Goal: Task Accomplishment & Management: Manage account settings

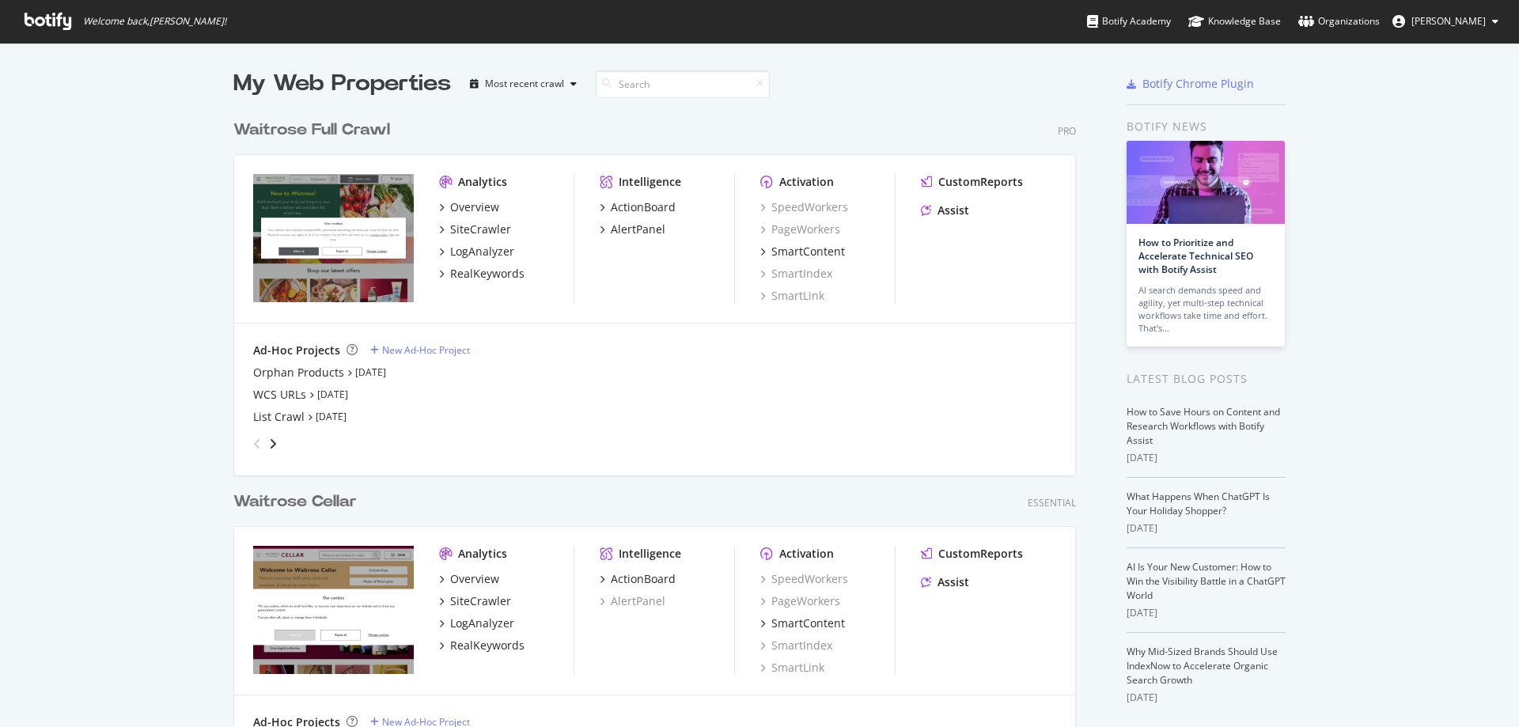
scroll to position [715, 1496]
click at [472, 229] on div "SiteCrawler" at bounding box center [480, 230] width 61 height 16
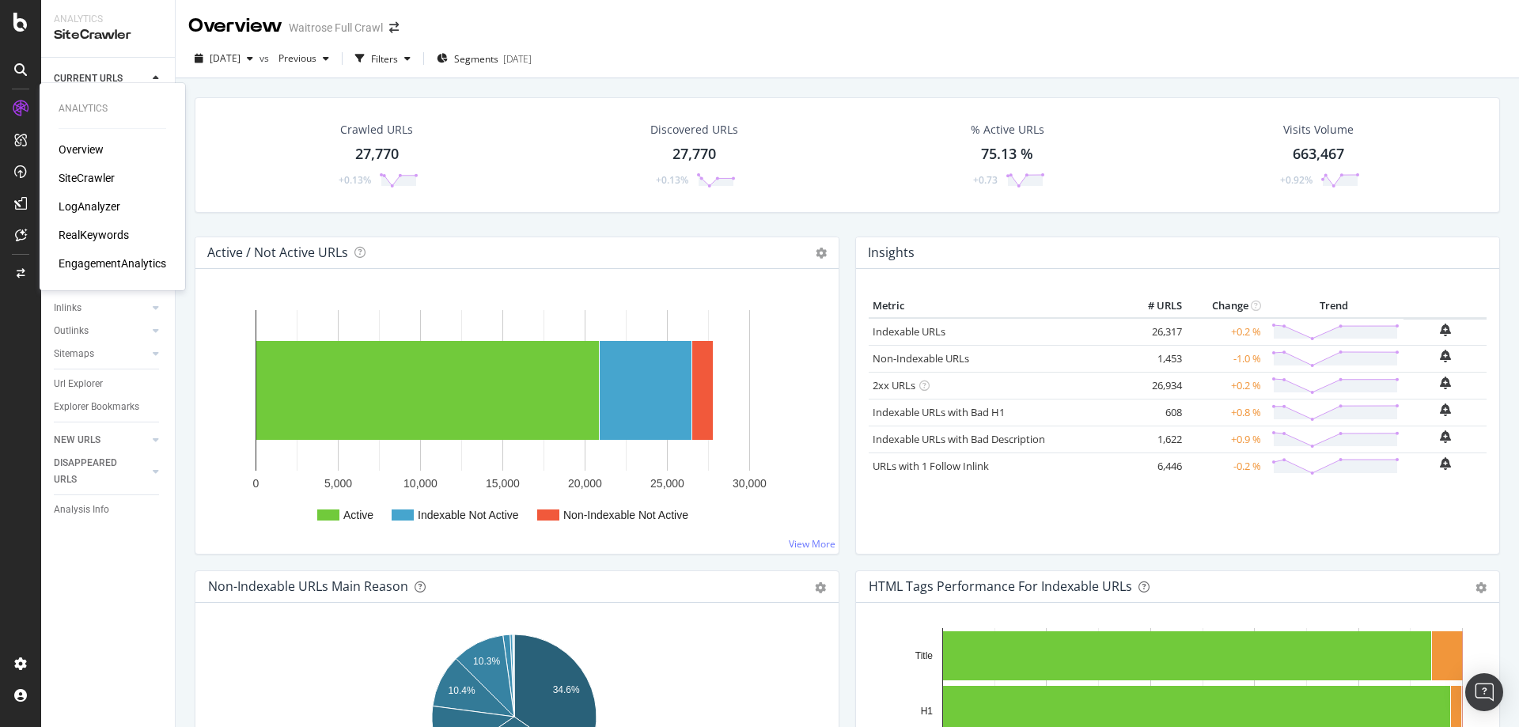
click at [102, 233] on div "RealKeywords" at bounding box center [94, 235] width 70 height 16
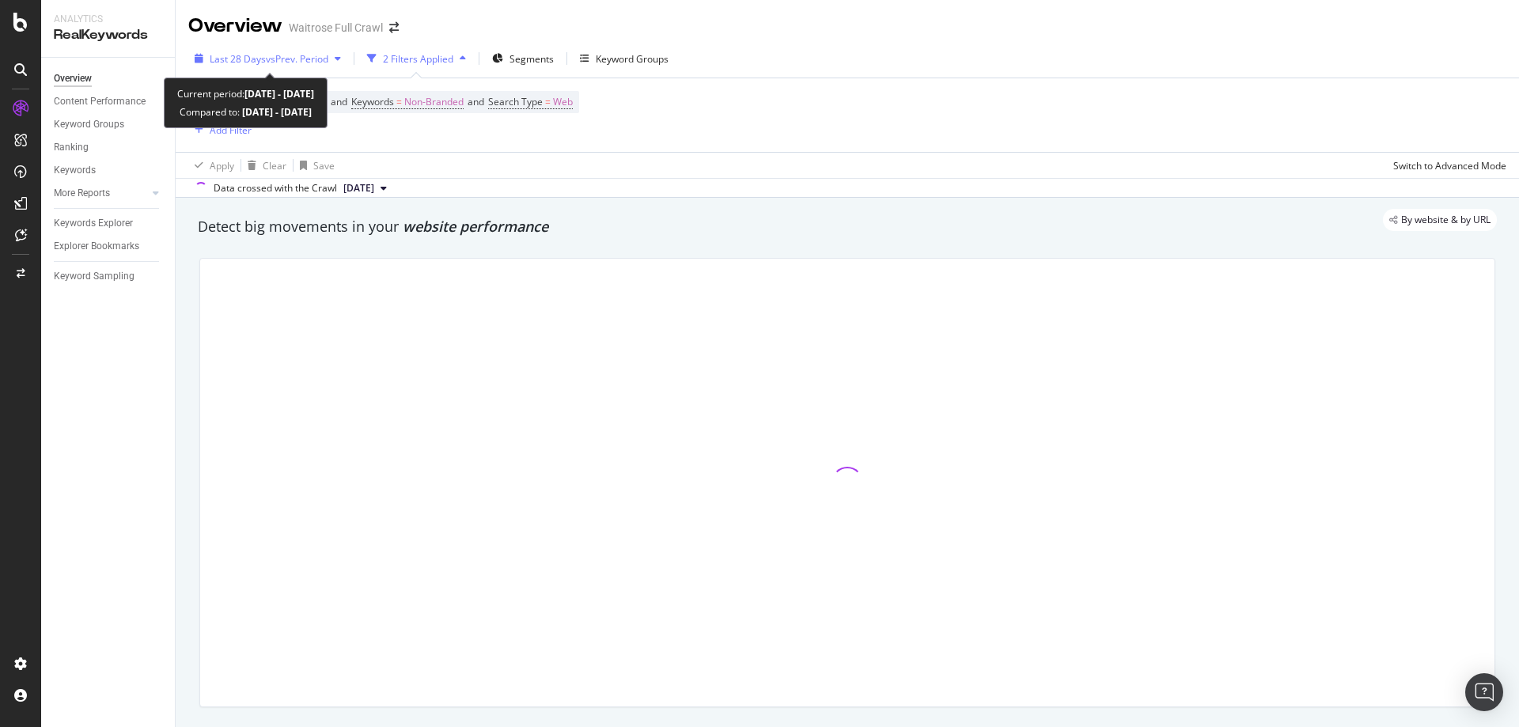
click at [293, 66] on div "Last 28 Days vs Prev. Period" at bounding box center [267, 59] width 159 height 24
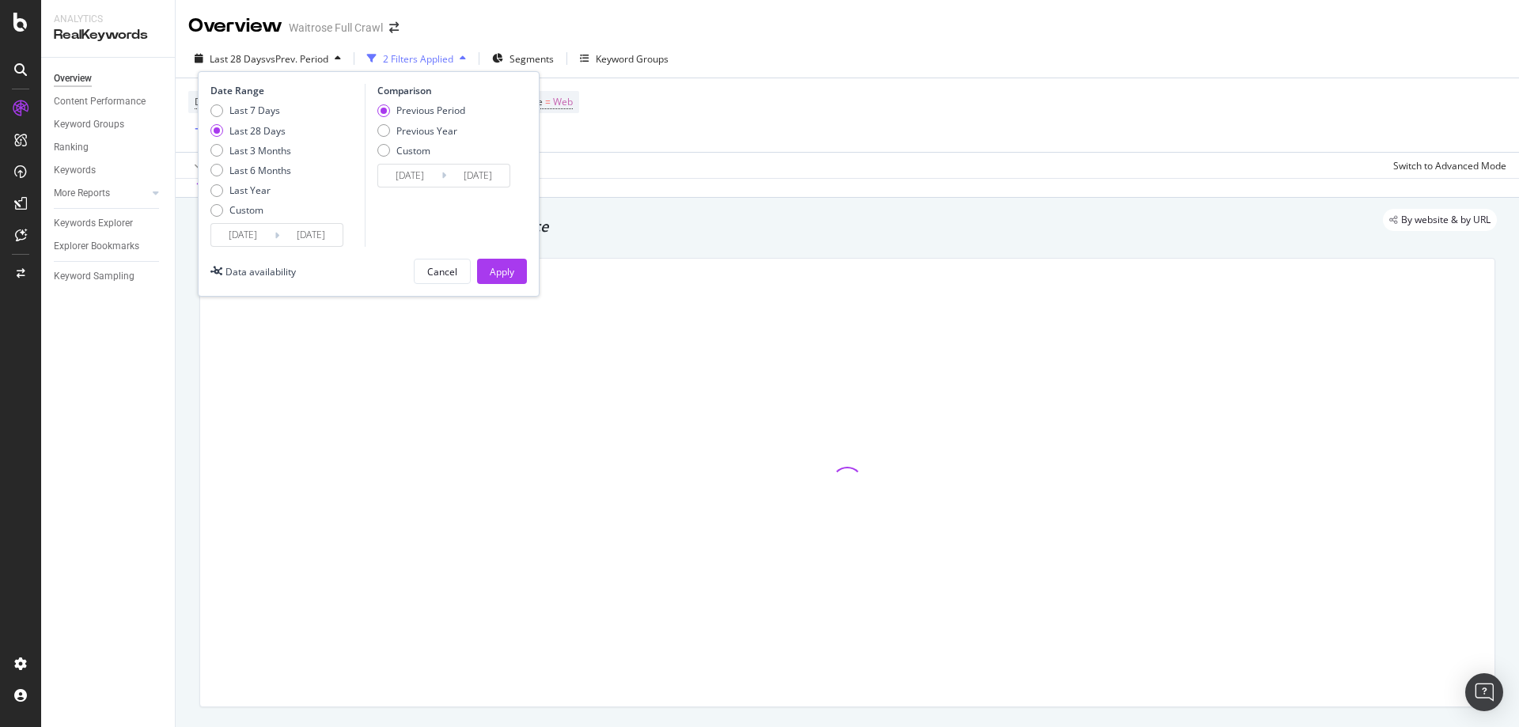
click at [238, 242] on input "2025/08/10" at bounding box center [242, 235] width 63 height 22
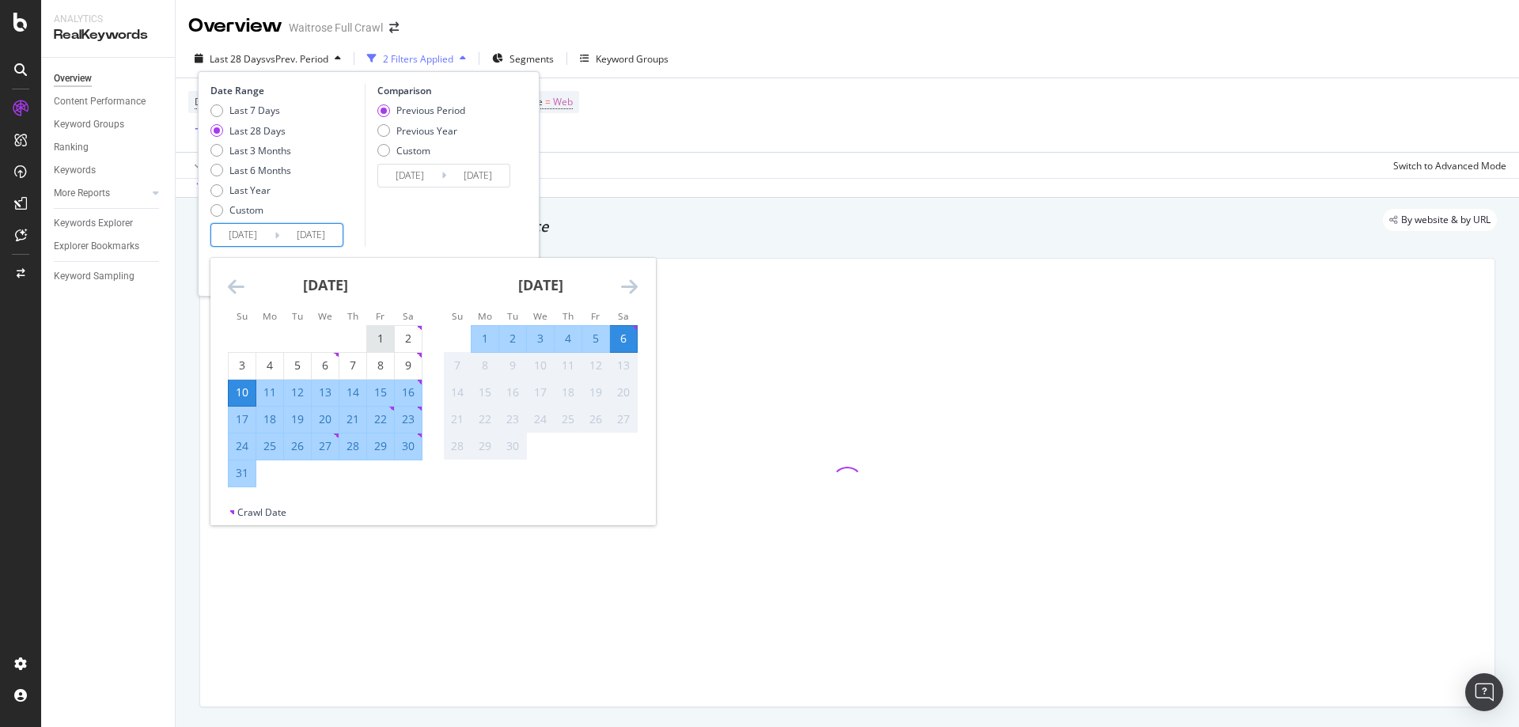
click at [379, 329] on div "1" at bounding box center [380, 339] width 27 height 26
type input "2025/08/01"
type input "2025/06/25"
type input "2025/07/31"
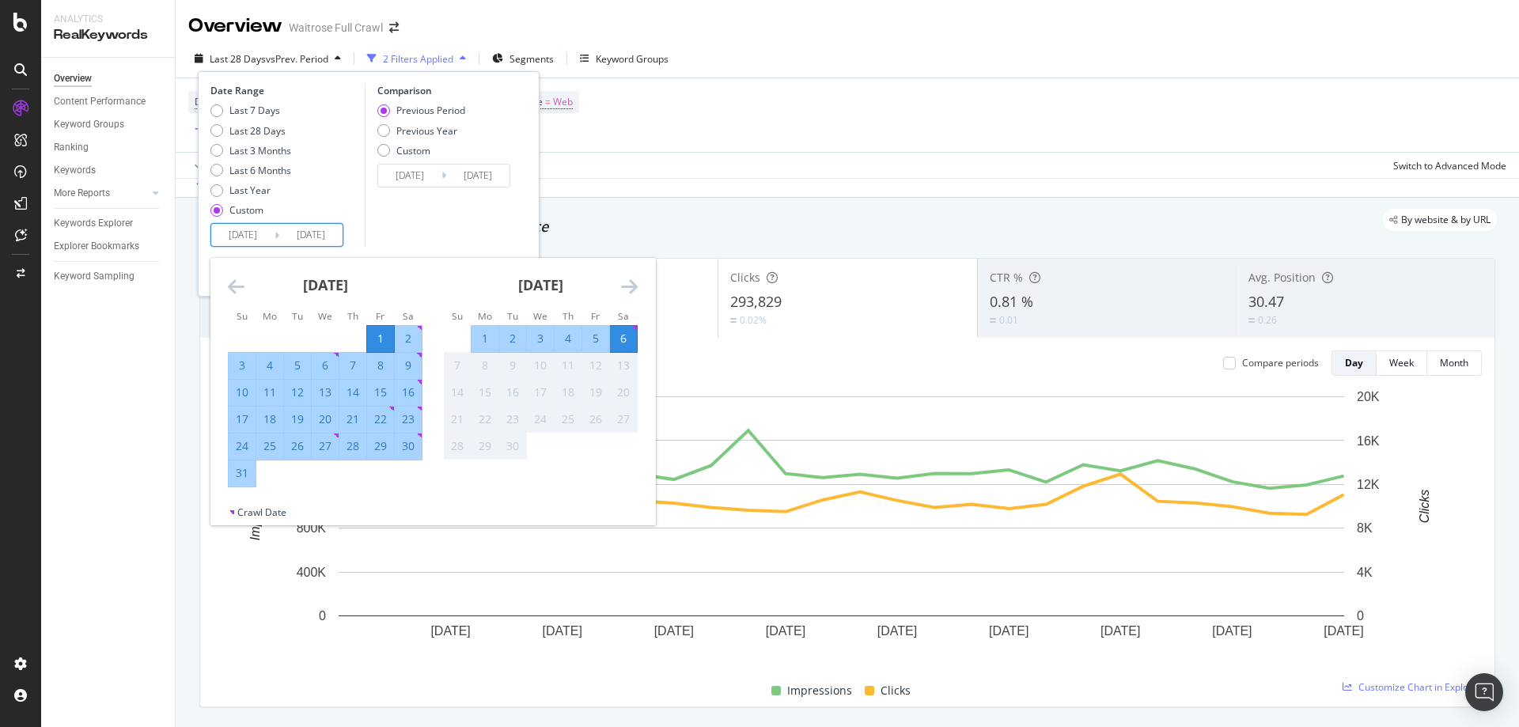
click at [251, 474] on div "31" at bounding box center [242, 473] width 27 height 16
type input "2025/08/31"
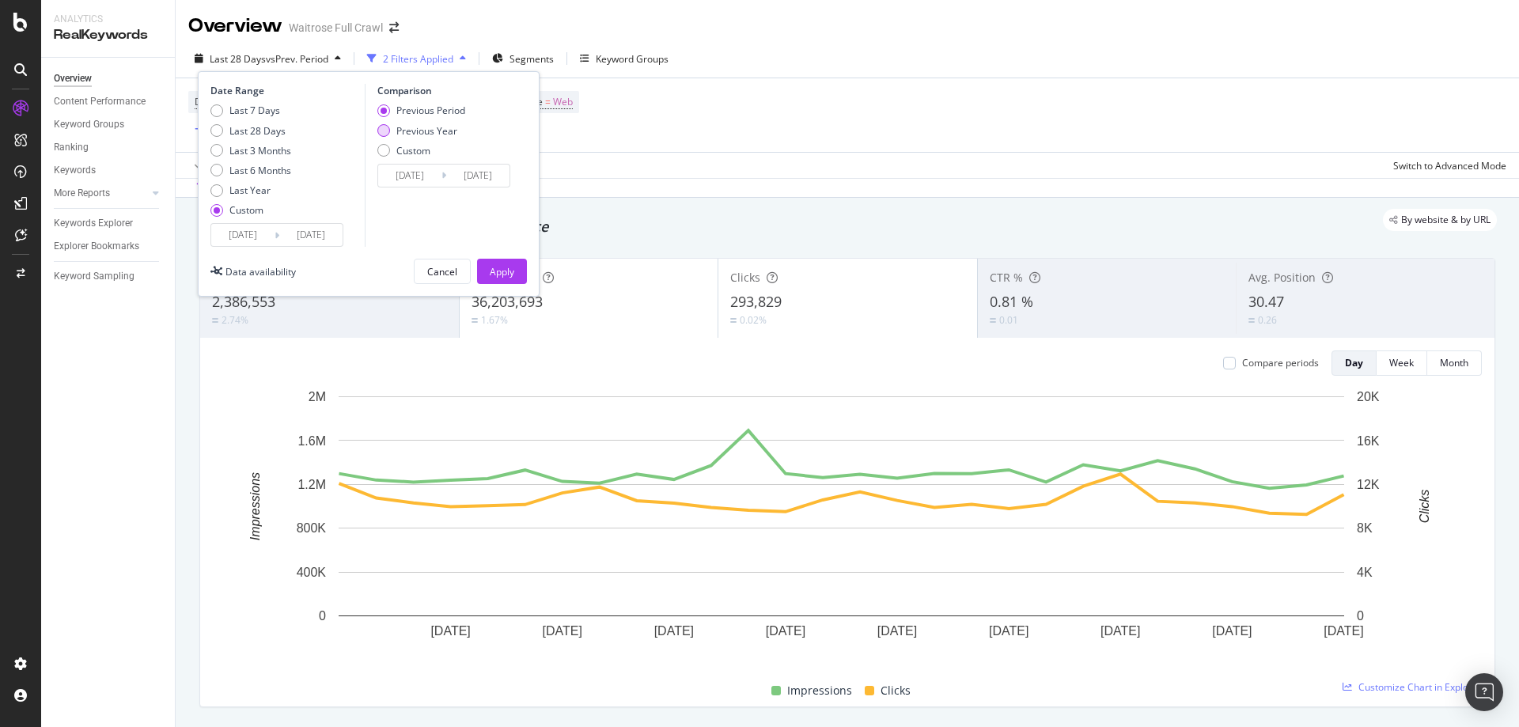
click at [411, 129] on div "Previous Year" at bounding box center [426, 130] width 61 height 13
type input "2024/08/02"
type input "2024/09/01"
click at [490, 269] on div "Apply" at bounding box center [502, 271] width 25 height 13
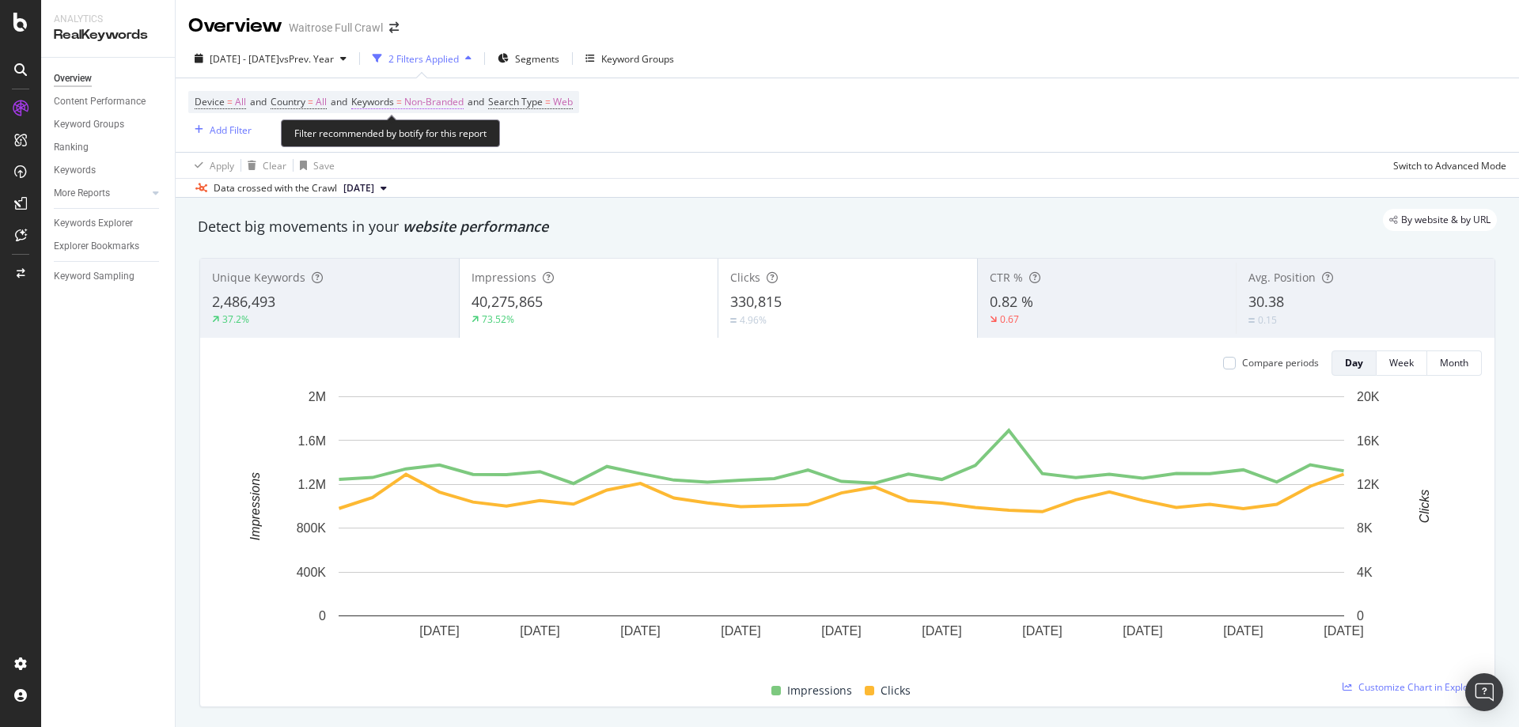
click at [444, 103] on span "Non-Branded" at bounding box center [433, 102] width 59 height 22
click at [417, 135] on span "Non-Branded" at bounding box center [407, 138] width 66 height 13
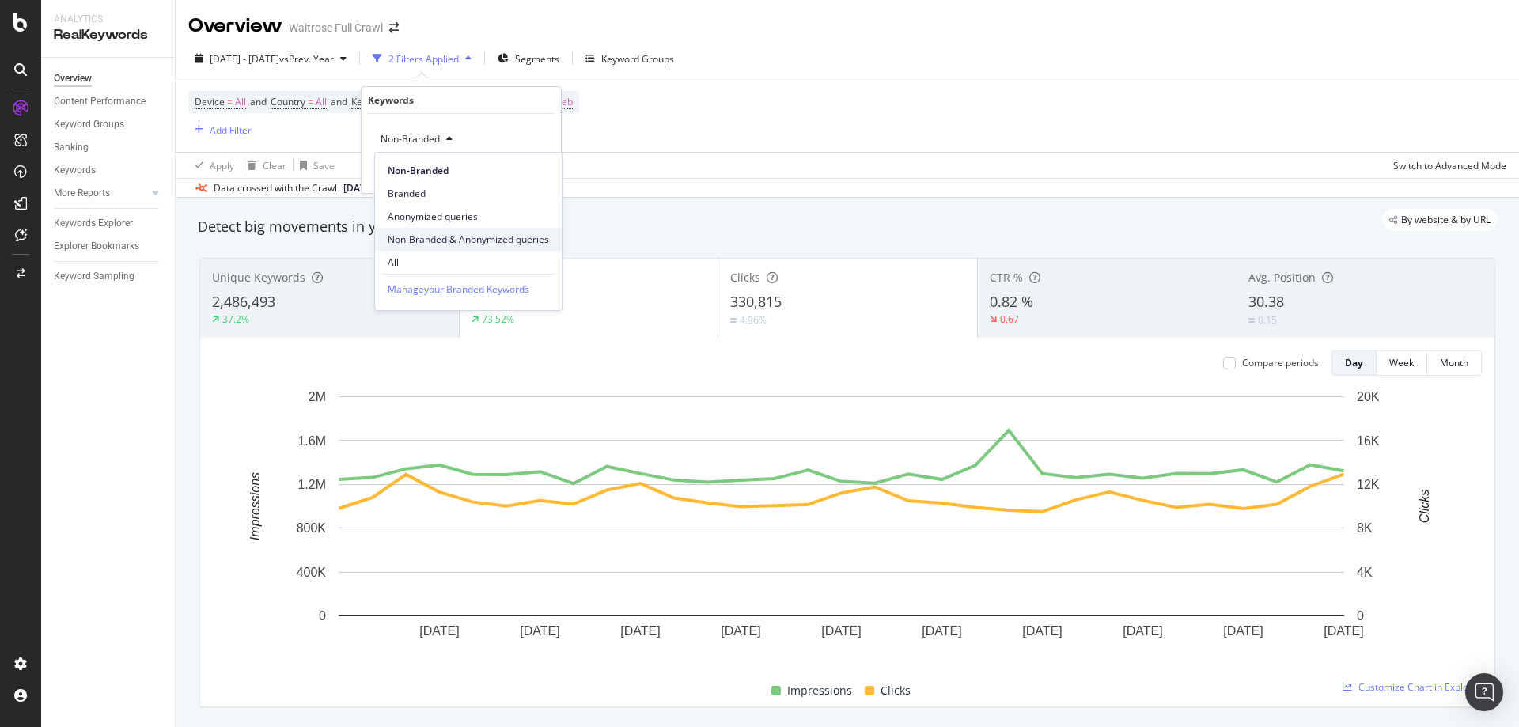
click at [454, 231] on div "Non-Branded & Anonymized queries" at bounding box center [468, 239] width 187 height 23
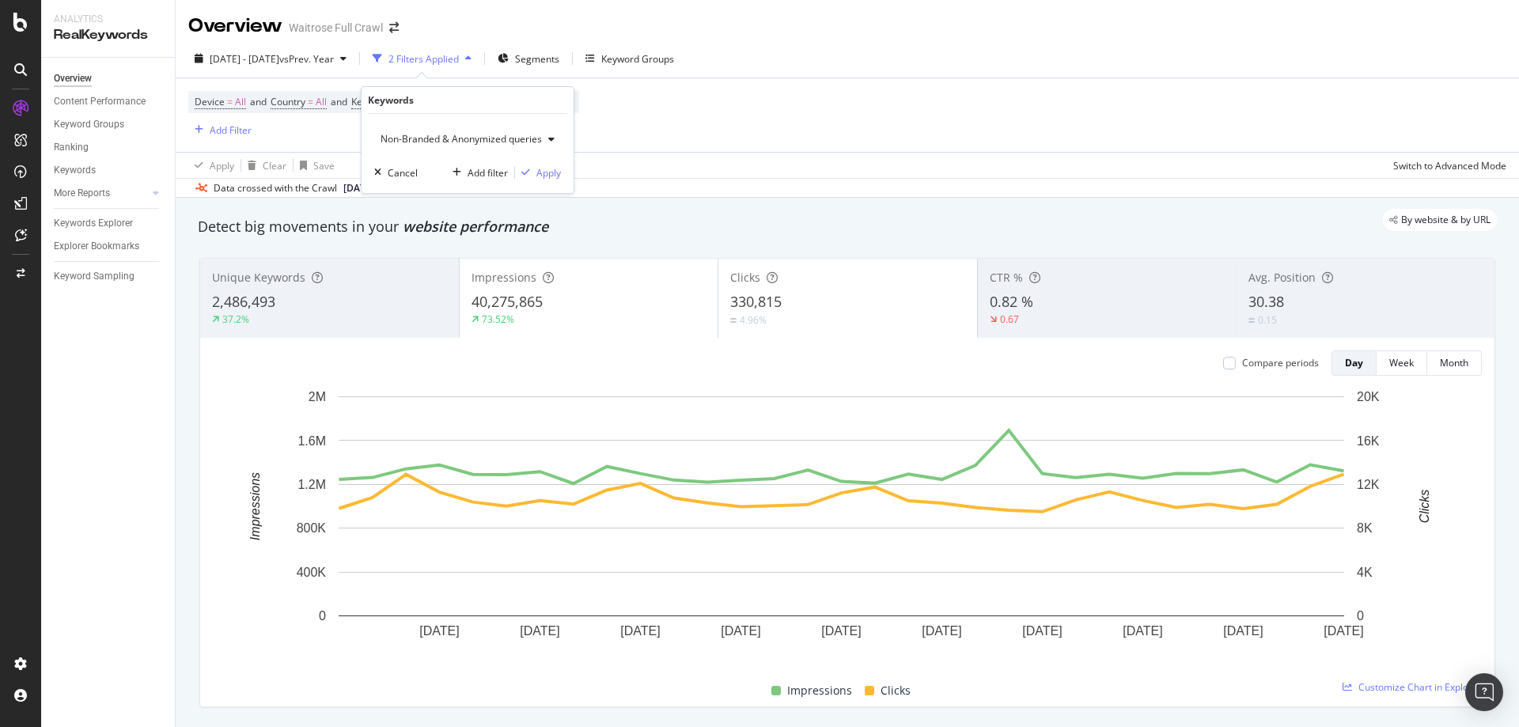
click at [544, 162] on div "Non-Branded & Anonymized queries Cancel Add filter Apply" at bounding box center [468, 153] width 212 height 79
click at [545, 176] on div "Apply" at bounding box center [548, 172] width 25 height 13
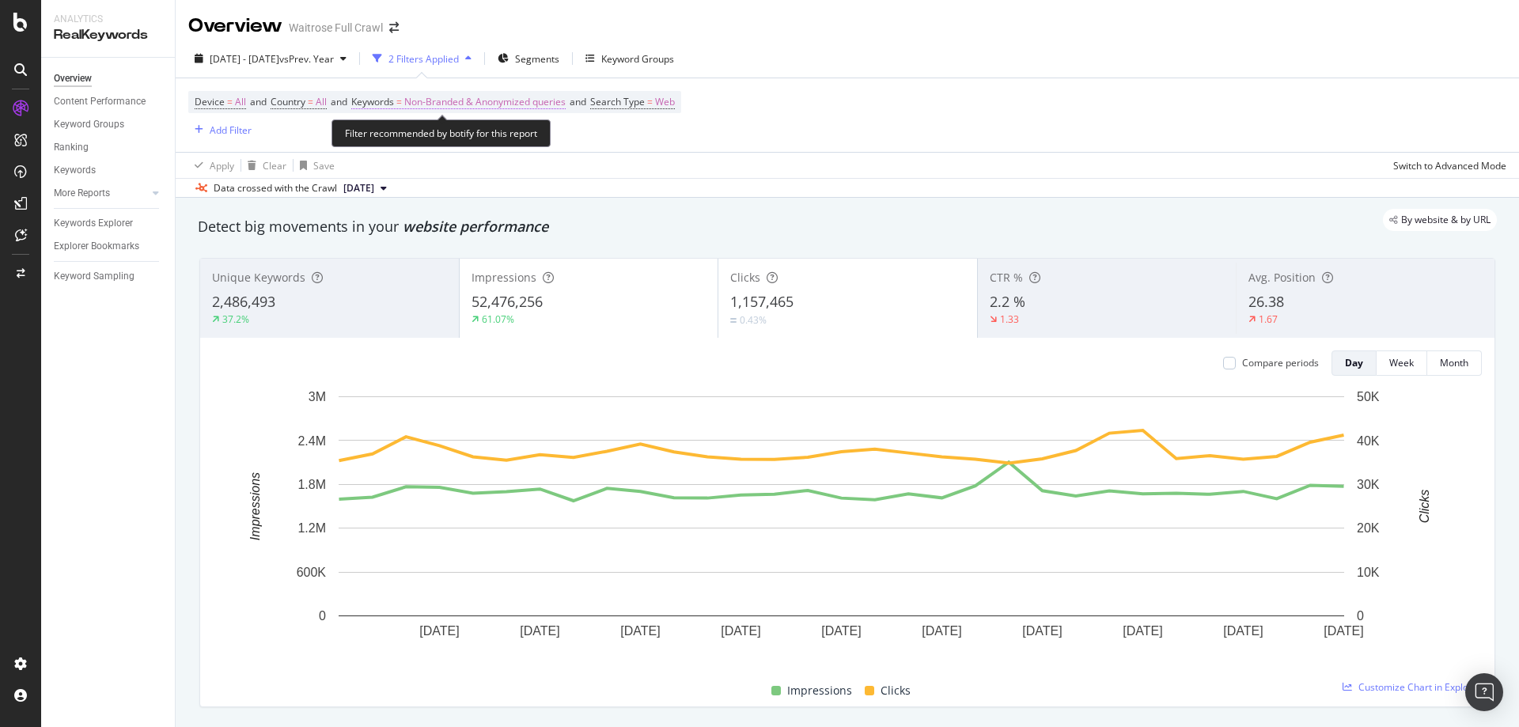
click at [527, 102] on span "Non-Branded & Anonymized queries" at bounding box center [484, 102] width 161 height 22
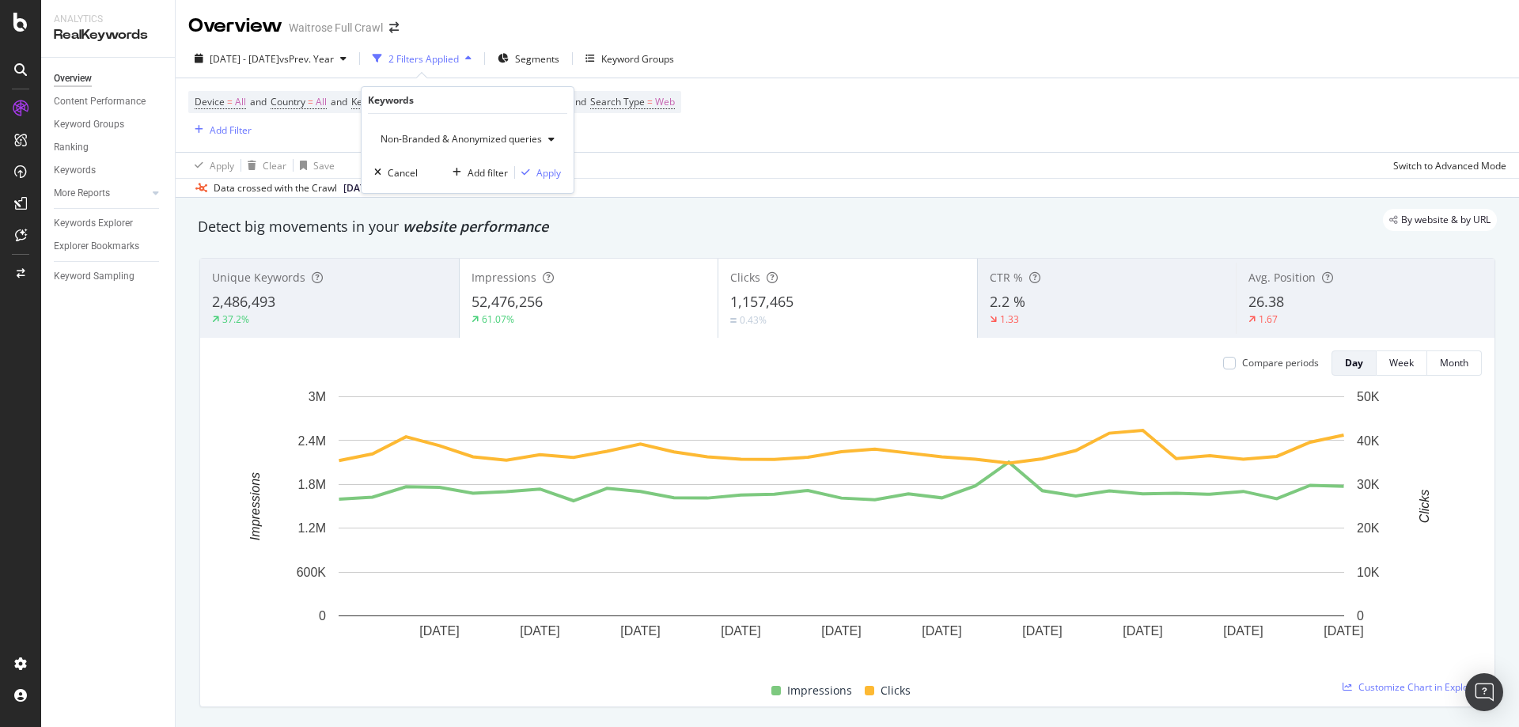
click at [492, 130] on div "Non-Branded & Anonymized queries" at bounding box center [467, 139] width 187 height 24
click at [408, 191] on span "Branded" at bounding box center [470, 194] width 165 height 14
click at [529, 182] on div "Branded Cancel Add filter Apply" at bounding box center [461, 153] width 199 height 79
click at [539, 173] on div "Apply" at bounding box center [536, 172] width 25 height 13
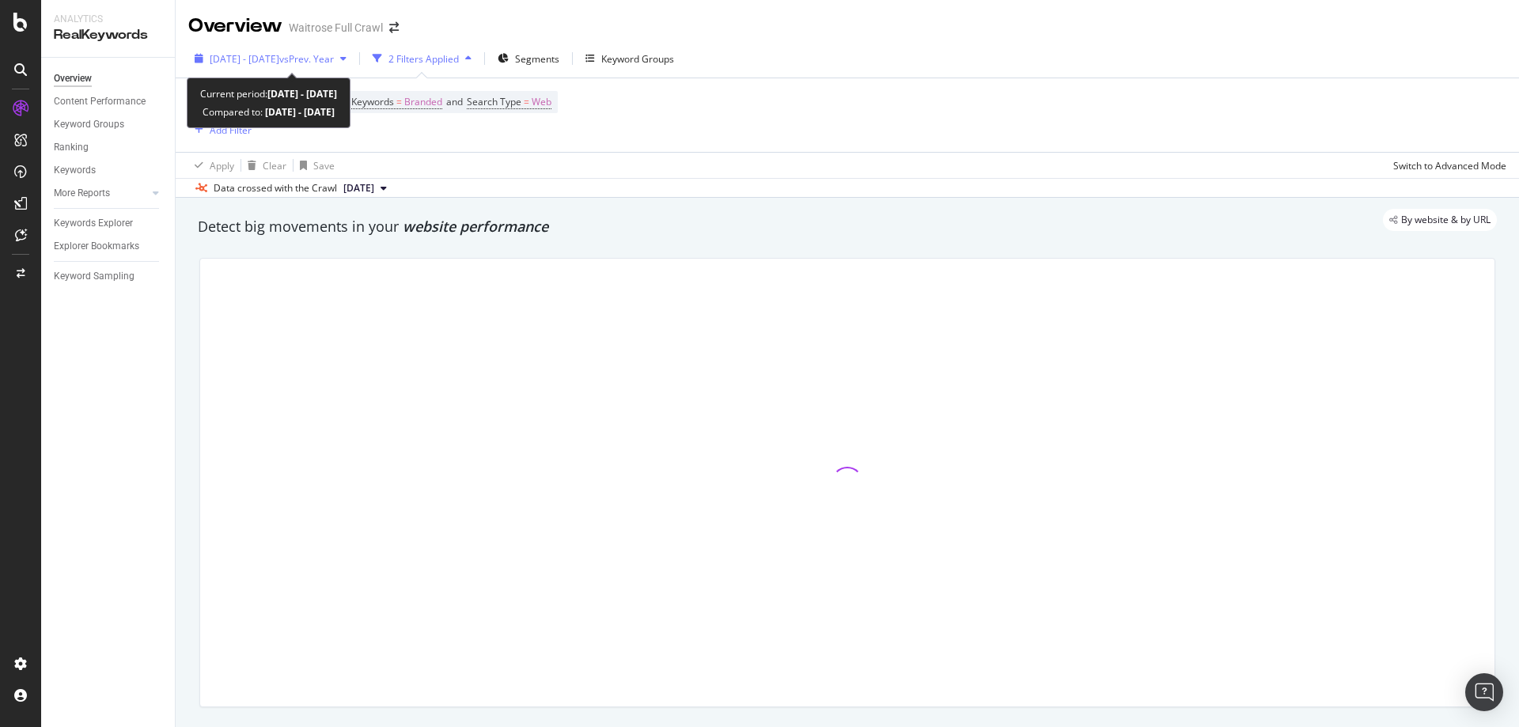
click at [299, 70] on div "2025 Aug. 1st - Aug. 31st vs Prev. Year" at bounding box center [270, 59] width 165 height 24
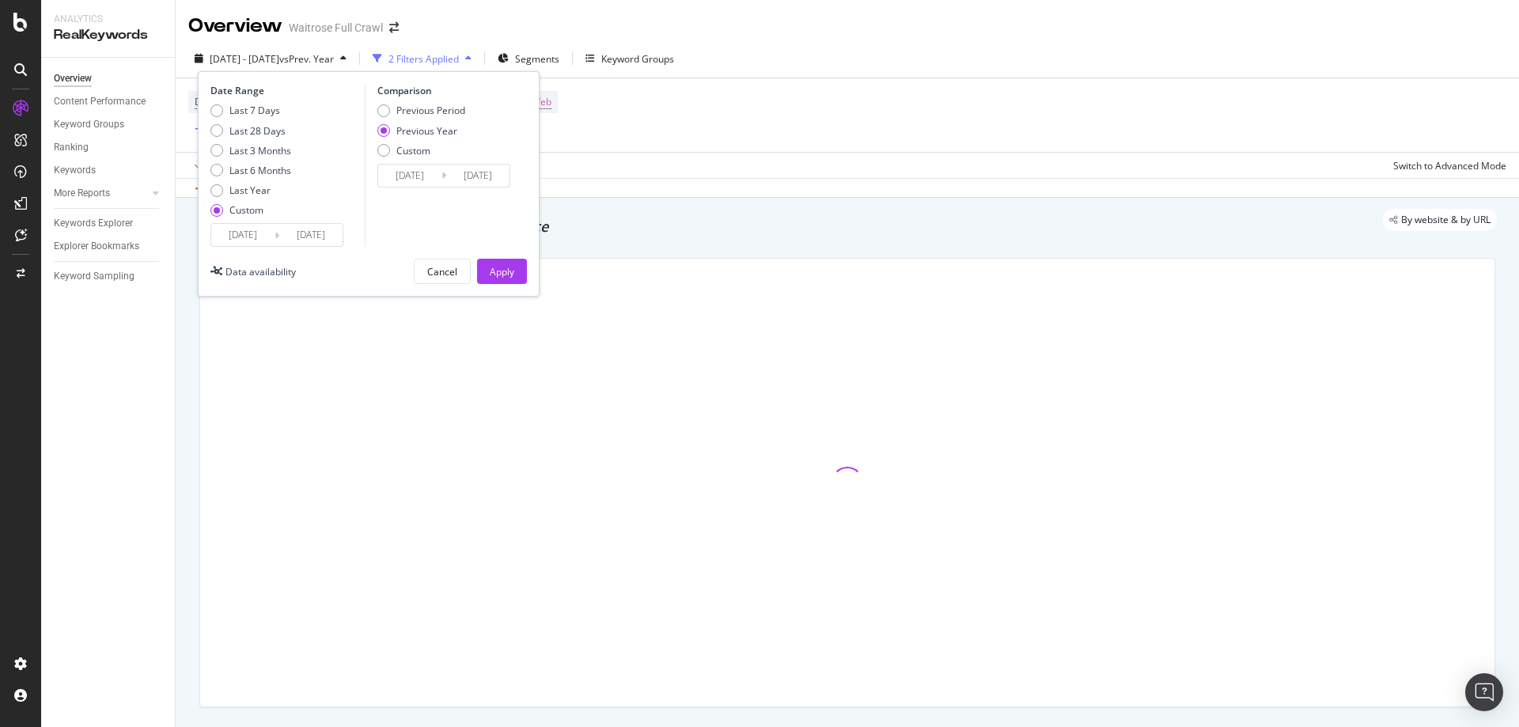
click at [405, 167] on input "2024/08/02" at bounding box center [409, 176] width 63 height 22
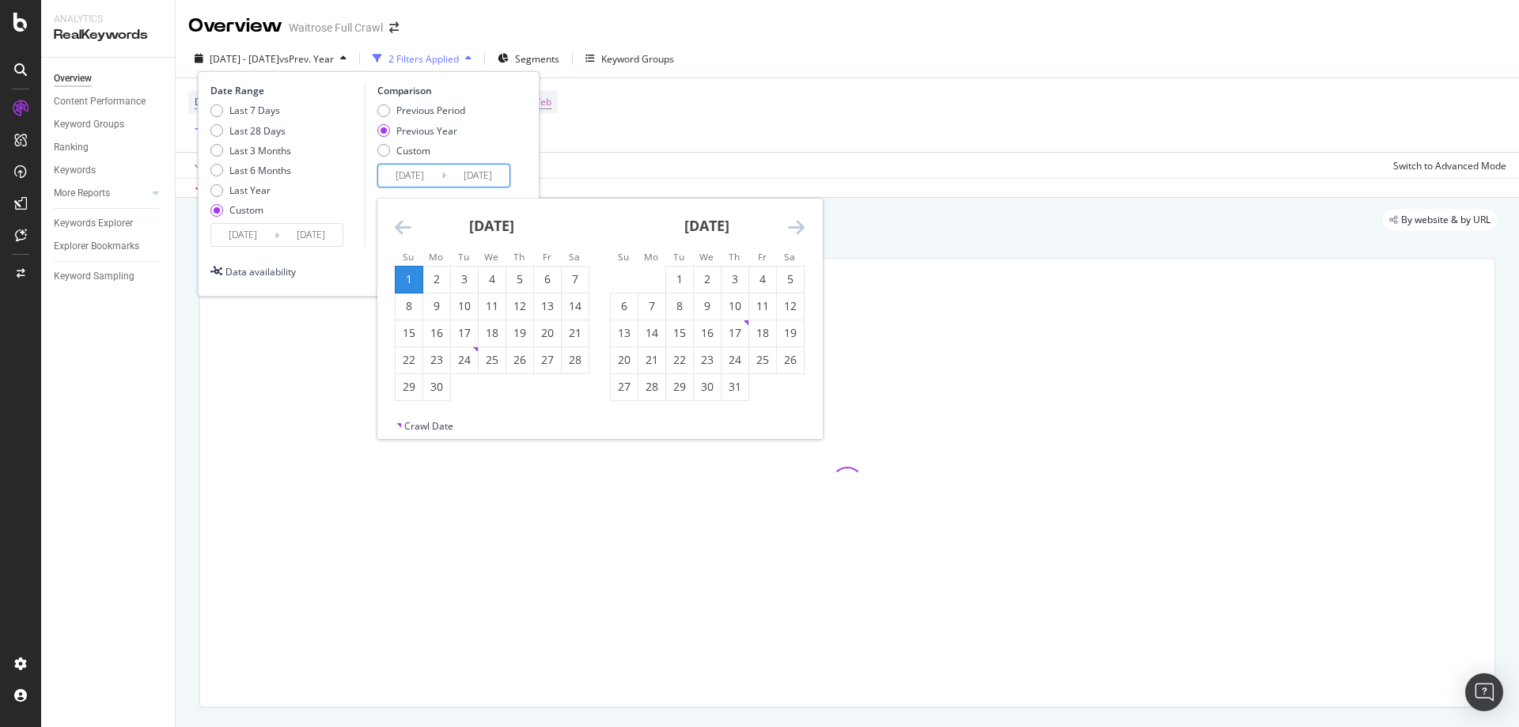
click at [401, 223] on icon "Move backward to switch to the previous month." at bounding box center [403, 227] width 17 height 19
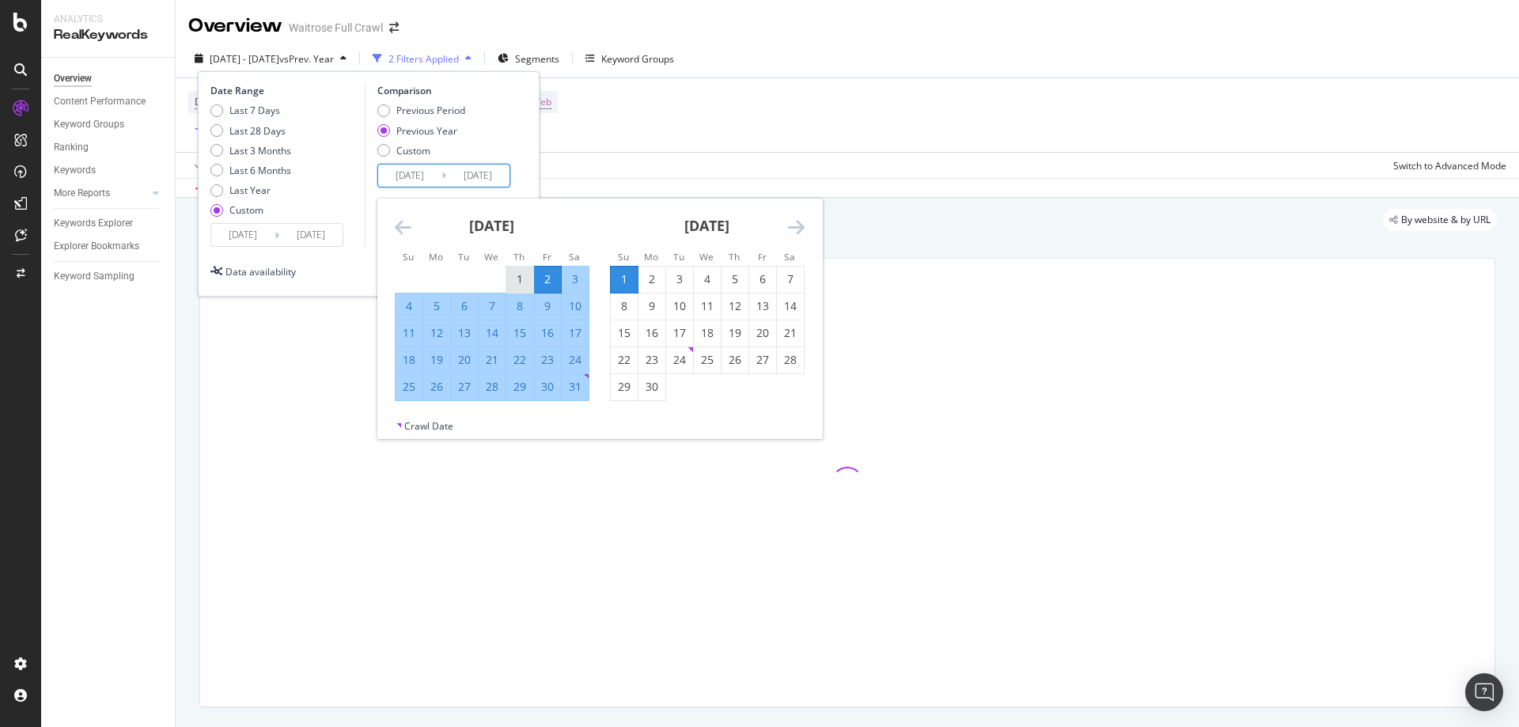
click at [515, 275] on div "1" at bounding box center [519, 279] width 27 height 16
type input "2024/08/01"
click at [581, 393] on div "31" at bounding box center [575, 387] width 27 height 16
type input "2024/08/31"
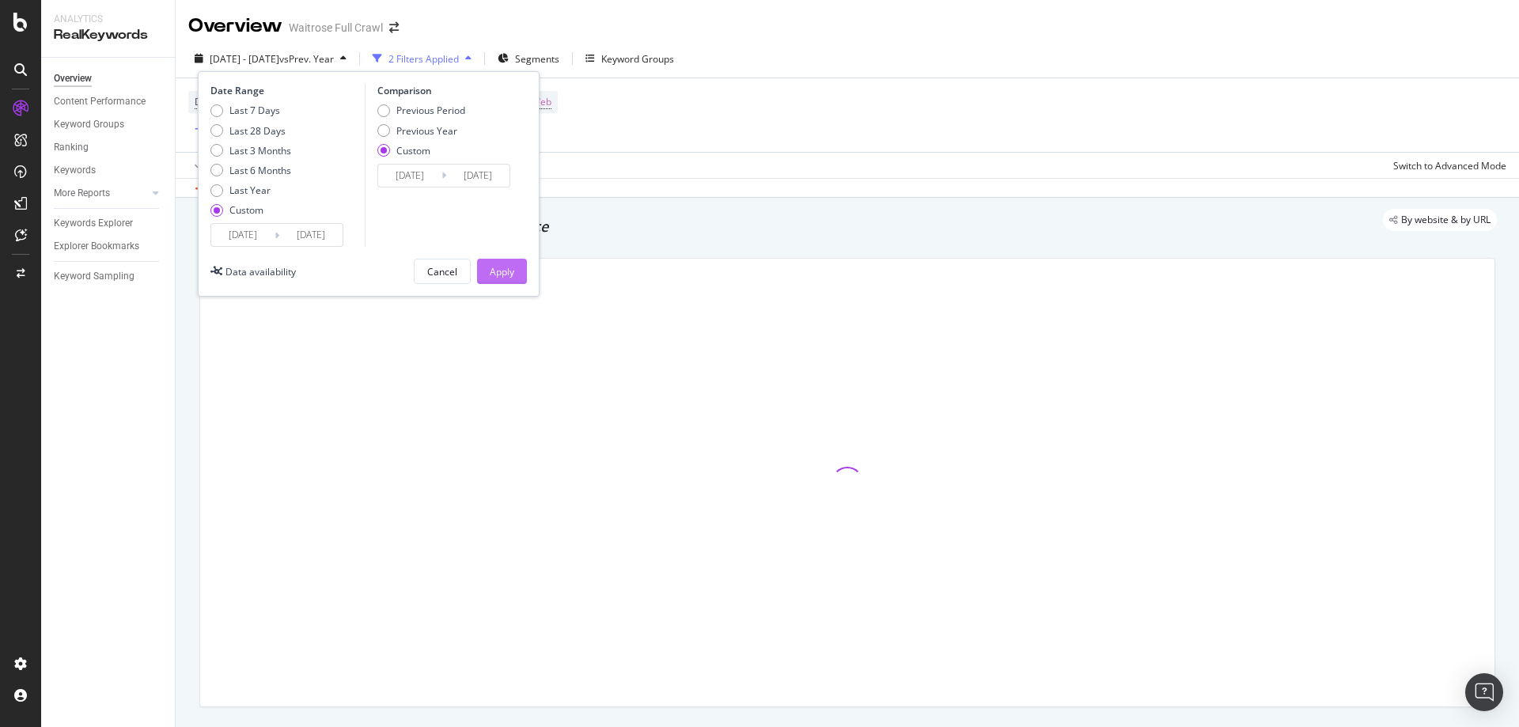
click at [500, 281] on div "Apply" at bounding box center [502, 272] width 25 height 24
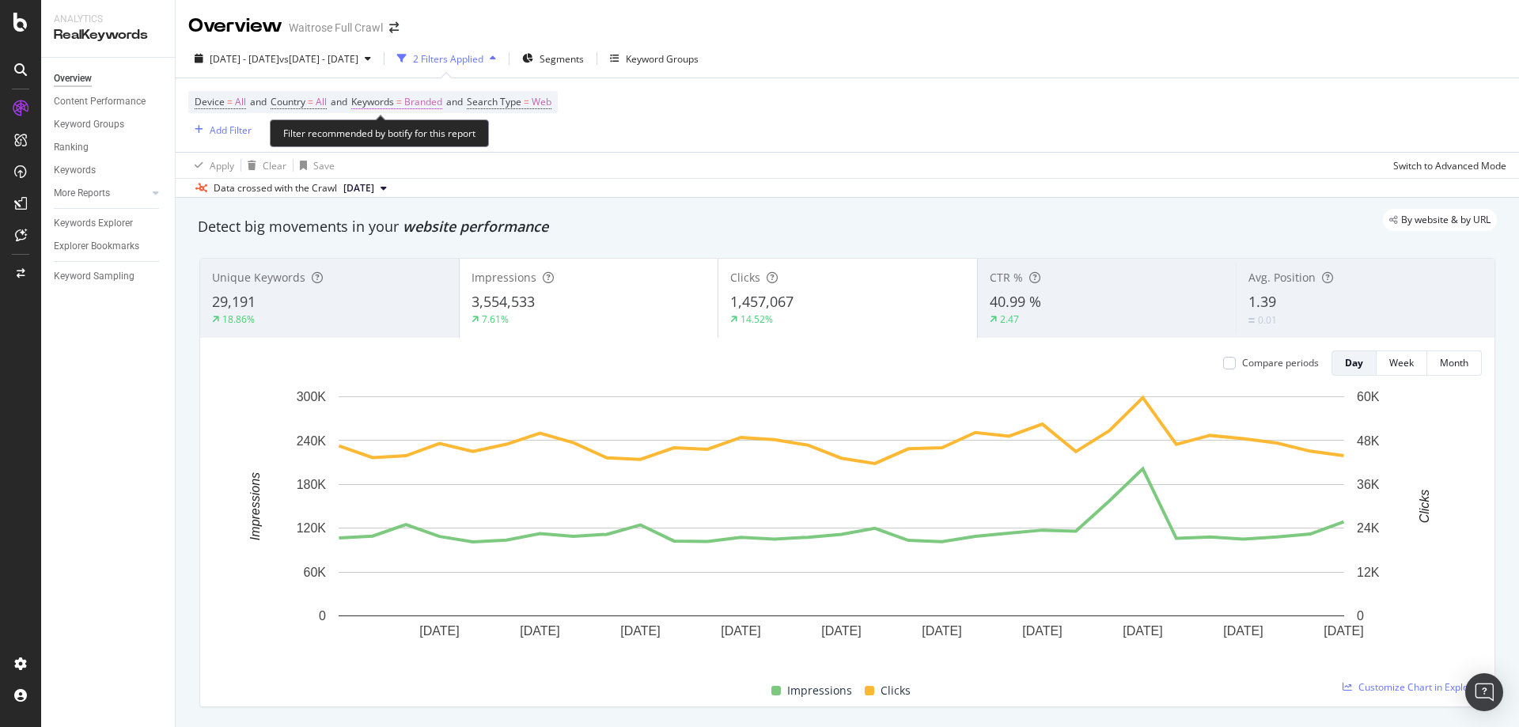
click at [426, 104] on span "Branded" at bounding box center [423, 102] width 38 height 22
click at [430, 135] on icon "button" at bounding box center [428, 139] width 6 height 9
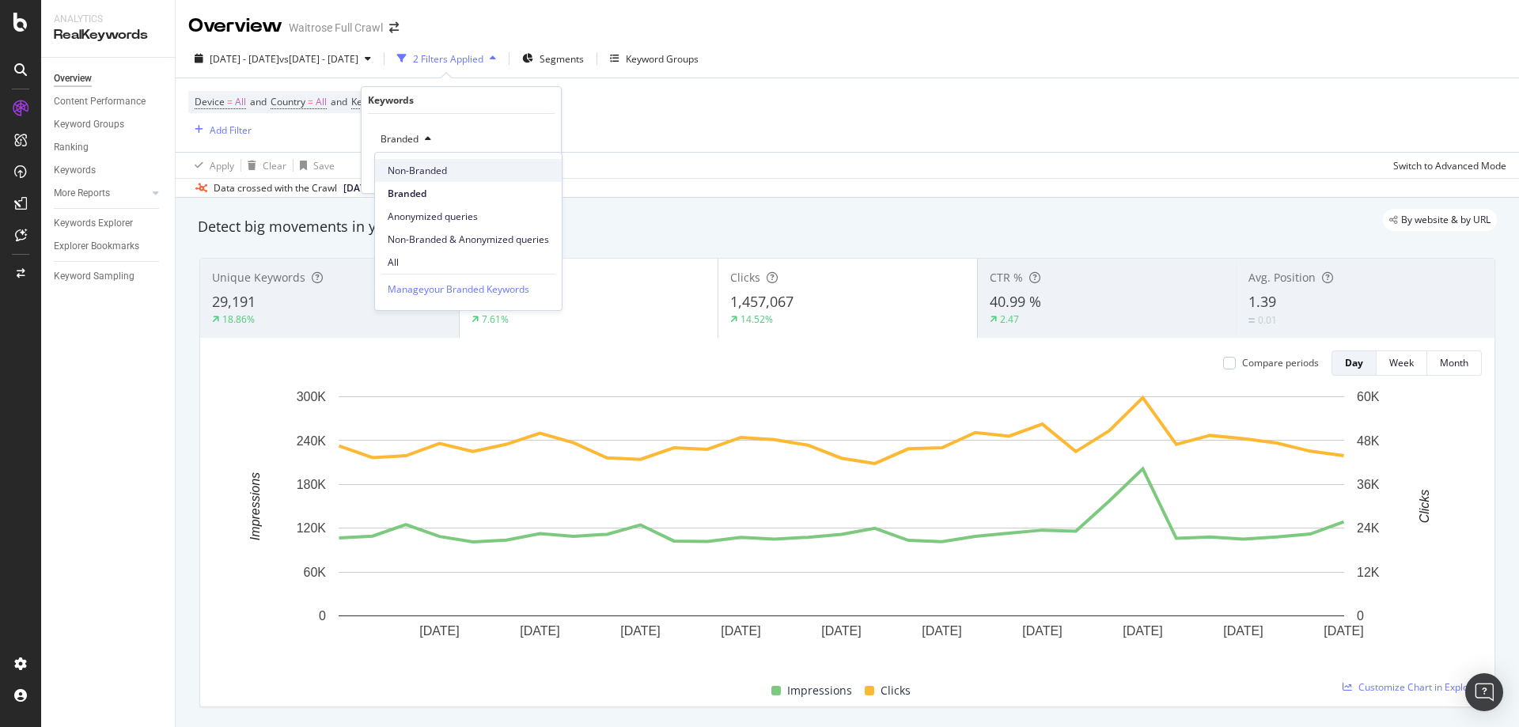
click at [430, 169] on span "Non-Branded" at bounding box center [468, 171] width 161 height 14
click at [537, 171] on div "Apply" at bounding box center [536, 172] width 25 height 13
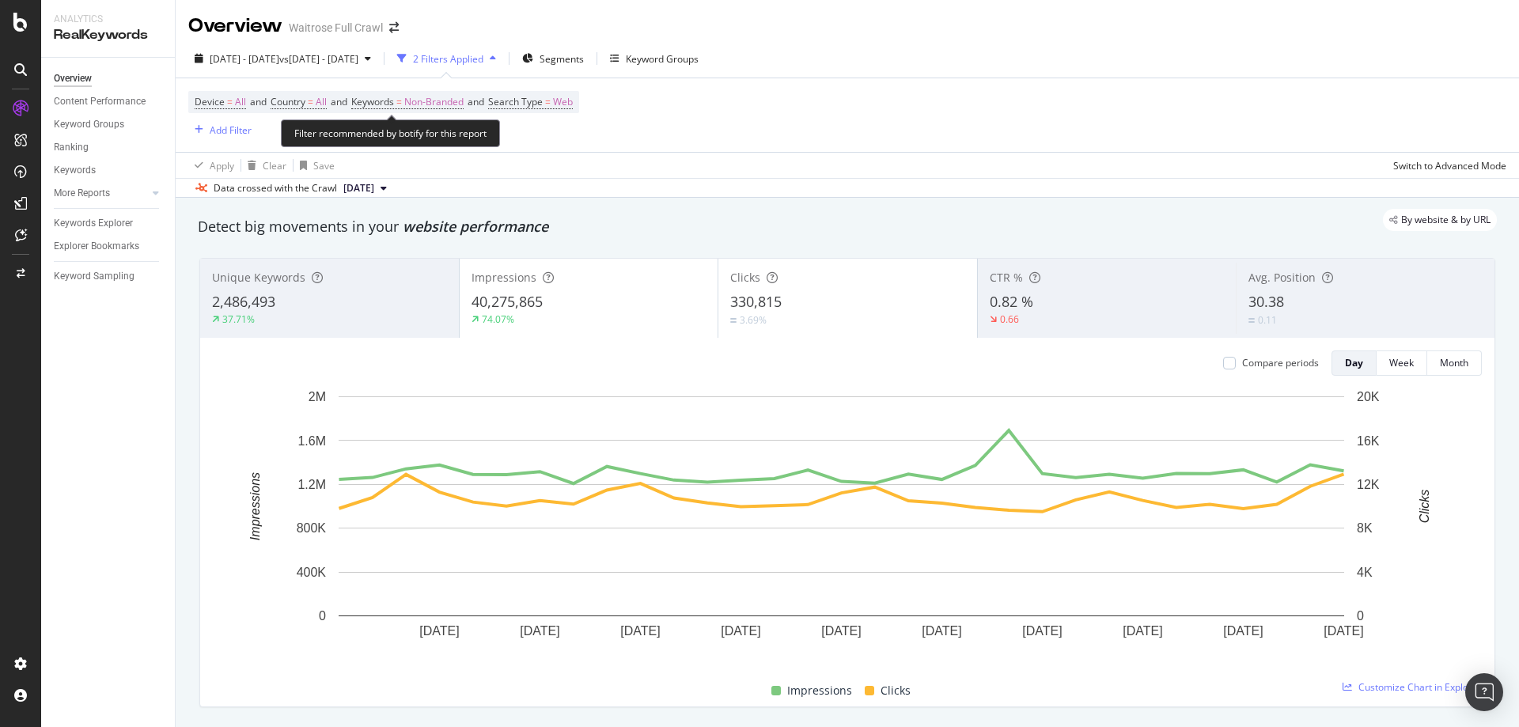
click at [478, 101] on span "Keywords = Non-Branded and" at bounding box center [419, 101] width 137 height 13
click at [444, 109] on span "Non-Branded" at bounding box center [433, 102] width 59 height 22
click at [393, 130] on div "Non-Branded" at bounding box center [416, 139] width 85 height 24
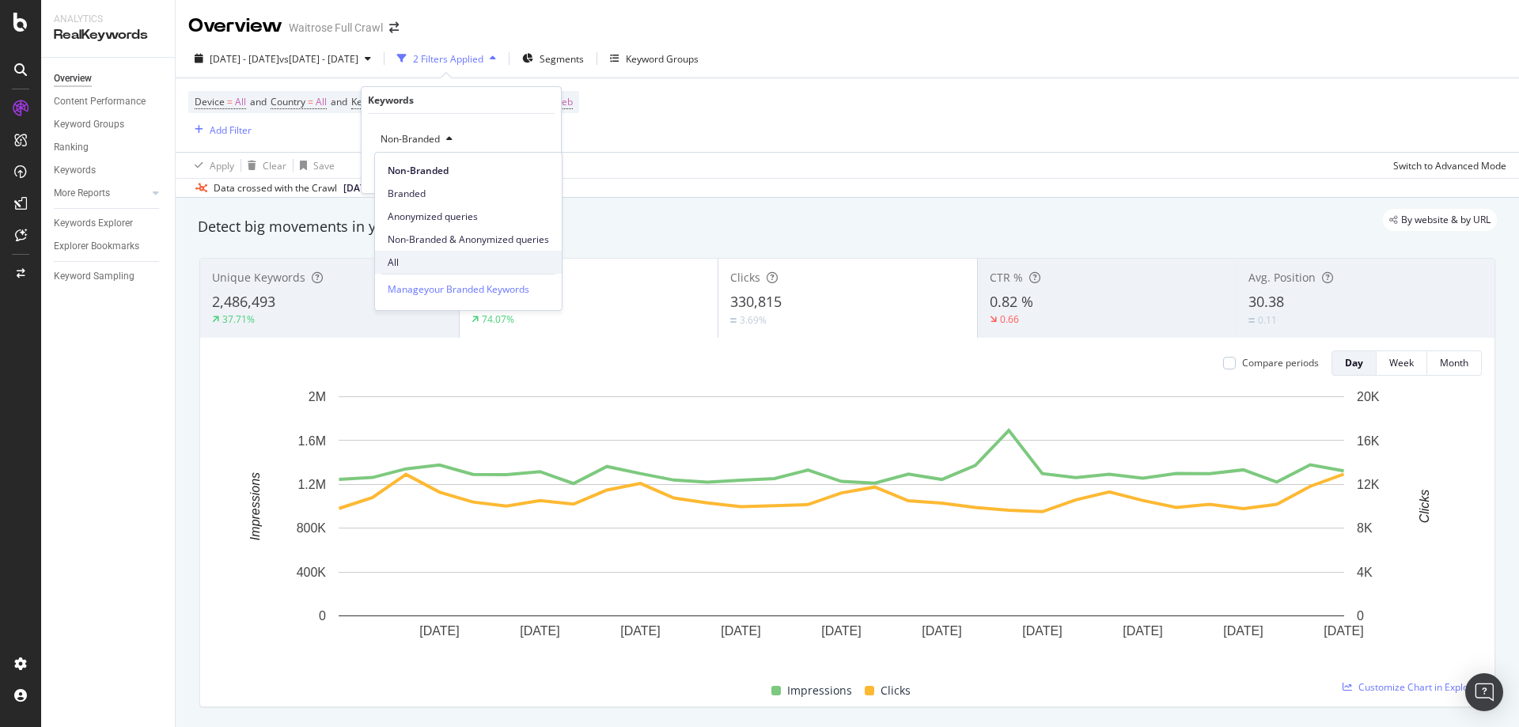
click at [396, 260] on span "All" at bounding box center [468, 263] width 161 height 14
click at [530, 175] on div "Apply" at bounding box center [536, 172] width 25 height 13
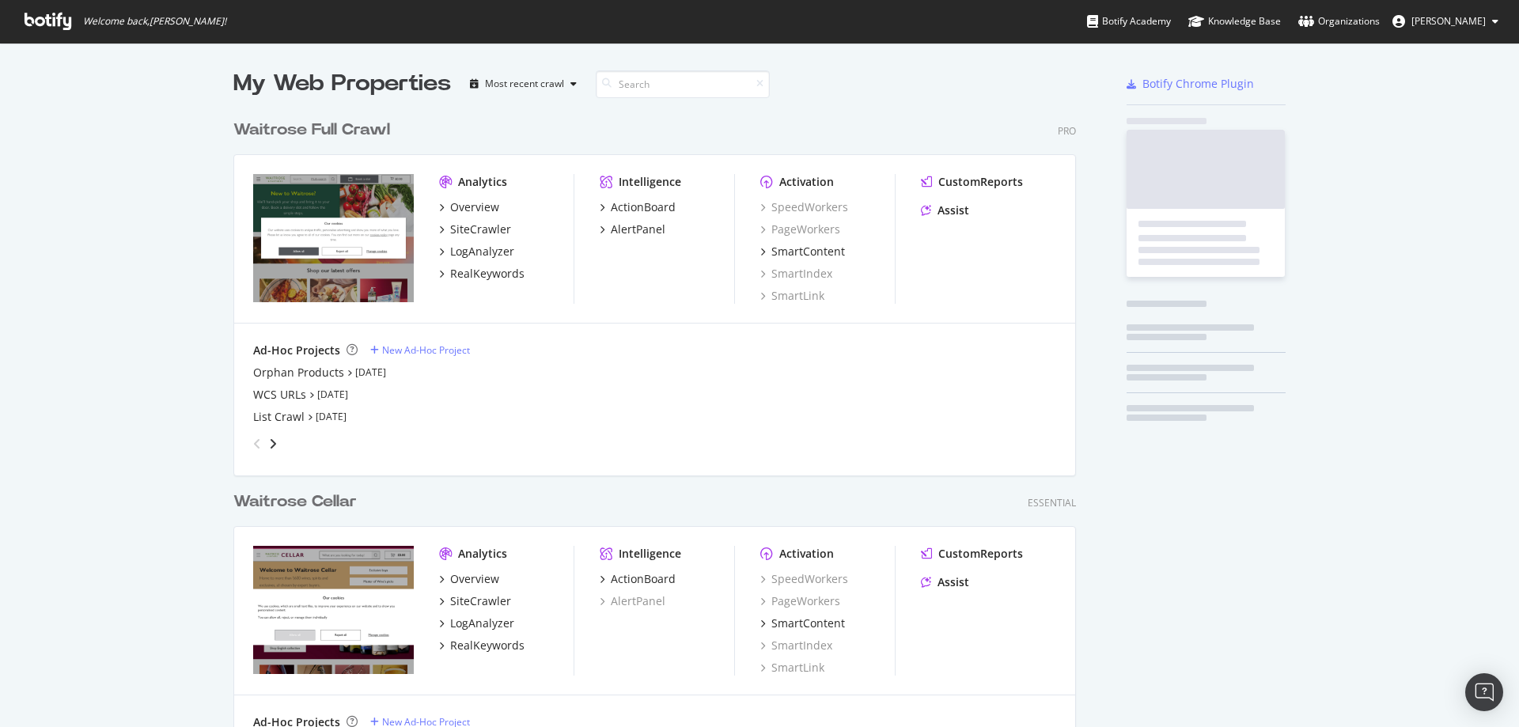
scroll to position [715, 1496]
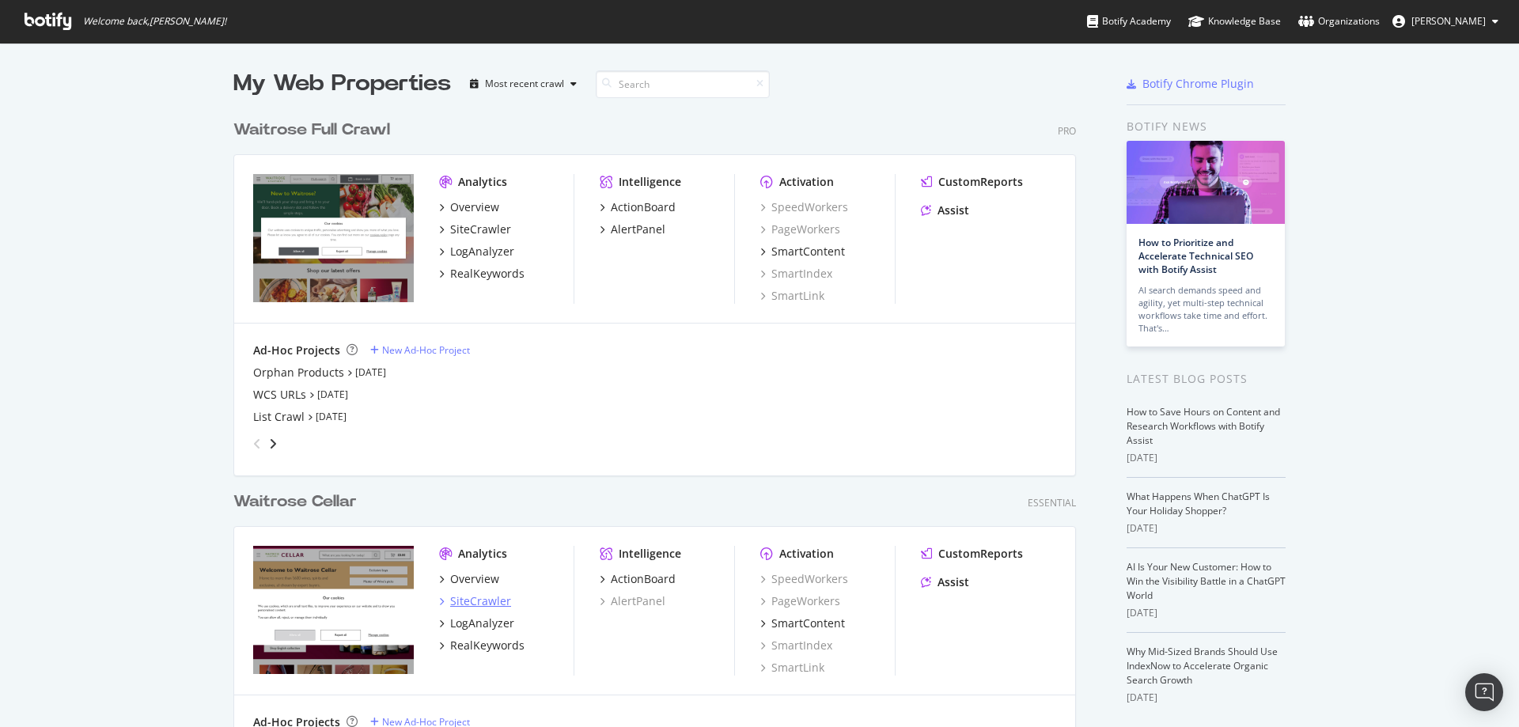
click at [481, 602] on div "SiteCrawler" at bounding box center [480, 601] width 61 height 16
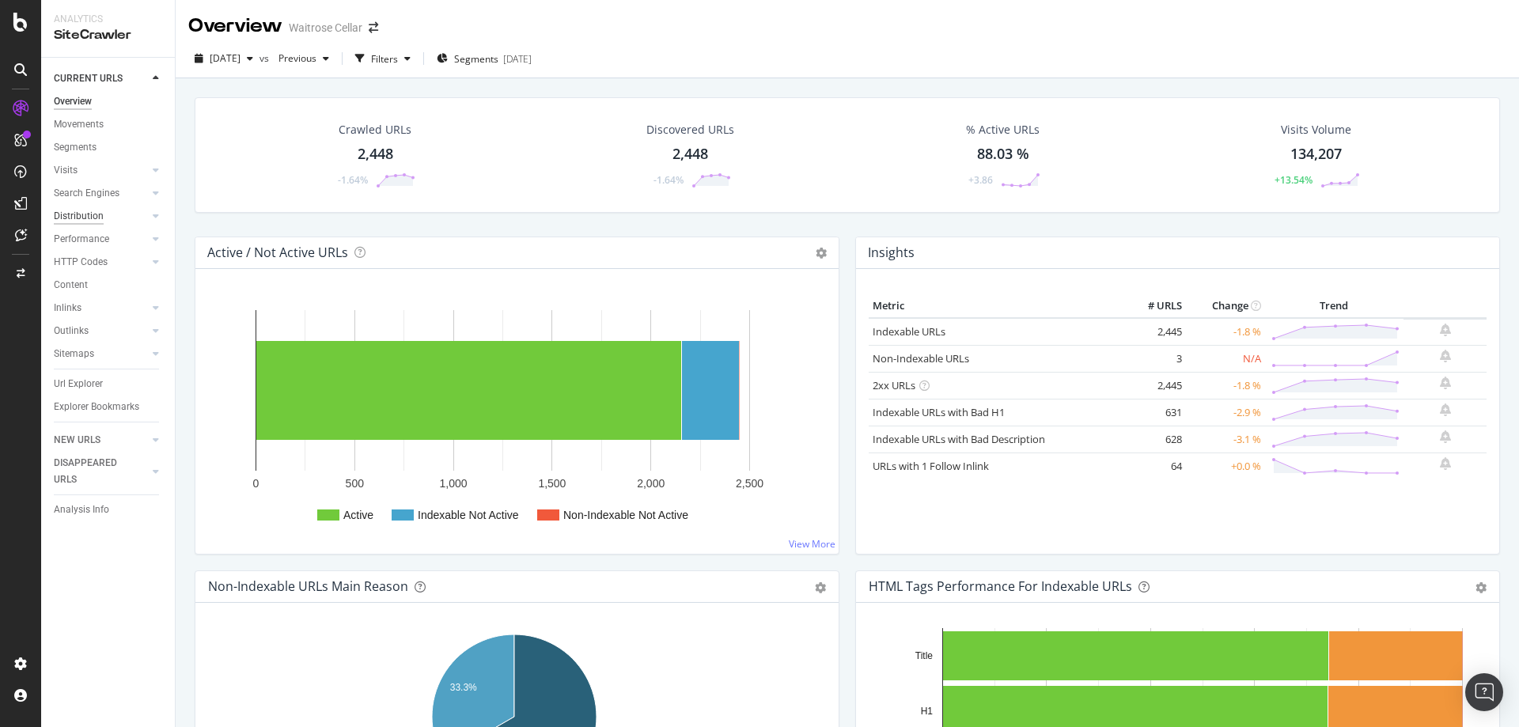
drag, startPoint x: 73, startPoint y: 130, endPoint x: 92, endPoint y: 222, distance: 94.5
click at [73, 130] on div "Movements" at bounding box center [79, 124] width 50 height 17
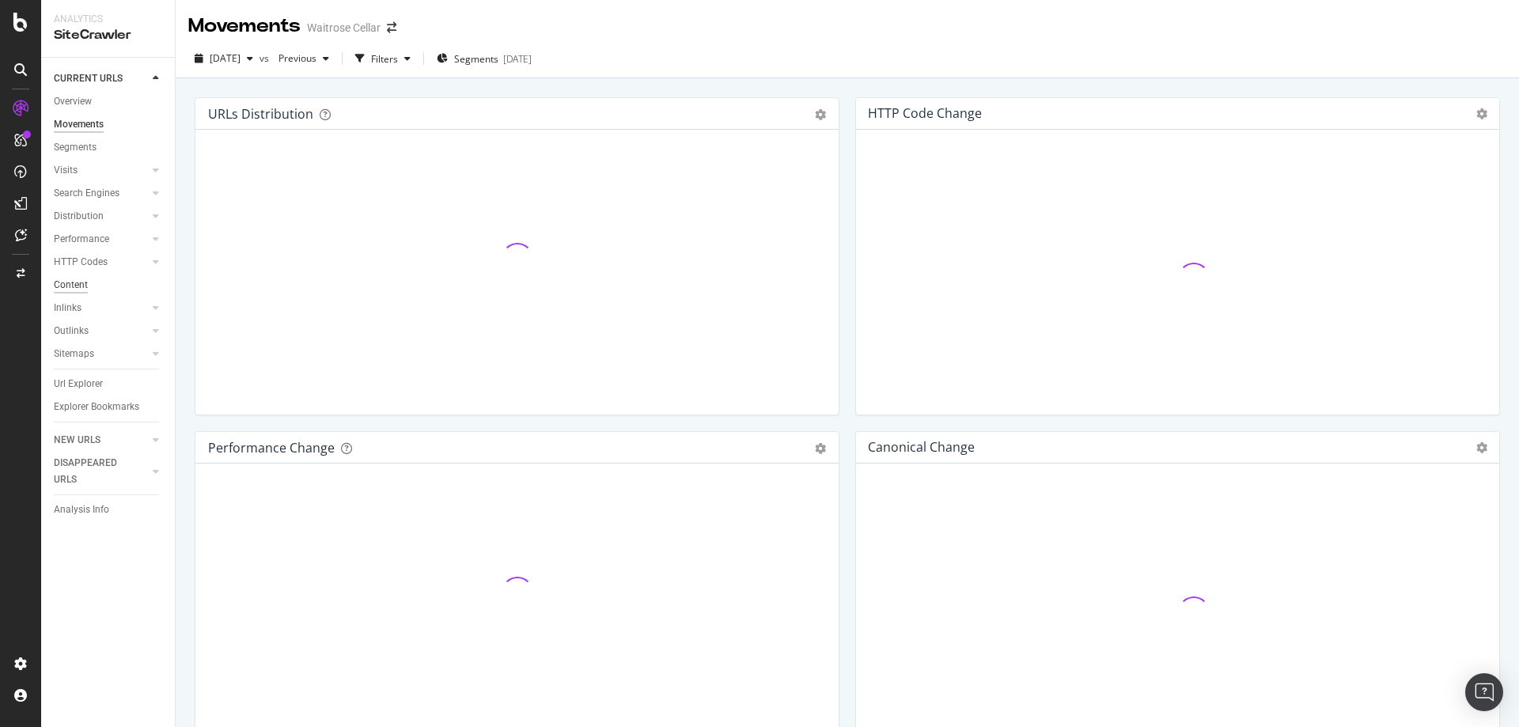
click at [83, 278] on div "Content" at bounding box center [71, 285] width 34 height 17
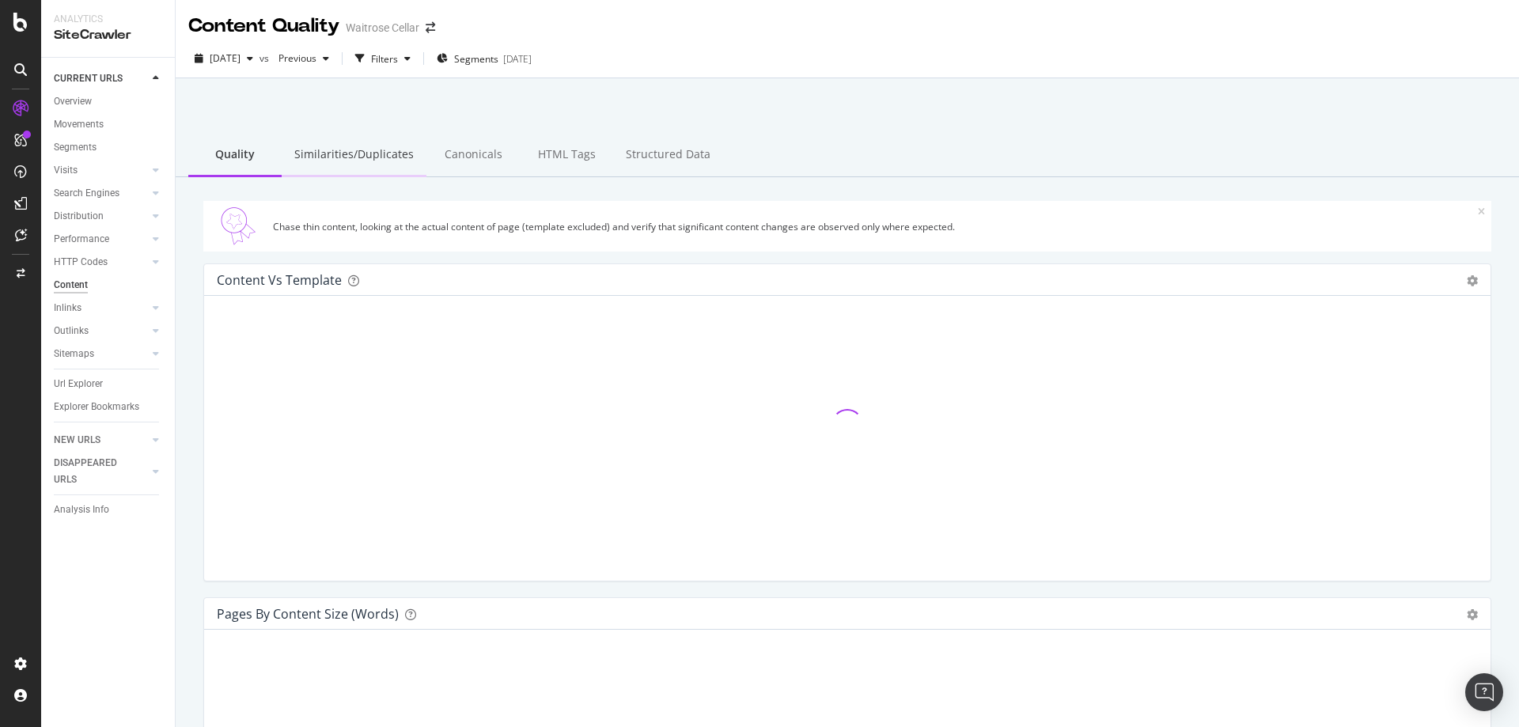
click at [388, 165] on div "Similarities/Duplicates" at bounding box center [354, 156] width 145 height 44
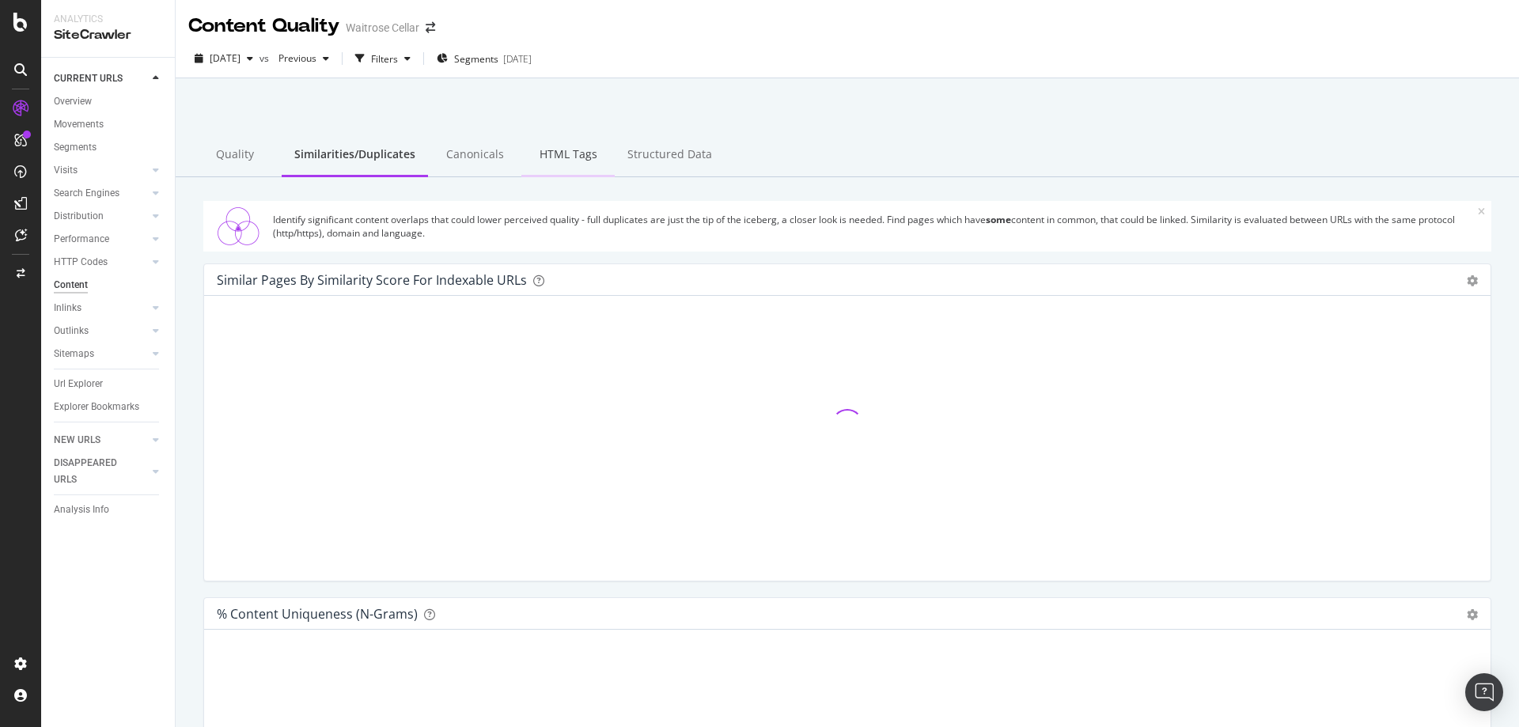
click at [563, 161] on div "HTML Tags" at bounding box center [567, 156] width 93 height 44
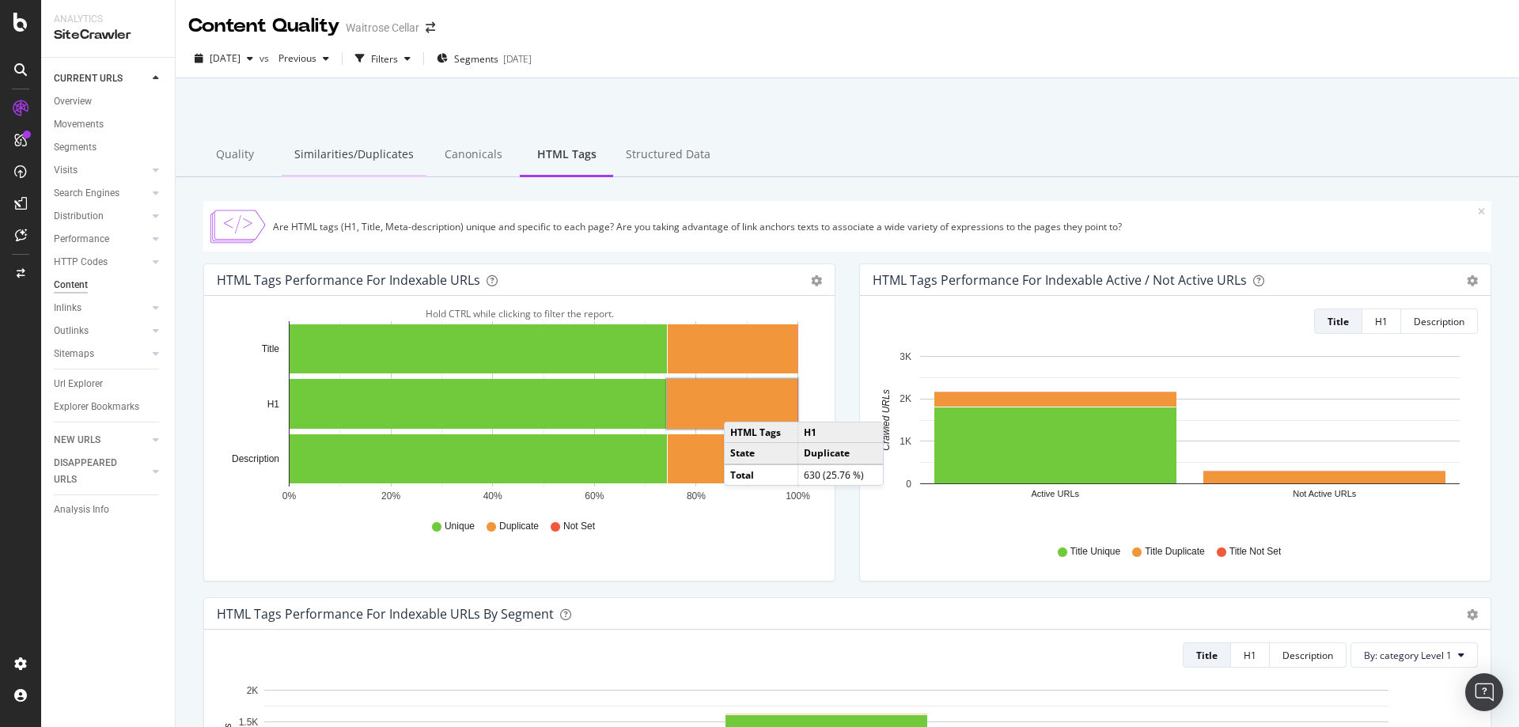
drag, startPoint x: 219, startPoint y: 147, endPoint x: 319, endPoint y: 143, distance: 99.8
click at [219, 147] on div "Quality" at bounding box center [234, 156] width 93 height 44
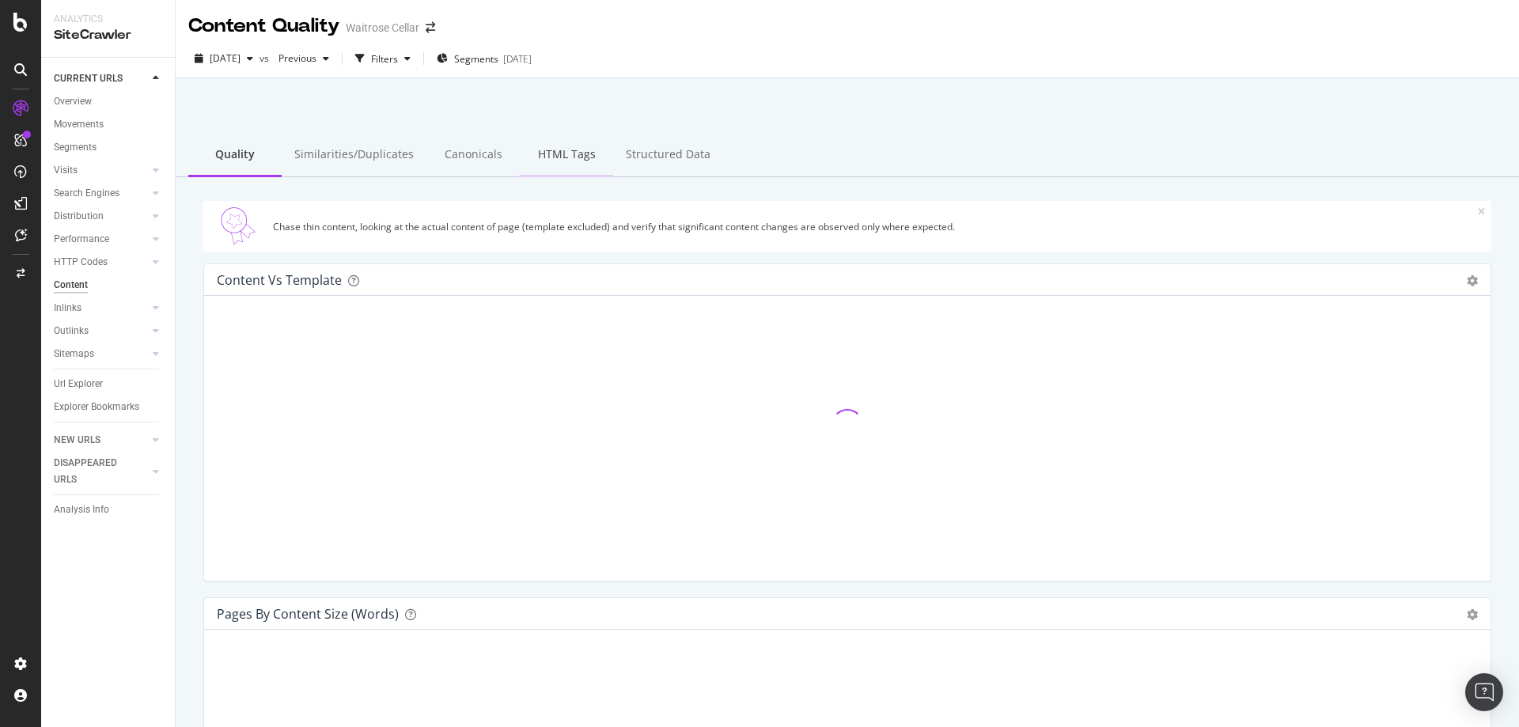
click at [550, 154] on div "HTML Tags" at bounding box center [566, 156] width 93 height 44
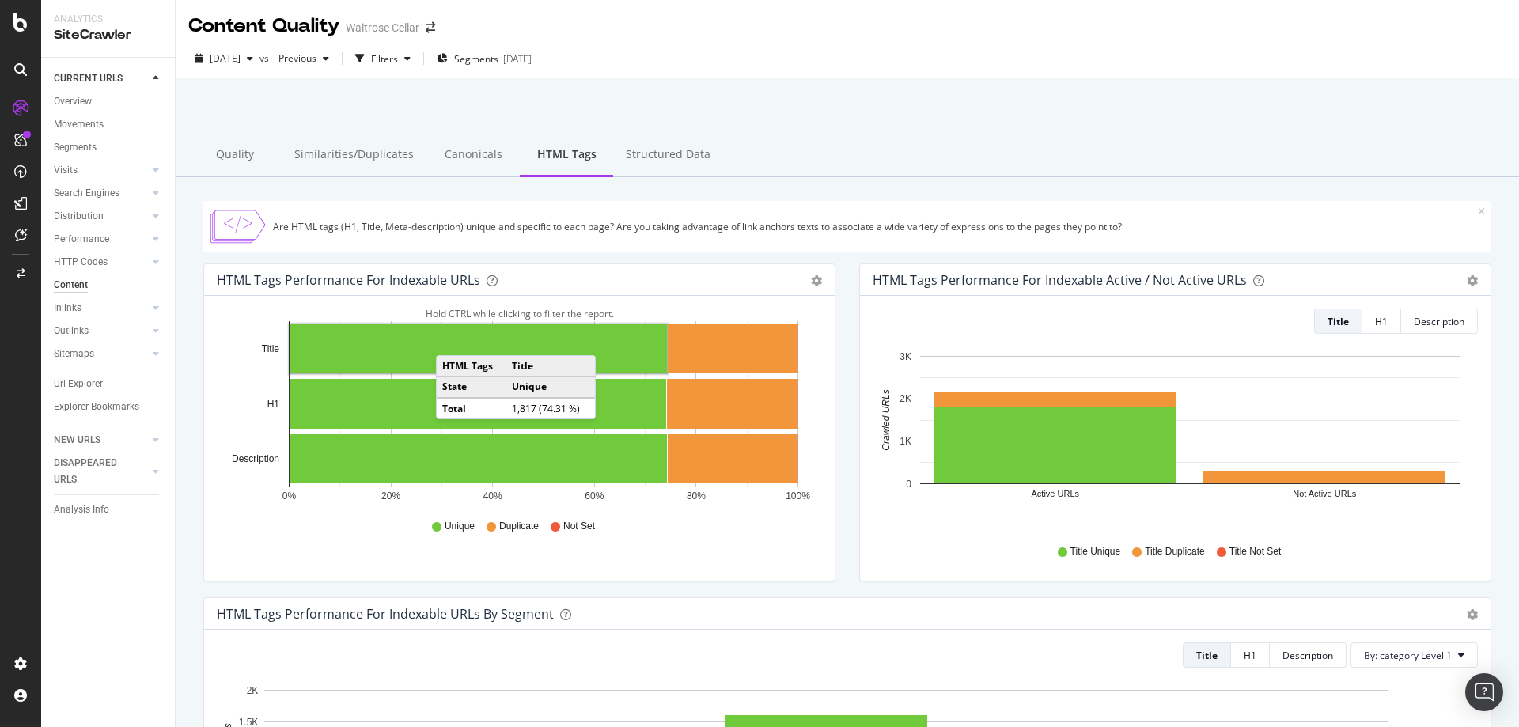
click at [452, 339] on rect "A chart." at bounding box center [478, 348] width 377 height 49
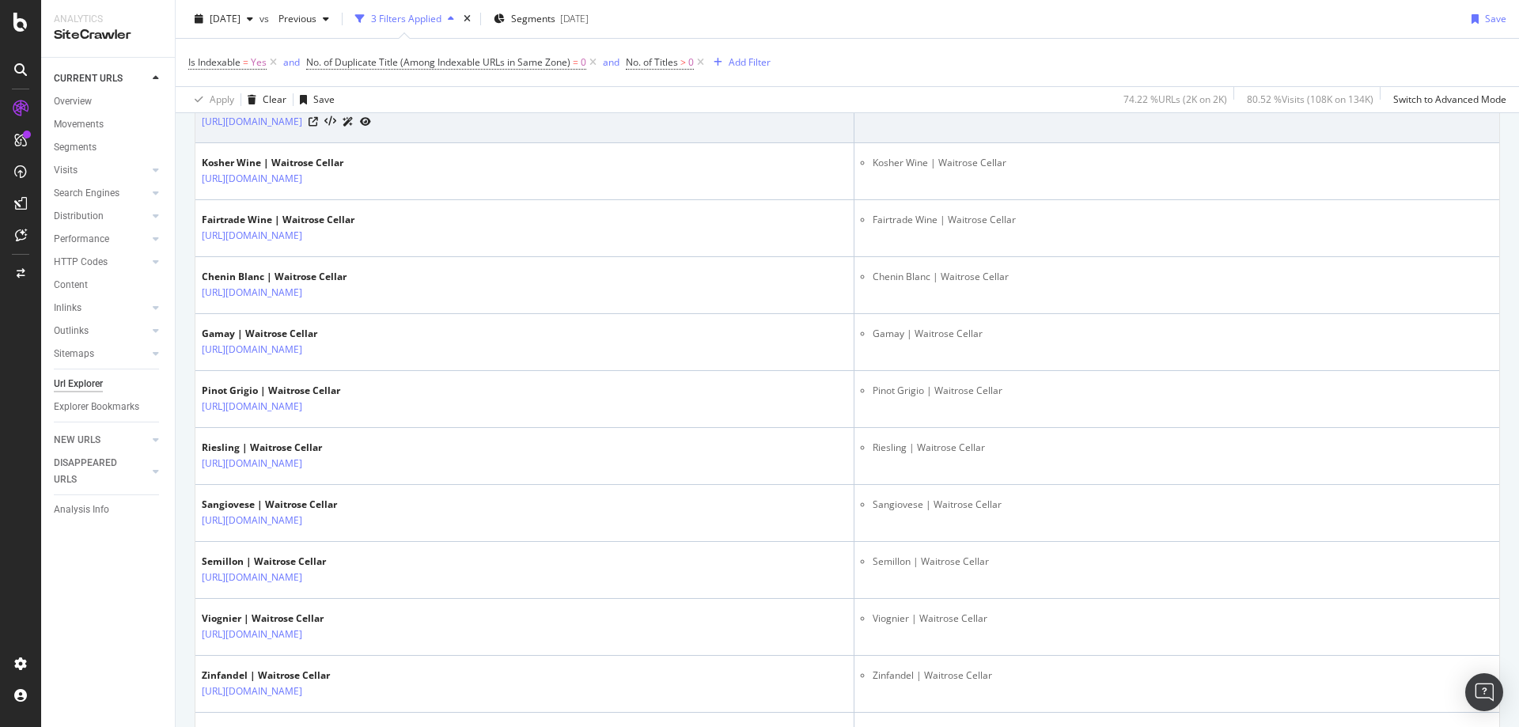
scroll to position [1424, 0]
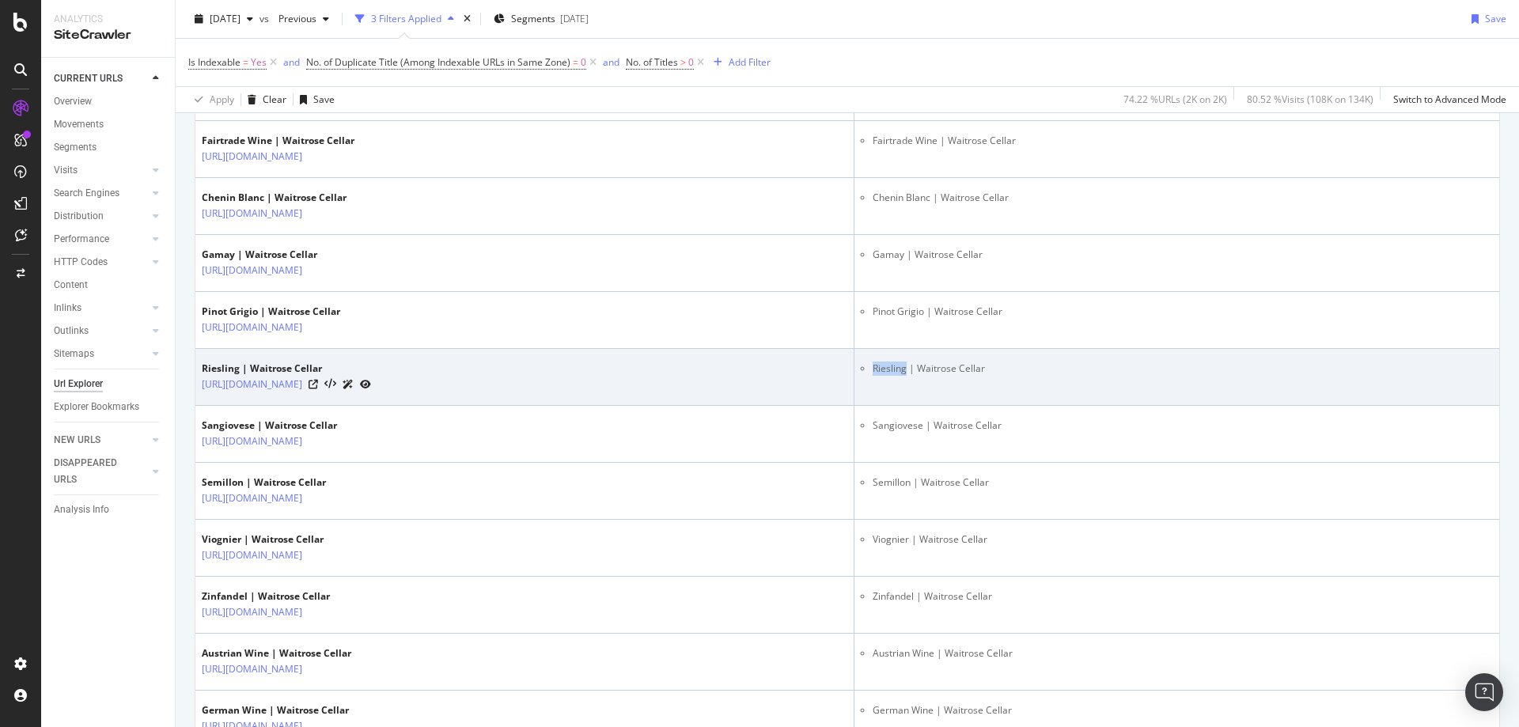
drag, startPoint x: 1038, startPoint y: 368, endPoint x: 1007, endPoint y: 362, distance: 32.1
click at [1007, 362] on li "Riesling | Waitrose Cellar" at bounding box center [1183, 369] width 620 height 14
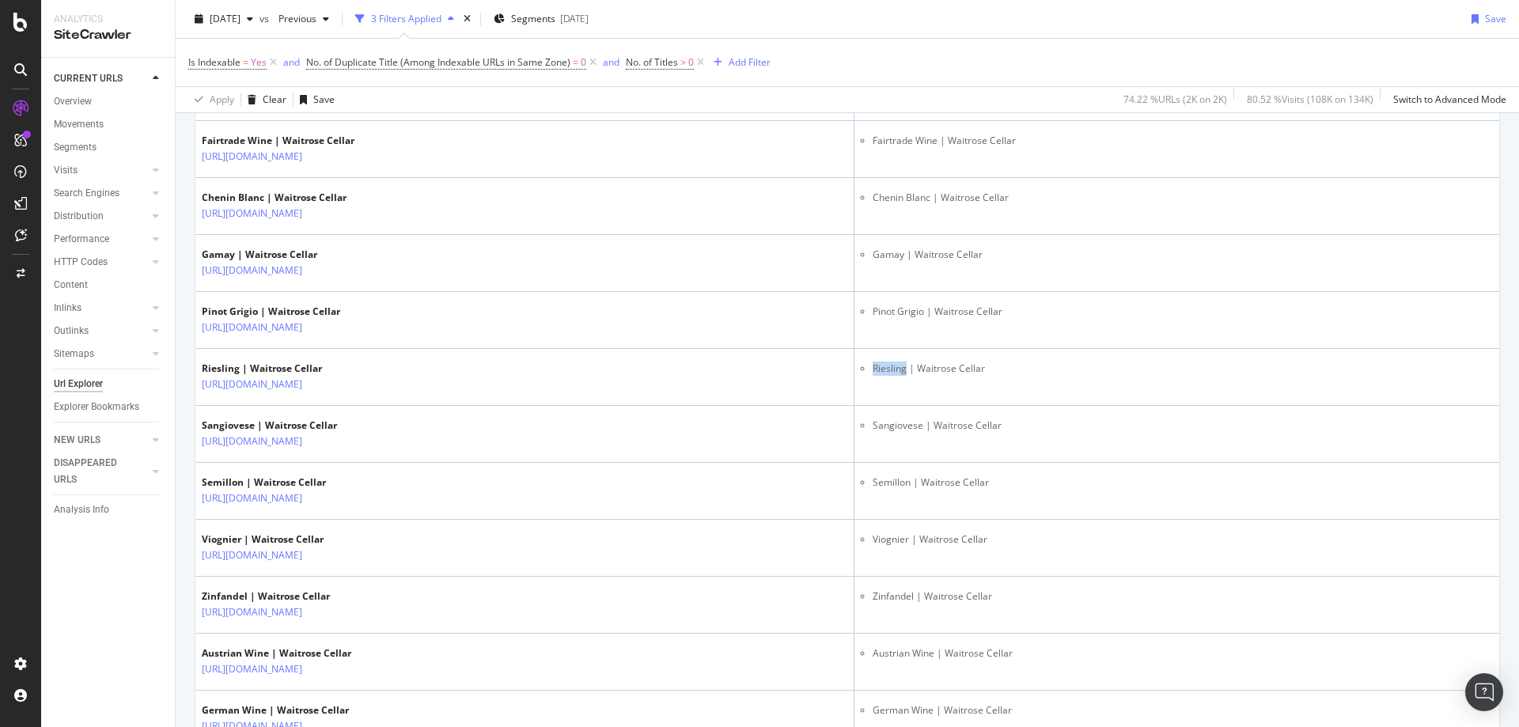
copy li "Riesling"
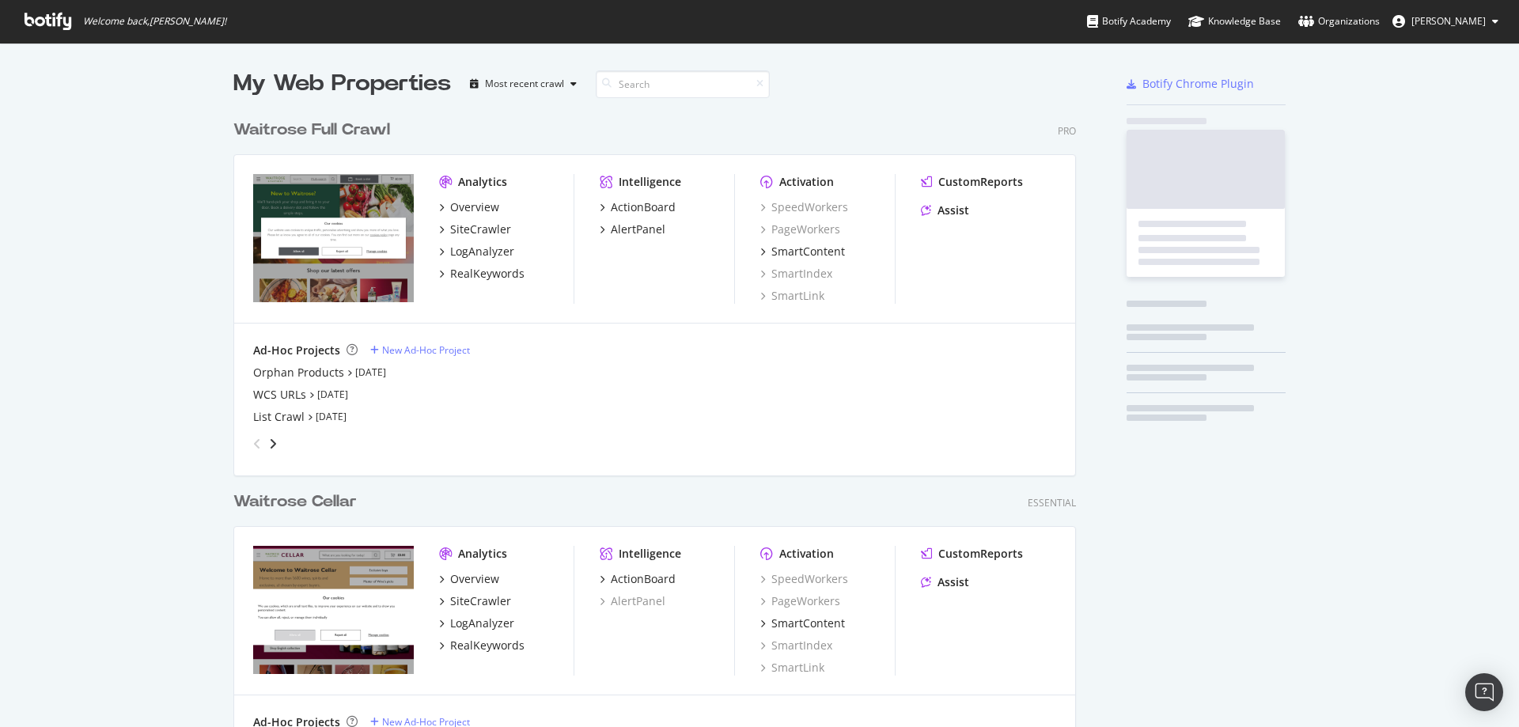
scroll to position [681, 844]
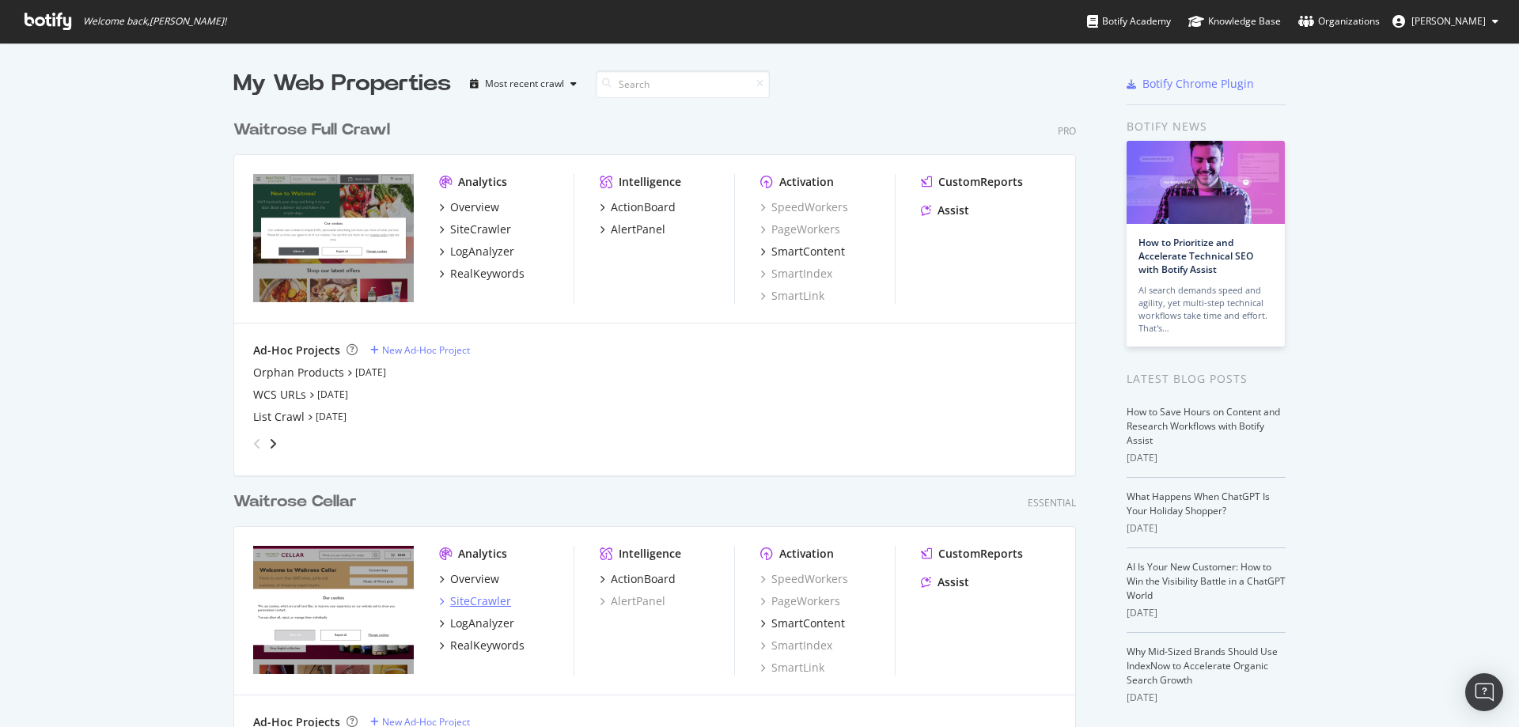
click at [499, 605] on div "SiteCrawler" at bounding box center [480, 601] width 61 height 16
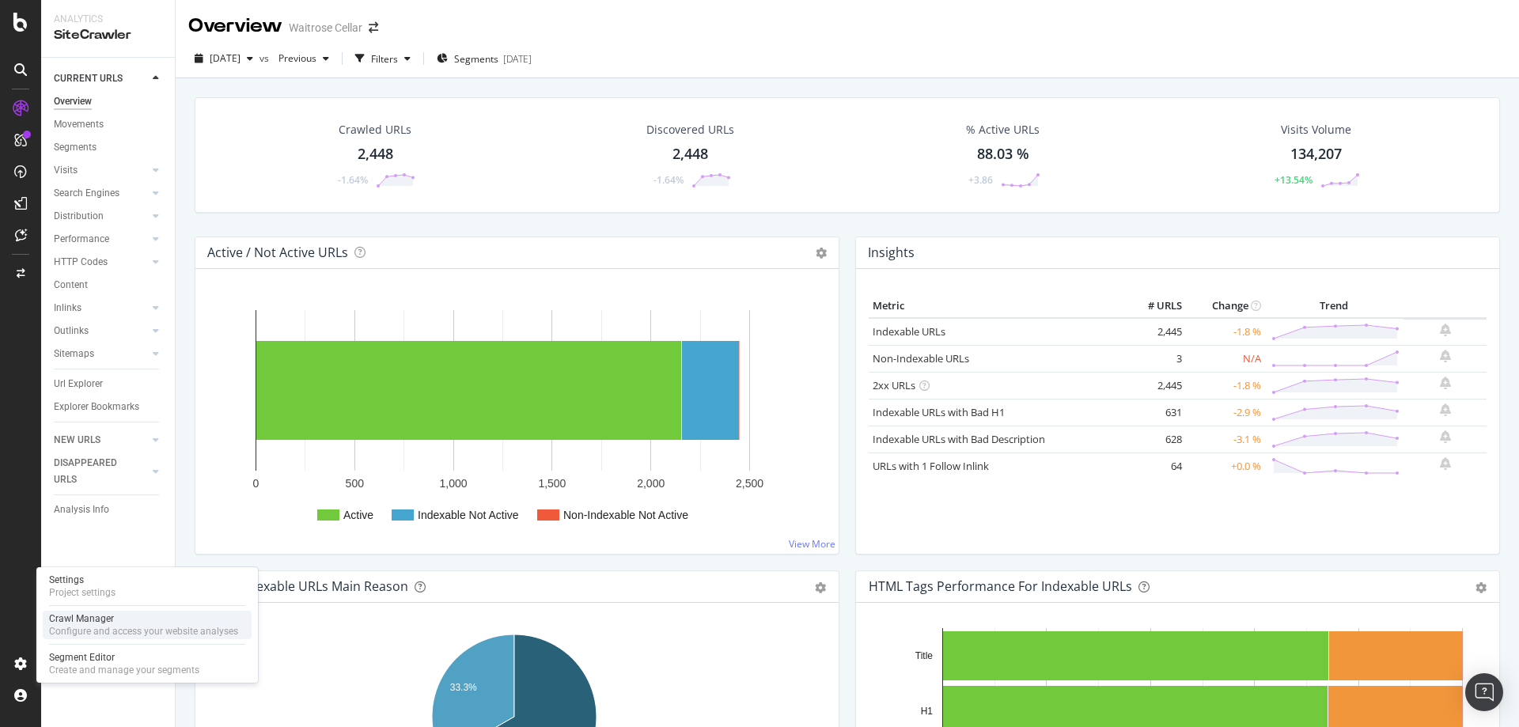
click at [106, 620] on div "Crawl Manager" at bounding box center [143, 618] width 189 height 13
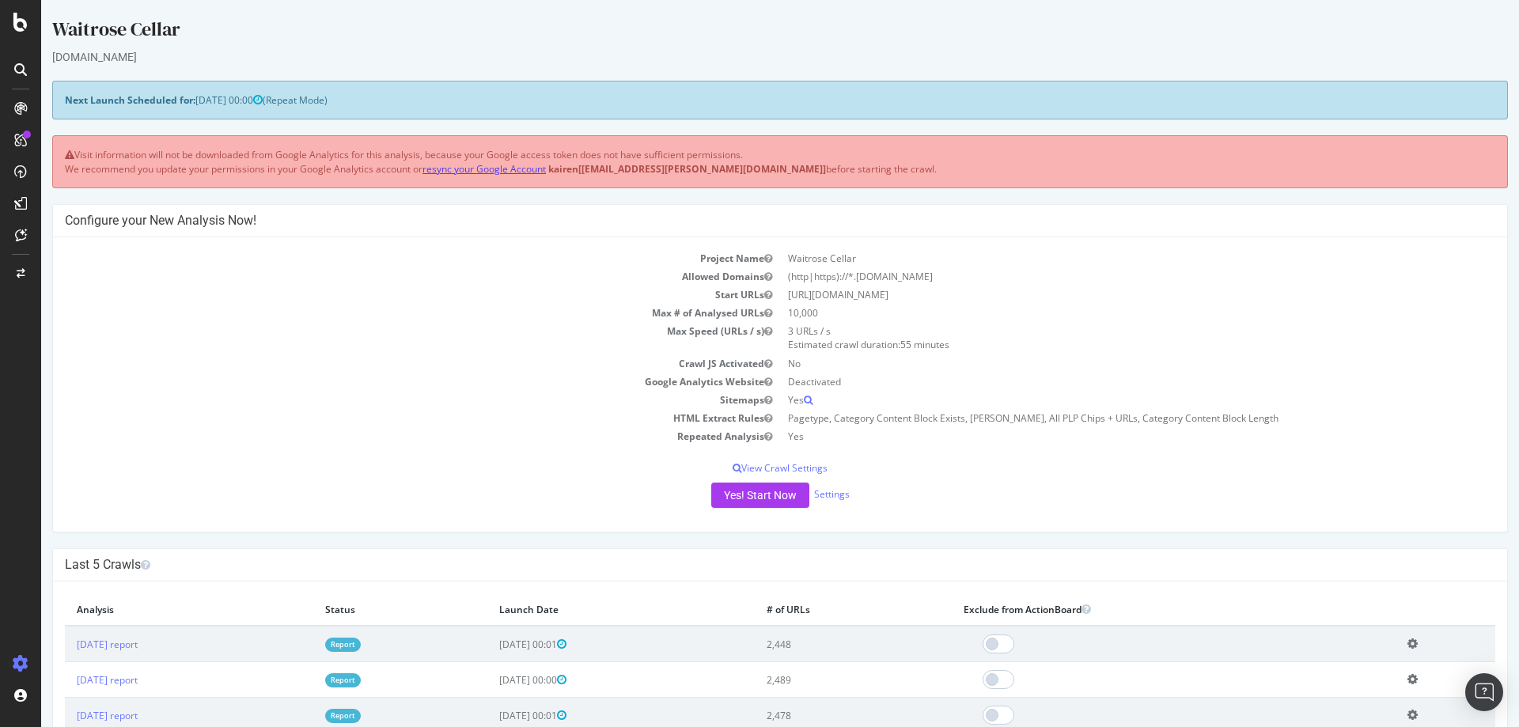
click at [468, 163] on link "resync your Google Account" at bounding box center [484, 168] width 123 height 13
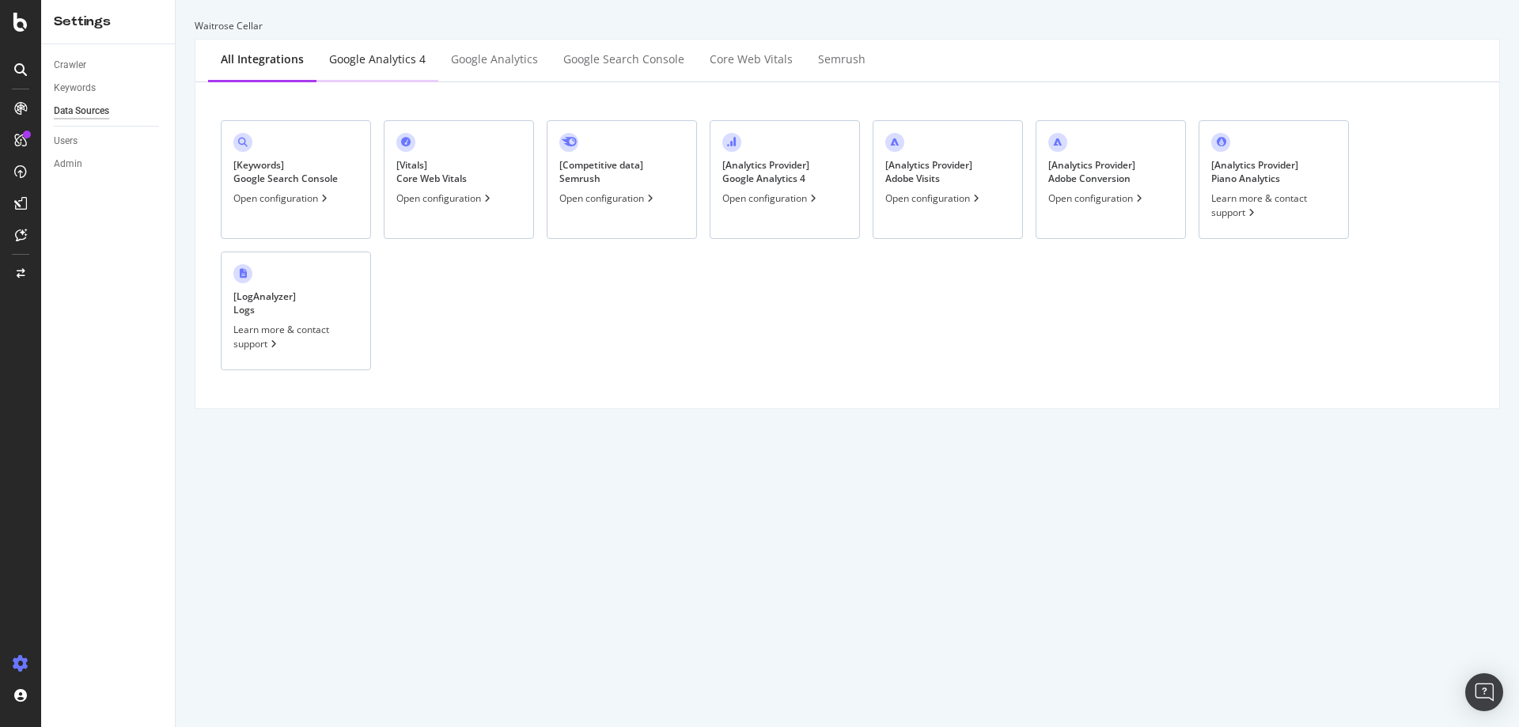
click at [378, 70] on div "Google Analytics 4" at bounding box center [378, 61] width 122 height 44
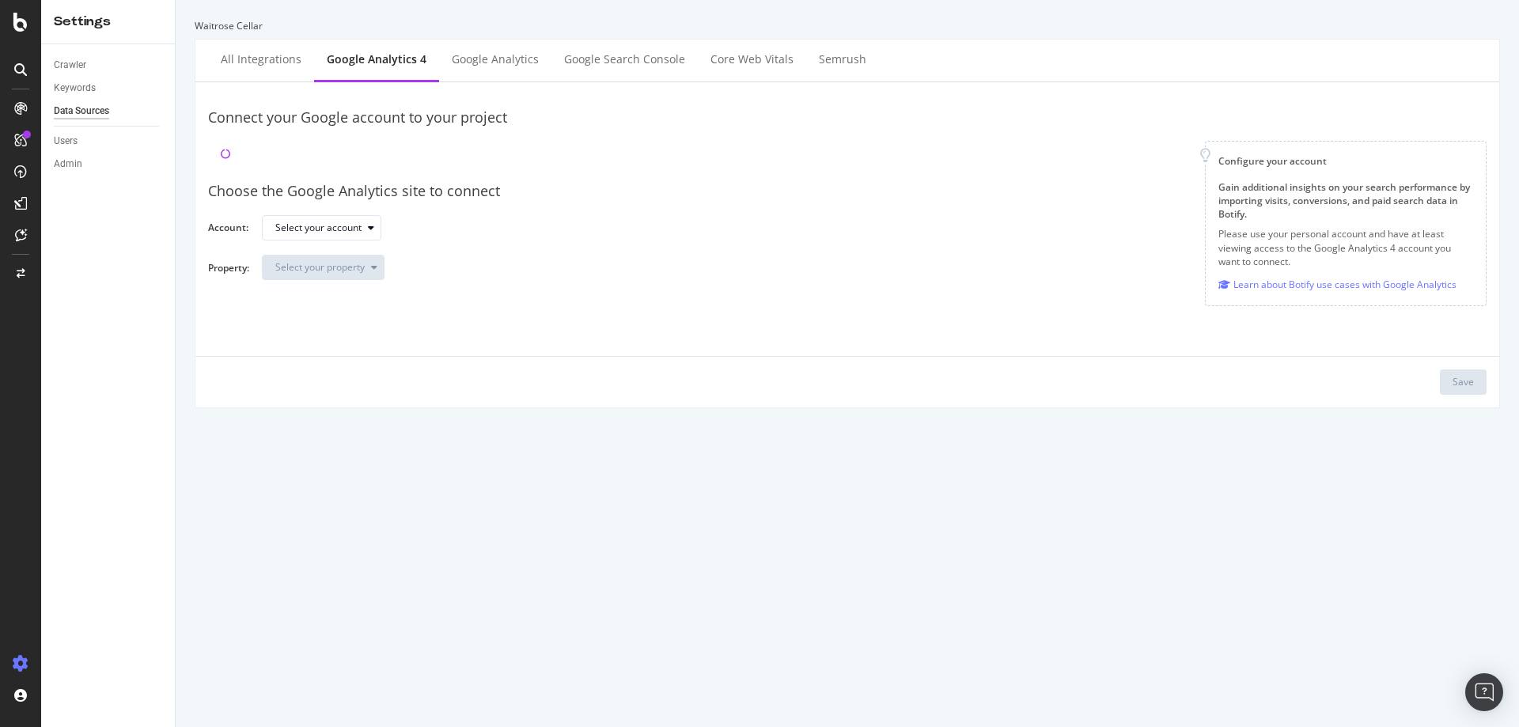
click at [349, 245] on div "Choose the Google Analytics site to connect Account: Select your account Proper…" at bounding box center [847, 231] width 1279 height 124
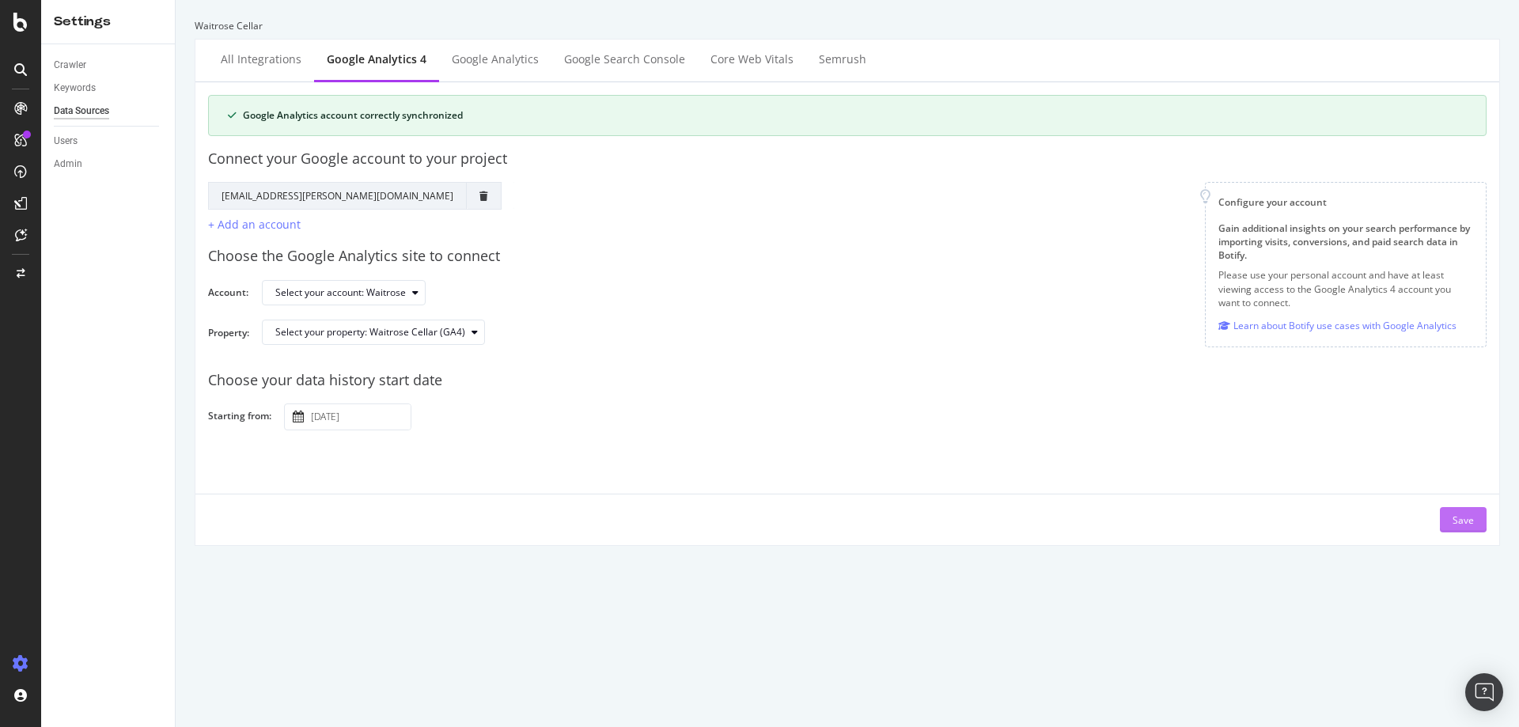
click at [1453, 517] on div "Save" at bounding box center [1463, 520] width 21 height 13
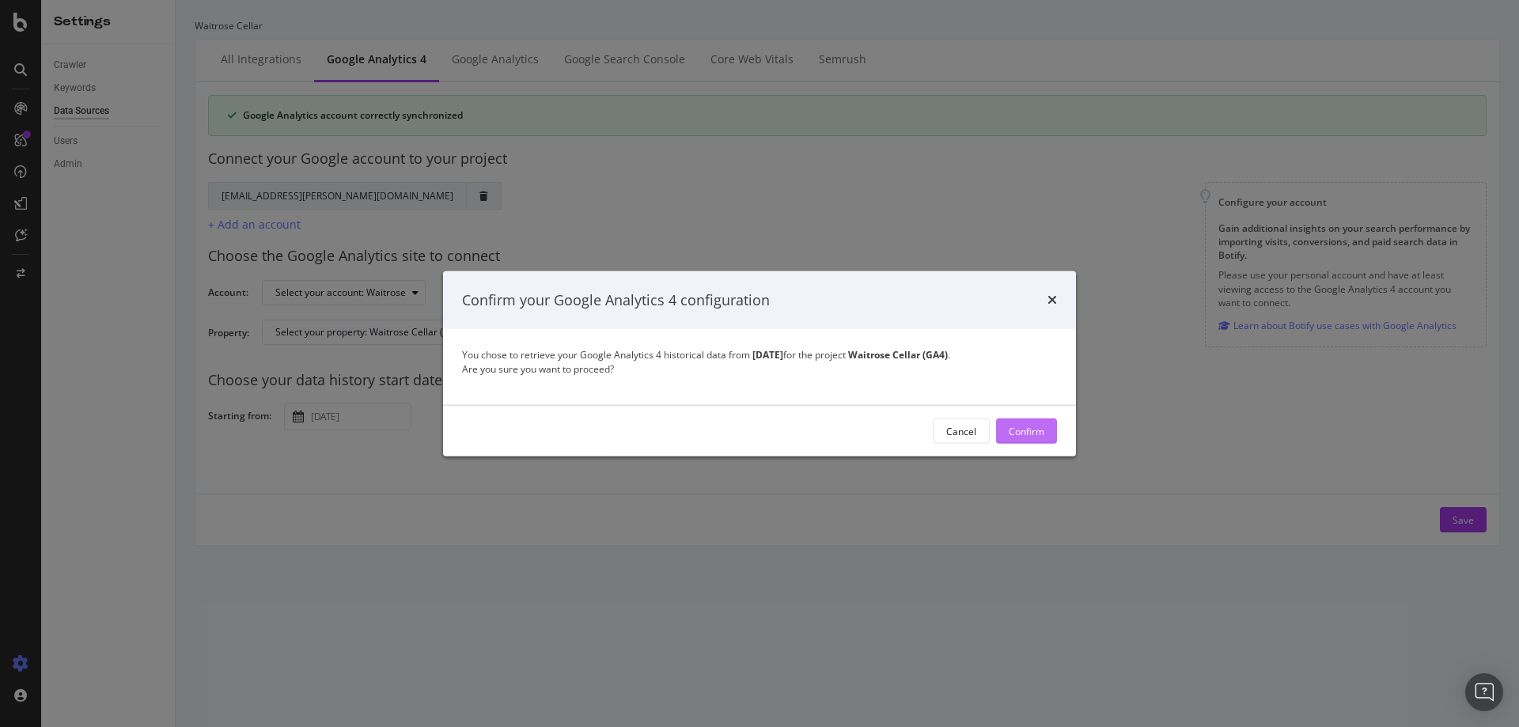
click at [1018, 438] on div "Confirm" at bounding box center [1027, 430] width 36 height 13
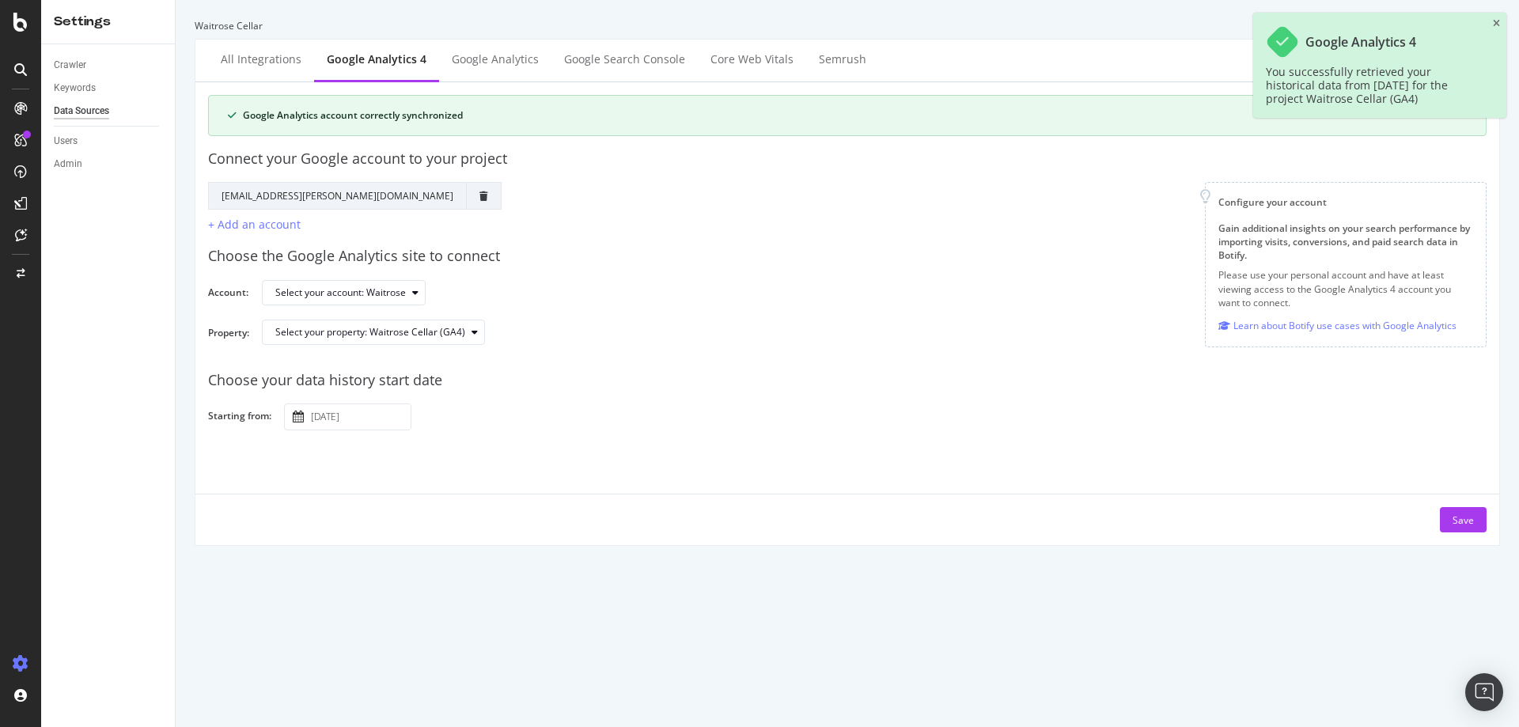
click at [643, 56] on div "Google Search Console" at bounding box center [624, 59] width 121 height 16
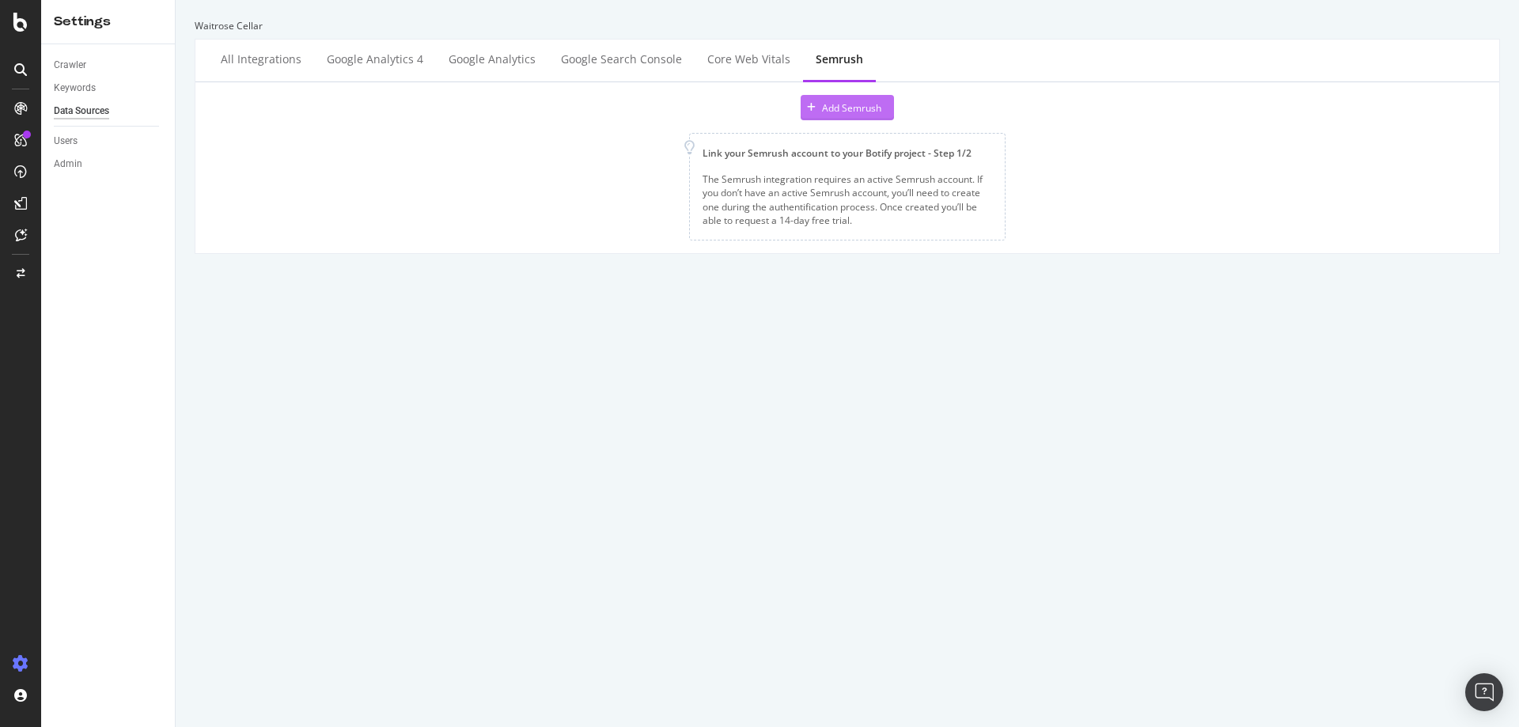
click at [840, 114] on div "Add Semrush" at bounding box center [851, 107] width 59 height 13
click at [76, 61] on div "Crawler" at bounding box center [70, 65] width 32 height 17
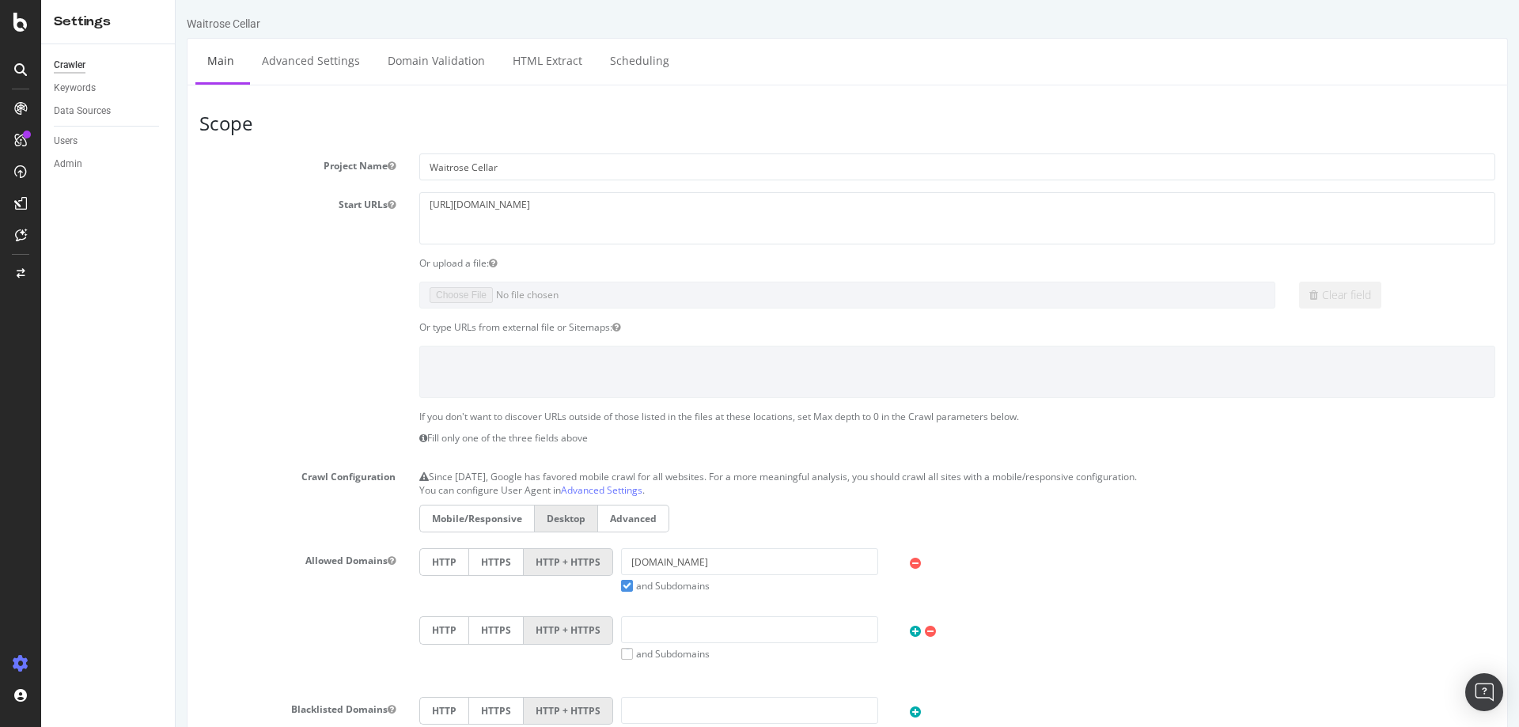
click at [21, 119] on div at bounding box center [20, 108] width 25 height 25
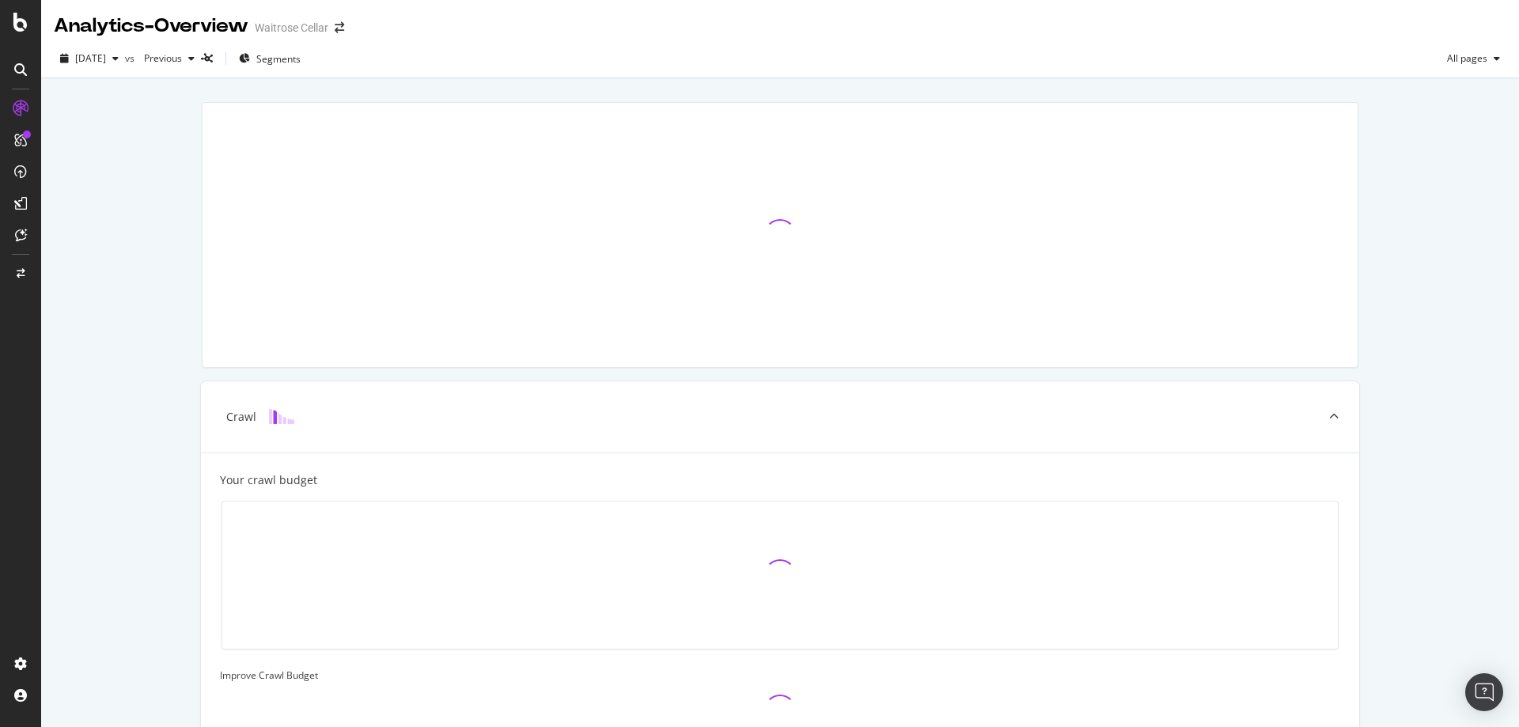
drag, startPoint x: 182, startPoint y: 6, endPoint x: 198, endPoint y: 25, distance: 24.1
click at [183, 8] on div "Analytics - Overview Waitrose Cellar" at bounding box center [780, 20] width 1478 height 40
click at [212, 18] on div "Analytics - Overview" at bounding box center [151, 26] width 195 height 27
click at [306, 17] on div "Analytics - Overview Waitrose Cellar" at bounding box center [207, 26] width 306 height 27
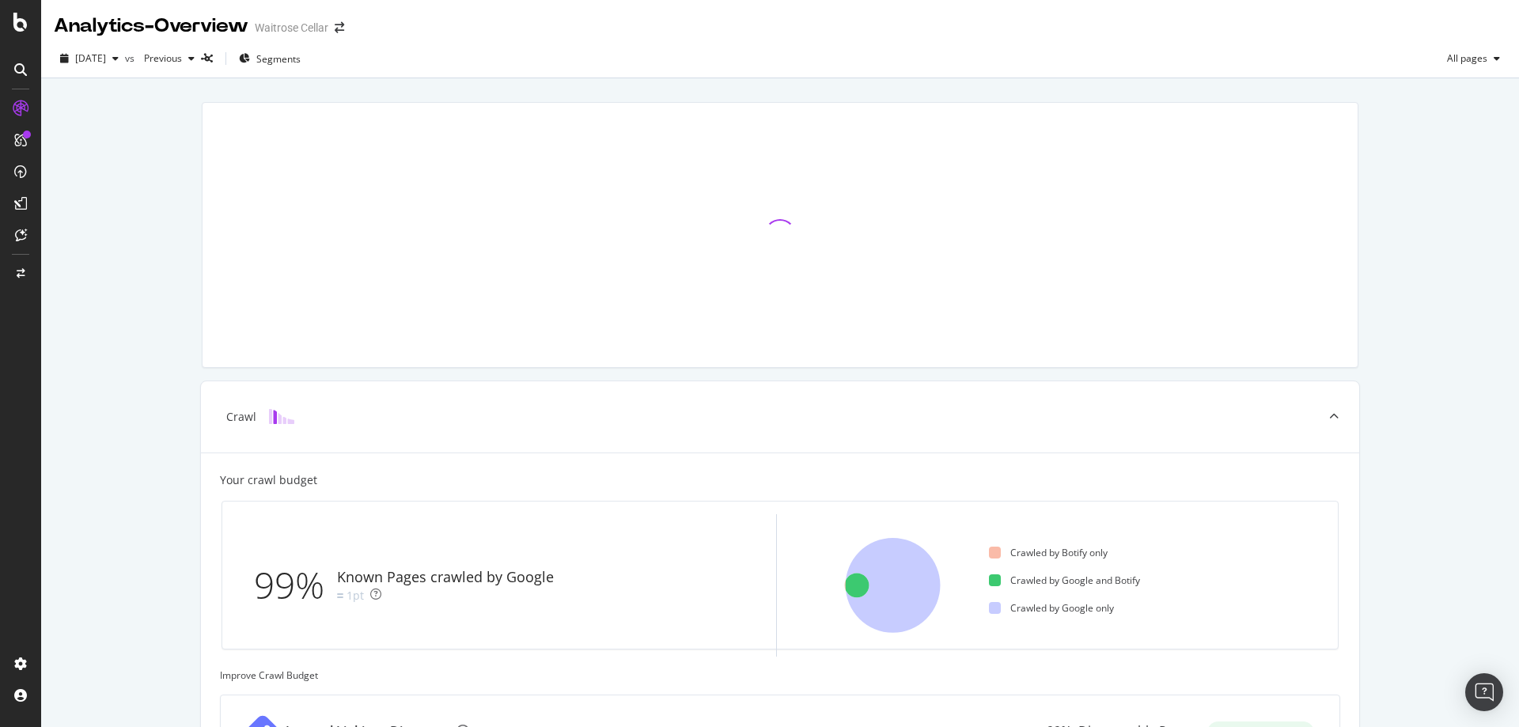
click at [13, 67] on div at bounding box center [20, 69] width 25 height 25
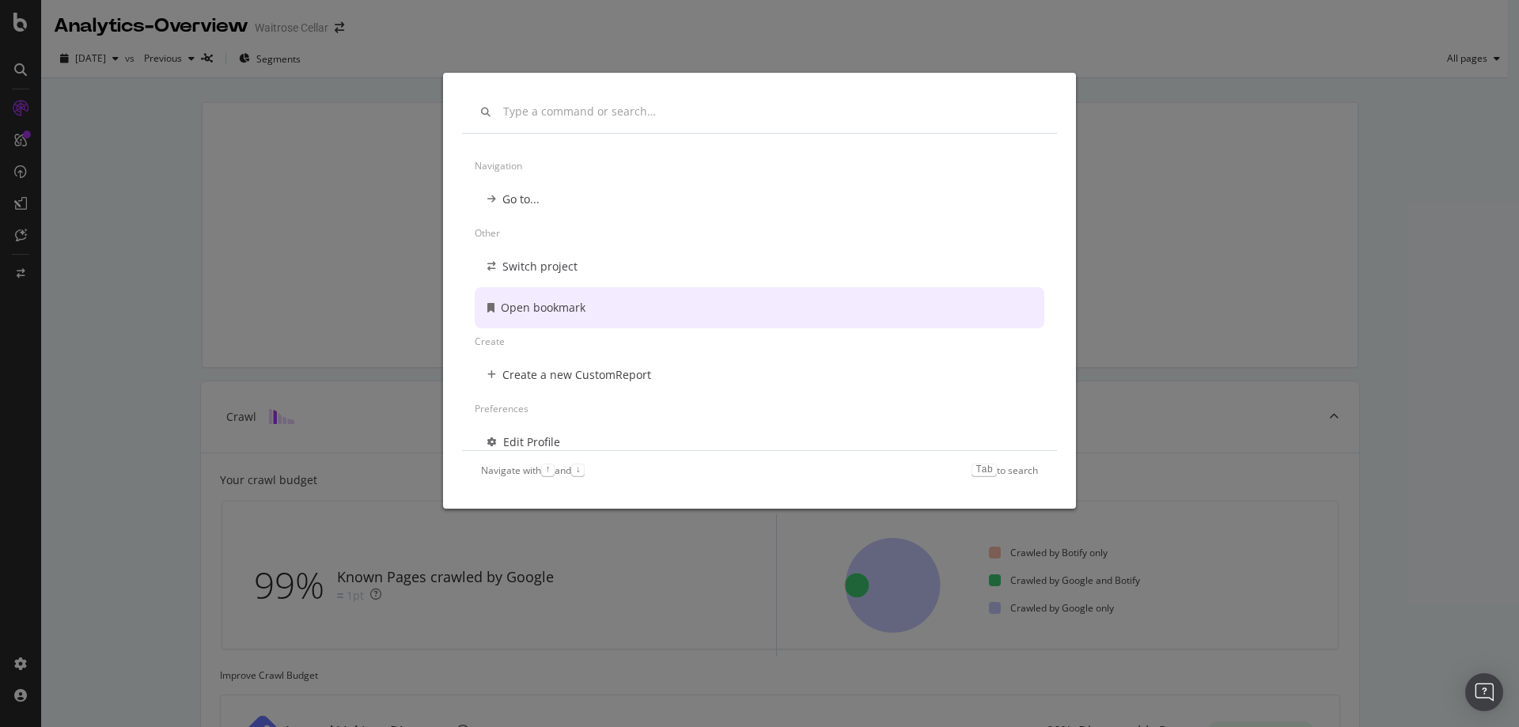
click at [261, 229] on div "Navigation Go to... Other Switch project Open bookmark Create Create a new Cust…" at bounding box center [759, 363] width 1519 height 727
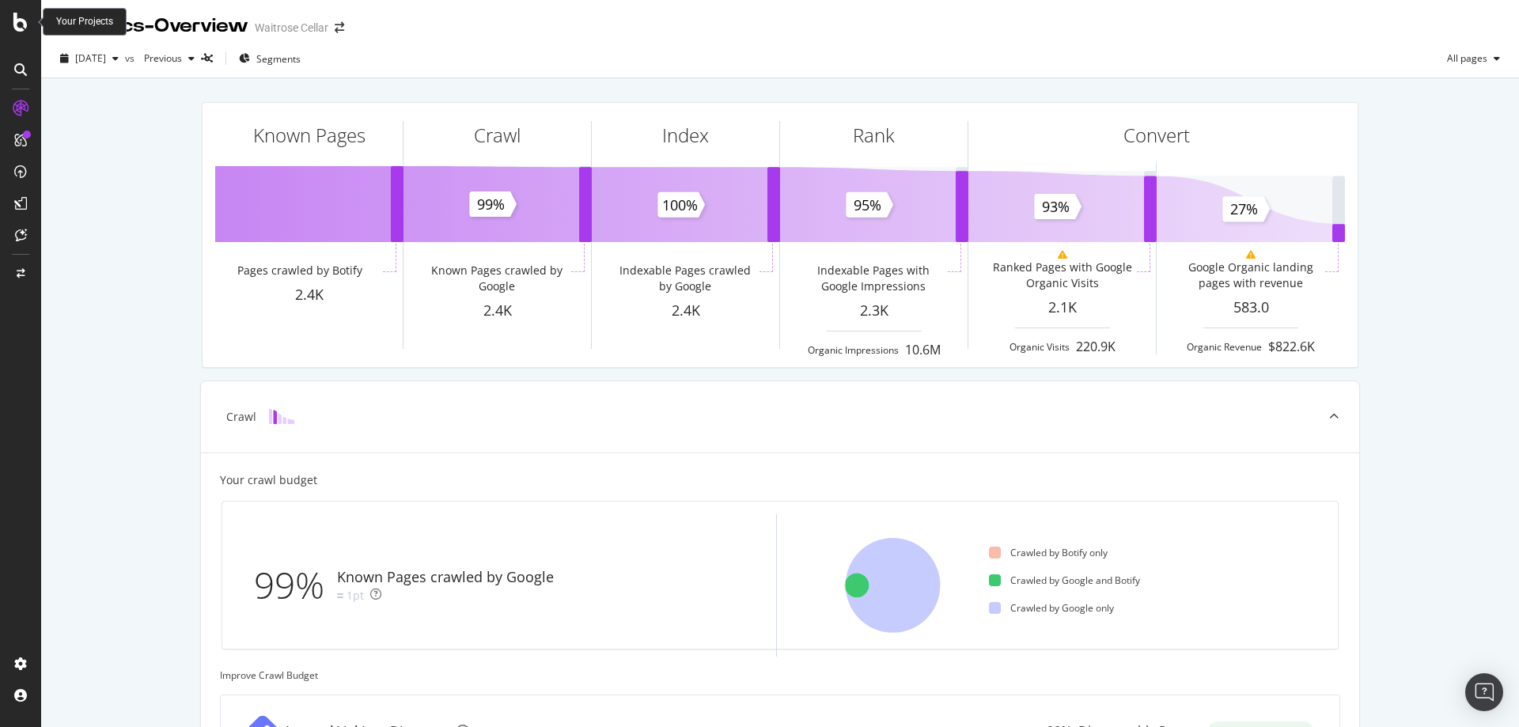
click at [17, 19] on icon at bounding box center [20, 22] width 14 height 19
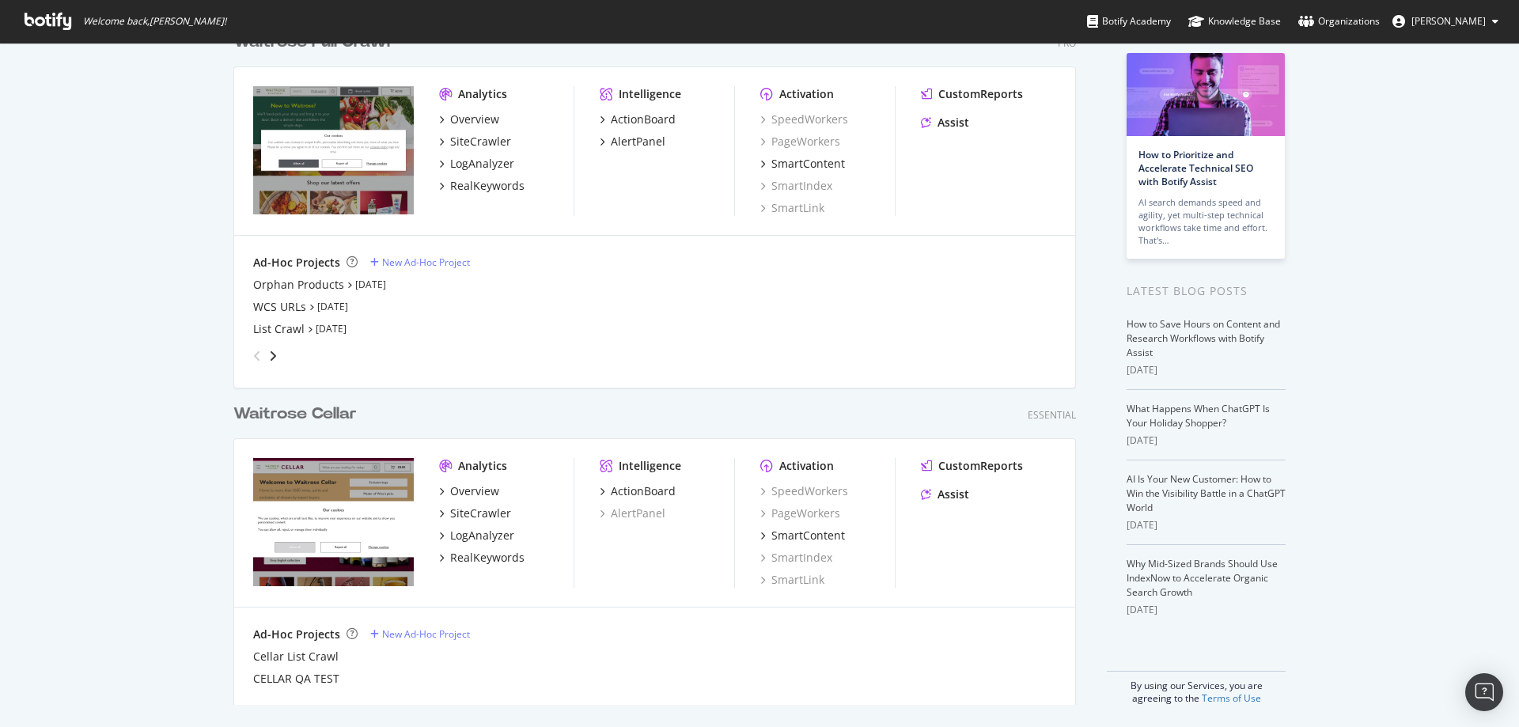
scroll to position [91, 0]
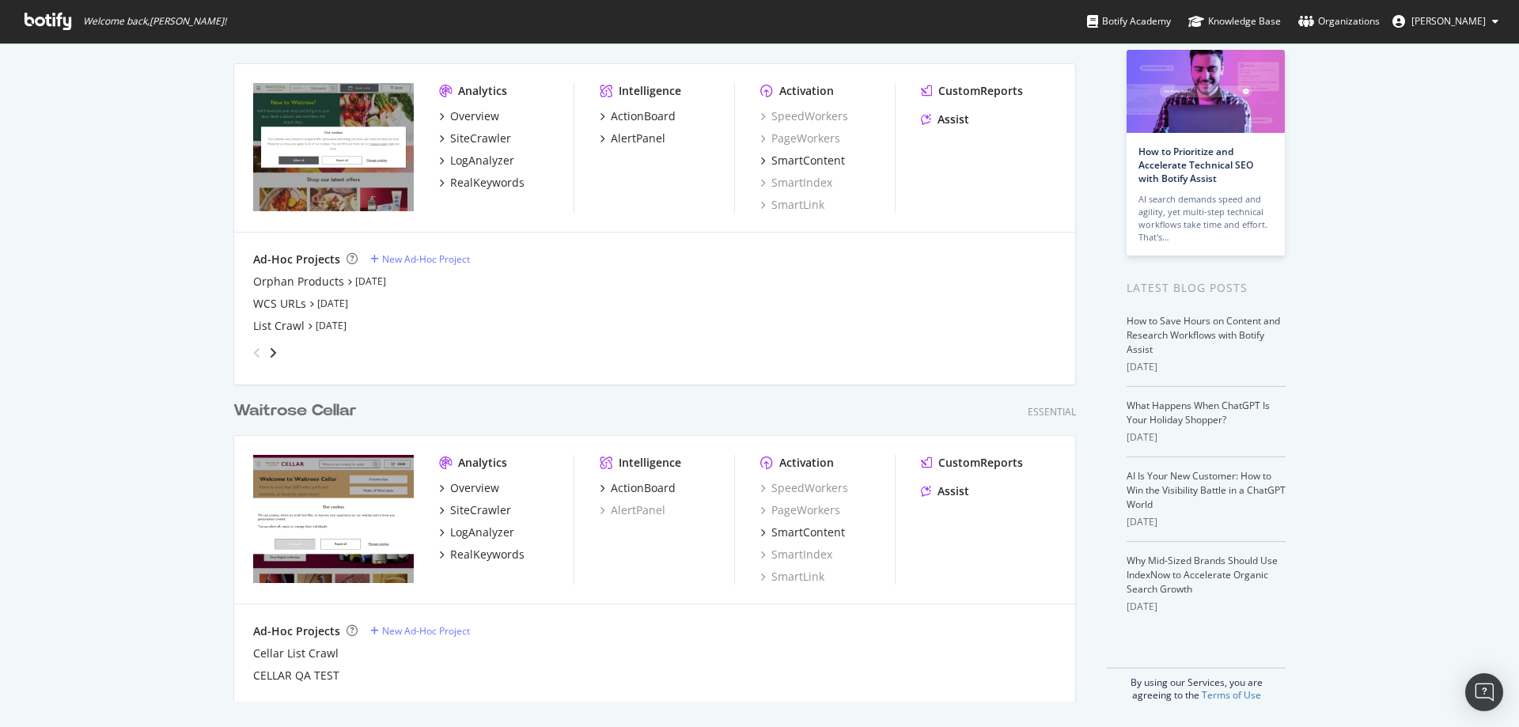
click at [371, 503] on img "grid" at bounding box center [333, 519] width 161 height 128
click at [480, 465] on div "Analytics" at bounding box center [482, 463] width 49 height 16
click at [794, 525] on div "SmartContent" at bounding box center [809, 533] width 74 height 16
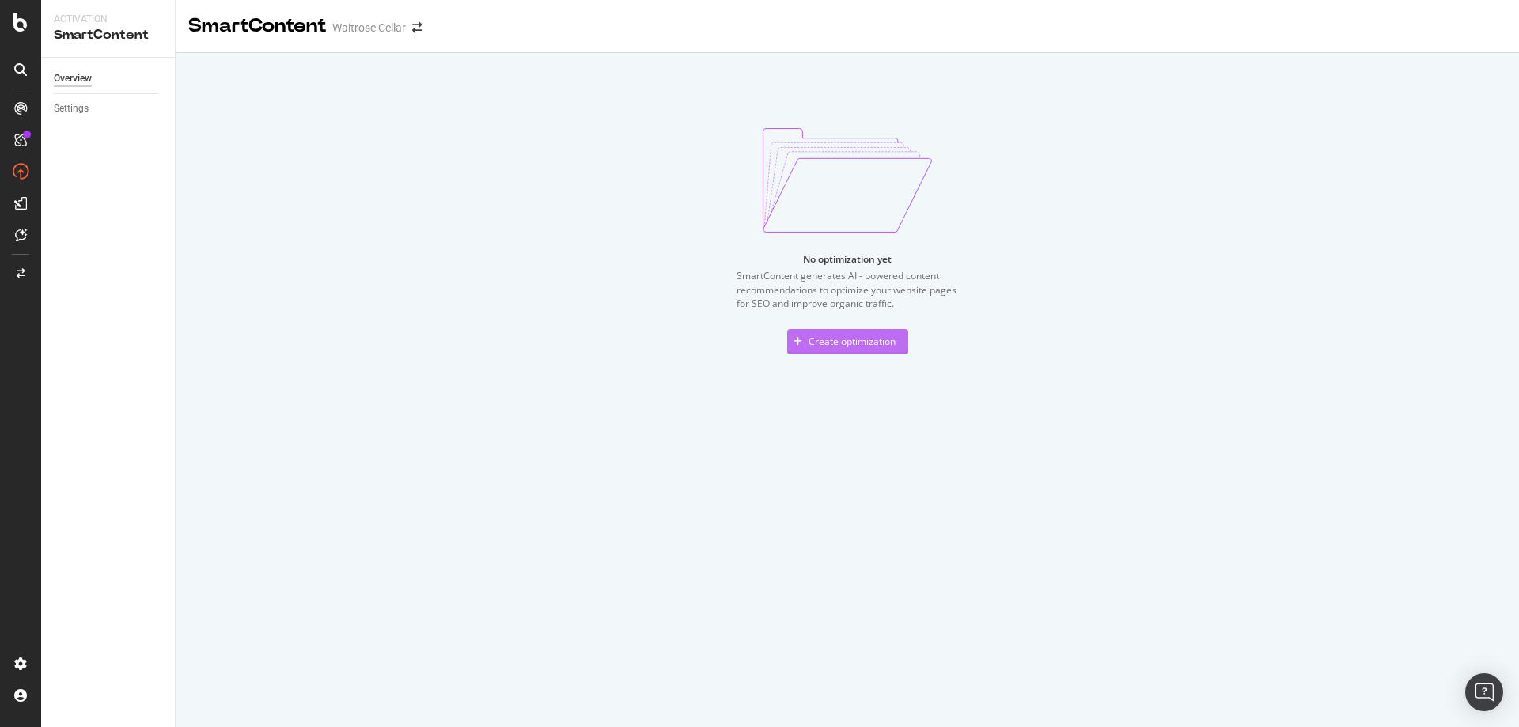
click at [851, 339] on div "Create optimization" at bounding box center [852, 341] width 87 height 13
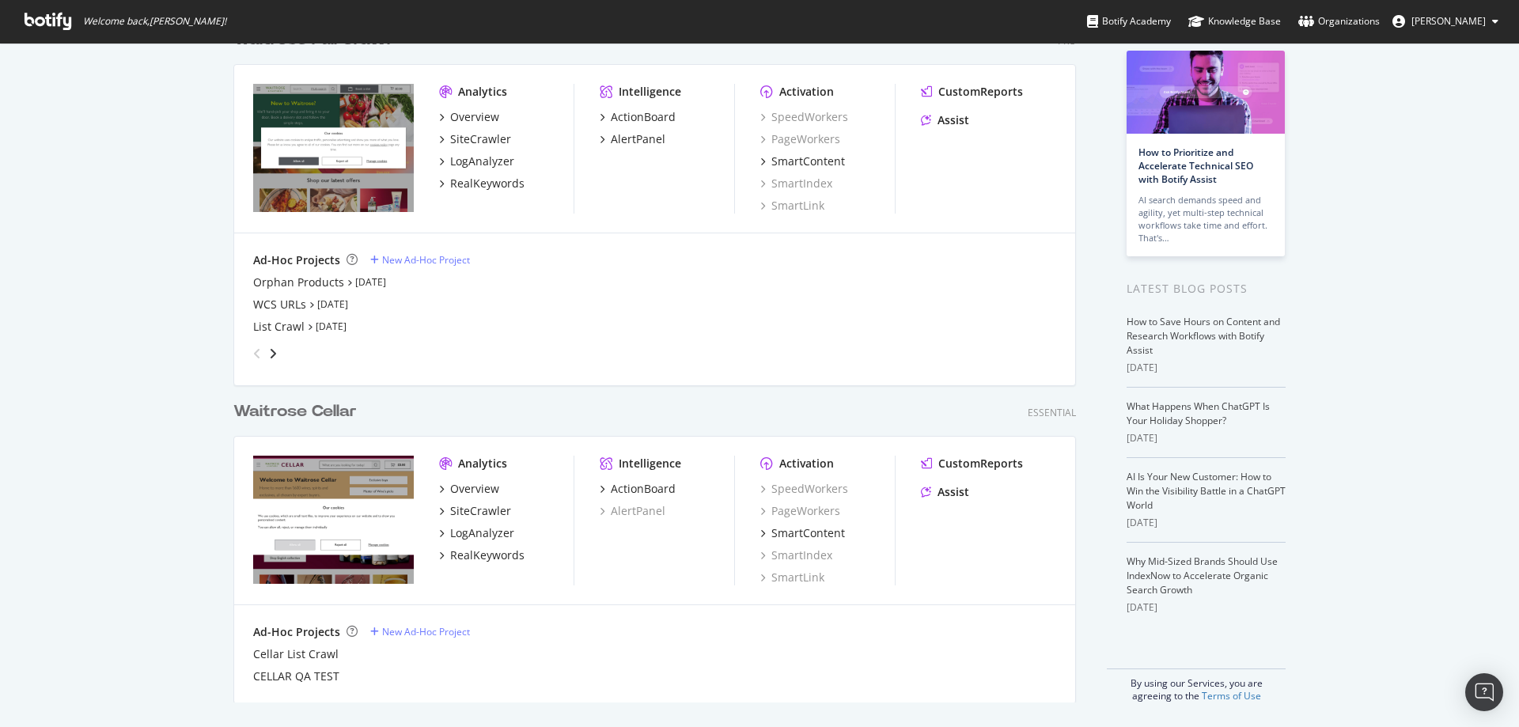
scroll to position [91, 0]
click at [487, 495] on div "Overview" at bounding box center [474, 488] width 49 height 16
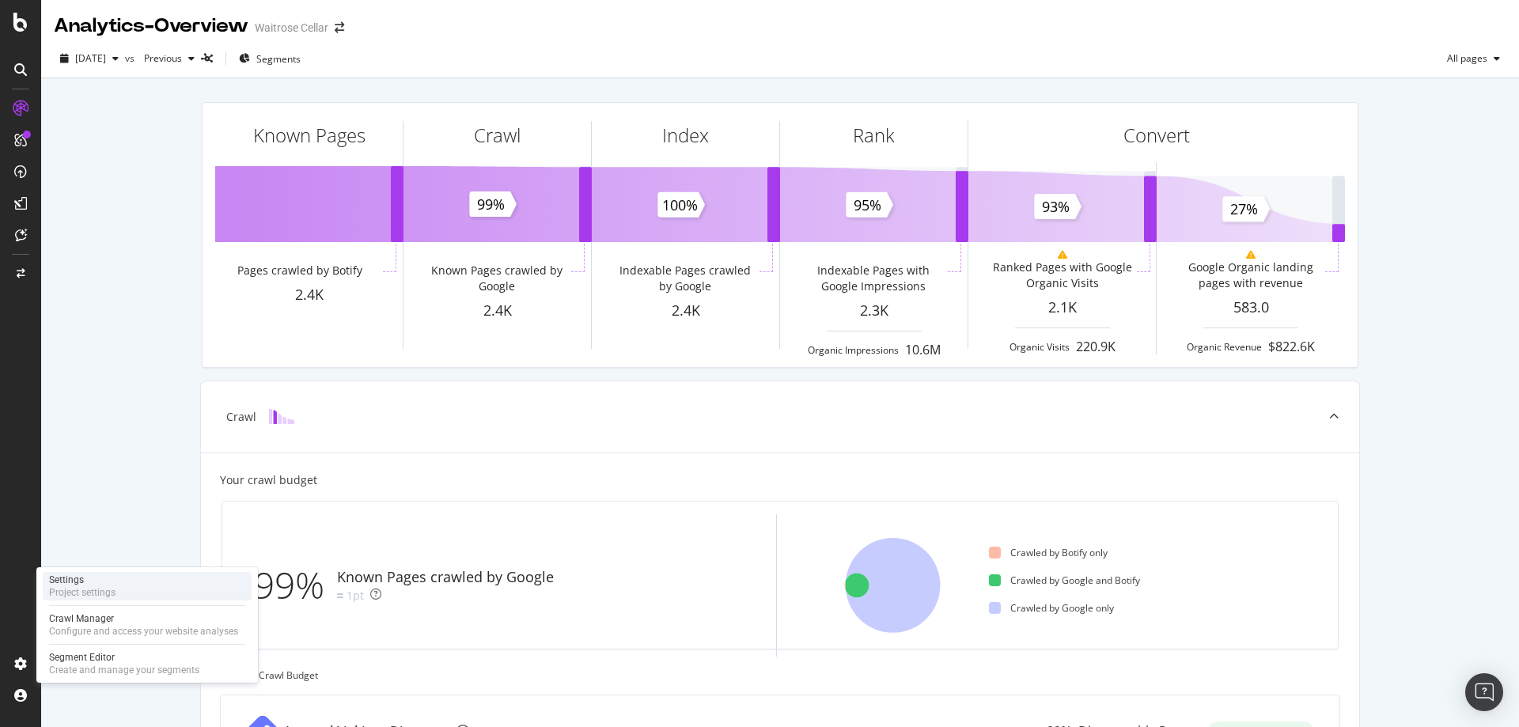
click at [136, 583] on div "Settings Project settings" at bounding box center [147, 586] width 209 height 28
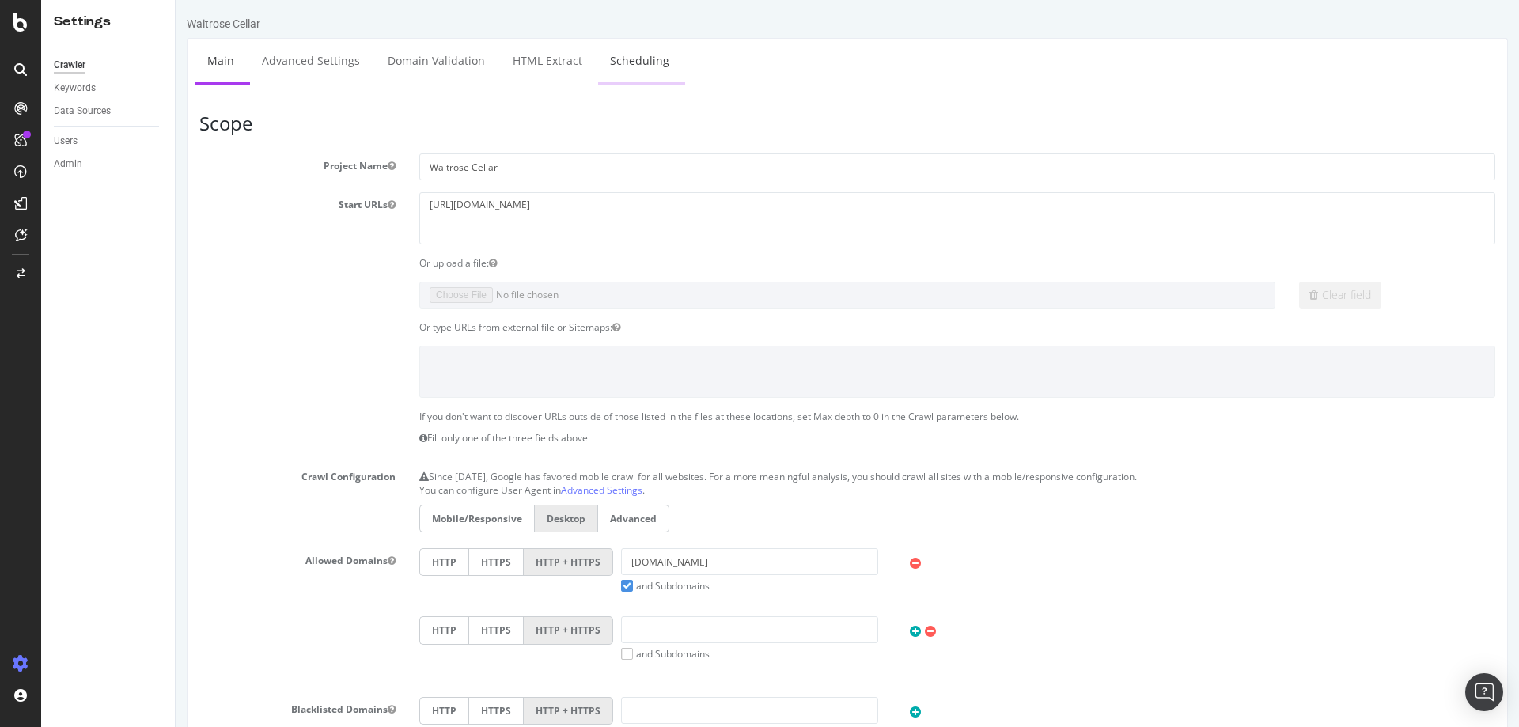
click at [657, 59] on link "Scheduling" at bounding box center [639, 61] width 83 height 44
click at [457, 522] on label "Mobile/Responsive" at bounding box center [476, 519] width 115 height 28
click at [176, 0] on input "Mobile/Responsive" at bounding box center [176, 0] width 0 height 0
click at [546, 514] on label "Desktop" at bounding box center [566, 519] width 64 height 28
click at [176, 0] on input "Desktop" at bounding box center [176, 0] width 0 height 0
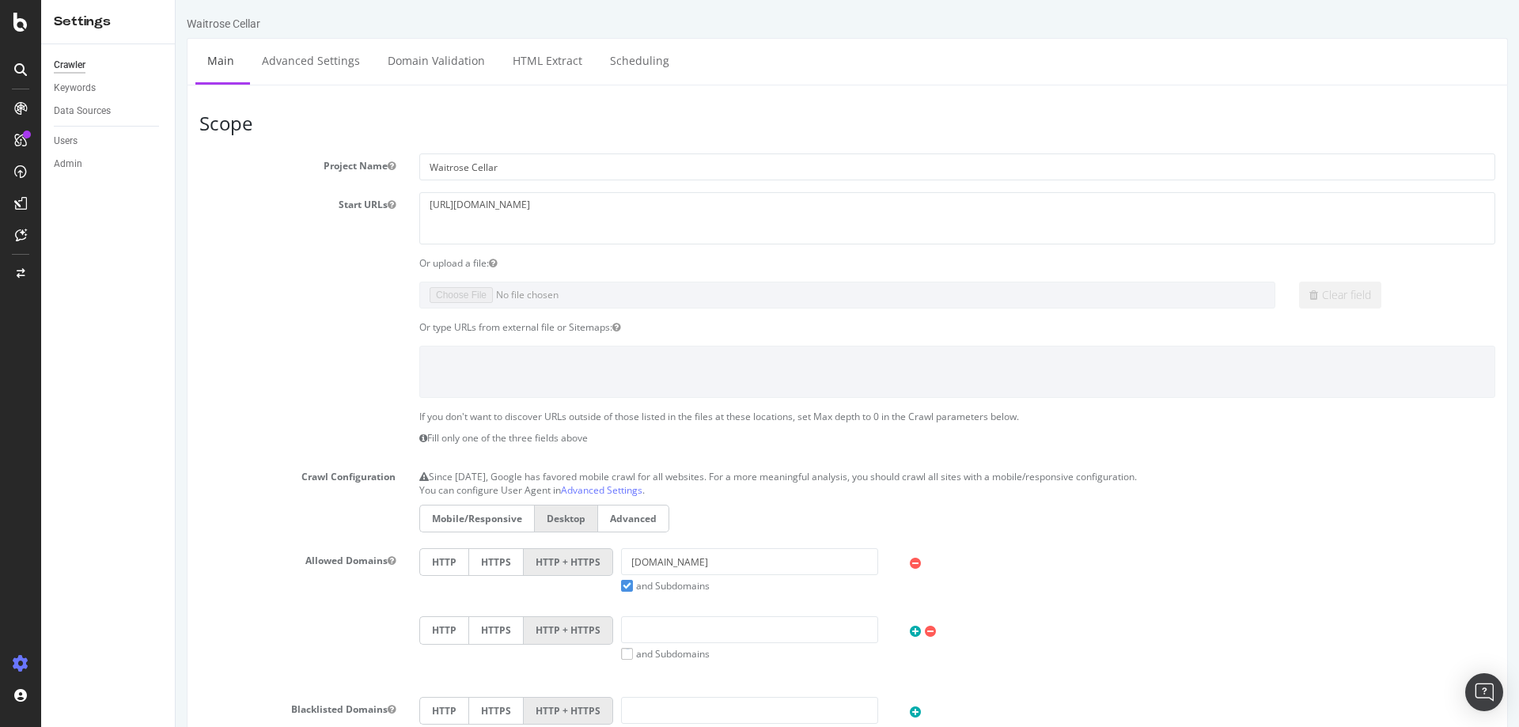
click at [476, 520] on label "Mobile/Responsive" at bounding box center [476, 519] width 115 height 28
click at [176, 0] on input "Mobile/Responsive" at bounding box center [176, 0] width 0 height 0
click at [610, 513] on label "Advanced" at bounding box center [633, 519] width 71 height 28
click at [176, 0] on input "Advanced" at bounding box center [176, 0] width 0 height 0
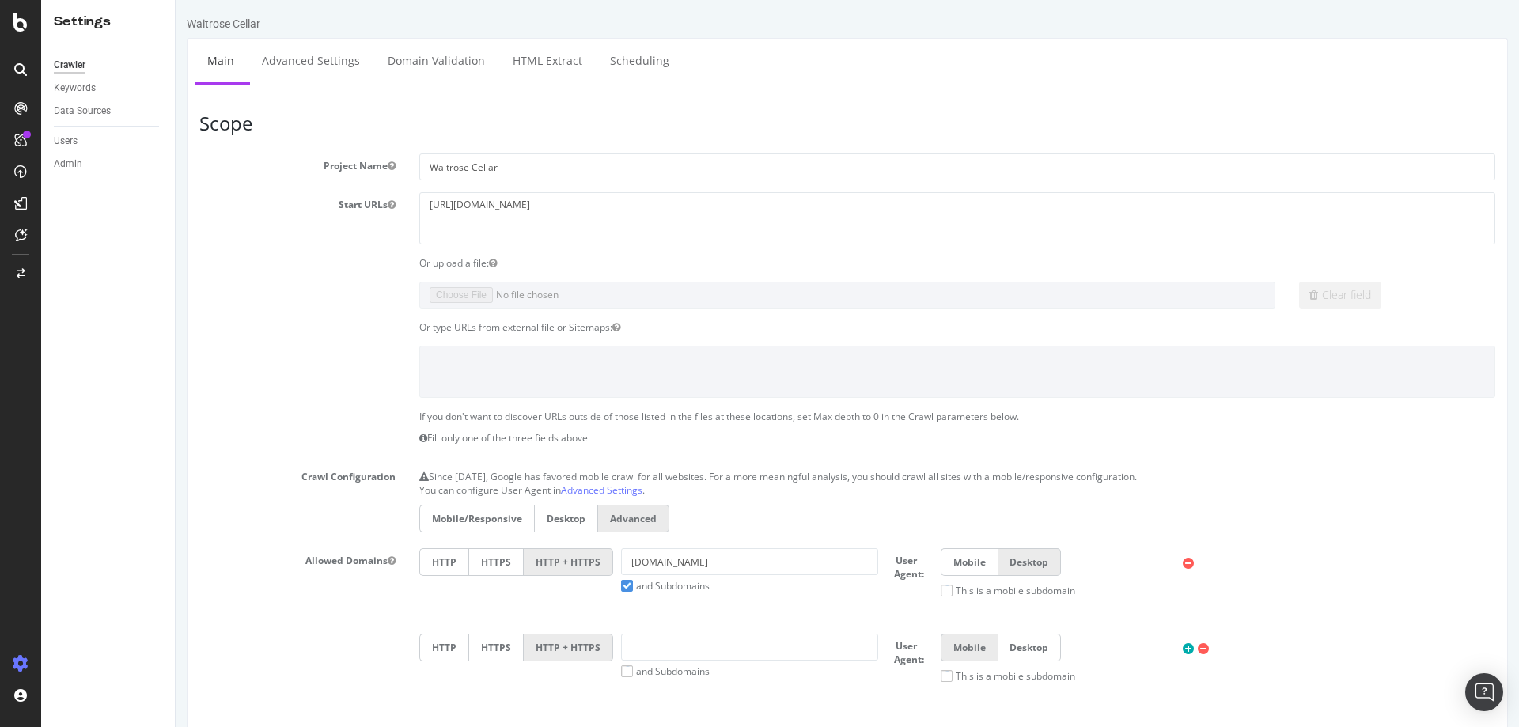
click at [480, 517] on label "Mobile/Responsive" at bounding box center [476, 519] width 115 height 28
click at [176, 0] on input "Mobile/Responsive" at bounding box center [176, 0] width 0 height 0
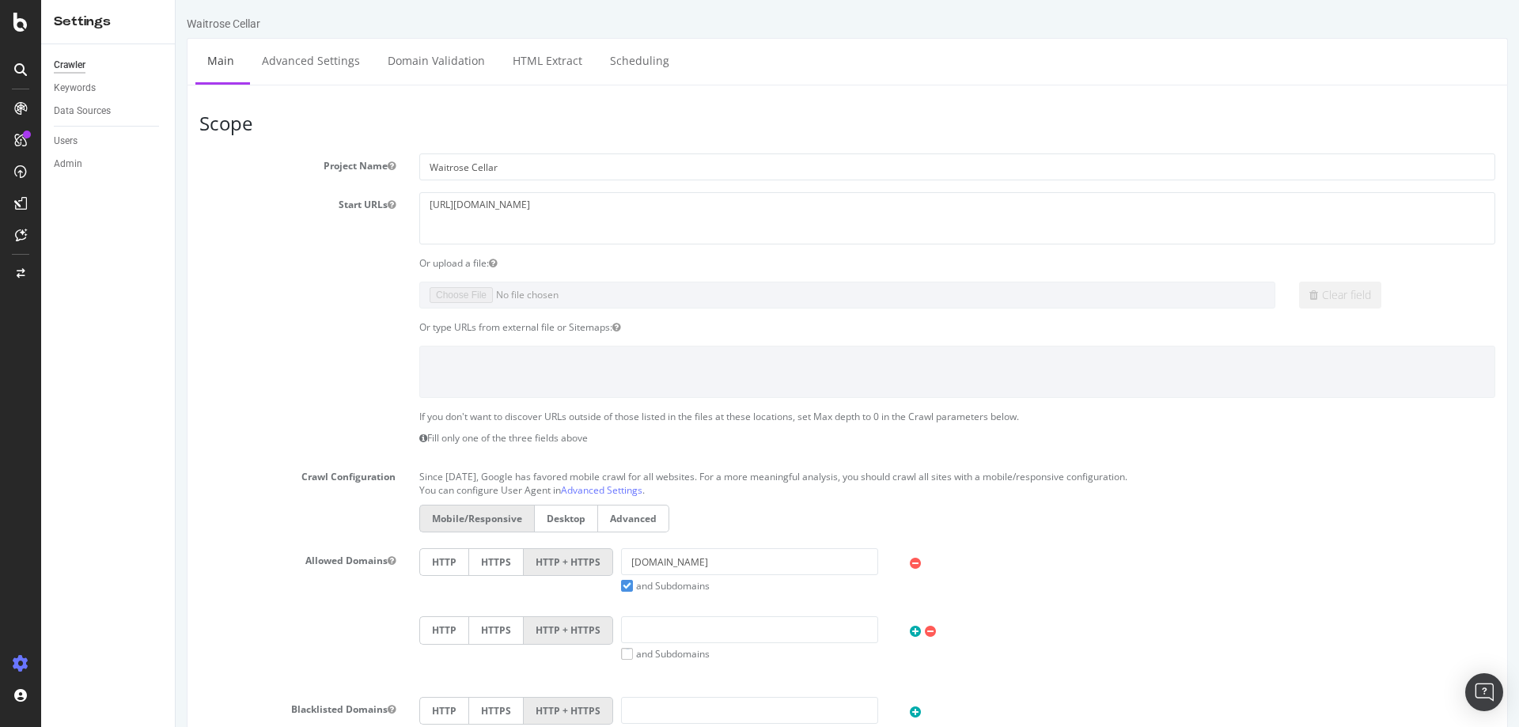
click at [541, 518] on label "Desktop" at bounding box center [566, 519] width 64 height 28
click at [176, 0] on input "Desktop" at bounding box center [176, 0] width 0 height 0
drag, startPoint x: 488, startPoint y: 518, endPoint x: 497, endPoint y: 521, distance: 9.0
click at [491, 518] on label "Mobile/Responsive" at bounding box center [476, 519] width 115 height 28
click at [176, 0] on input "Mobile/Responsive" at bounding box center [176, 0] width 0 height 0
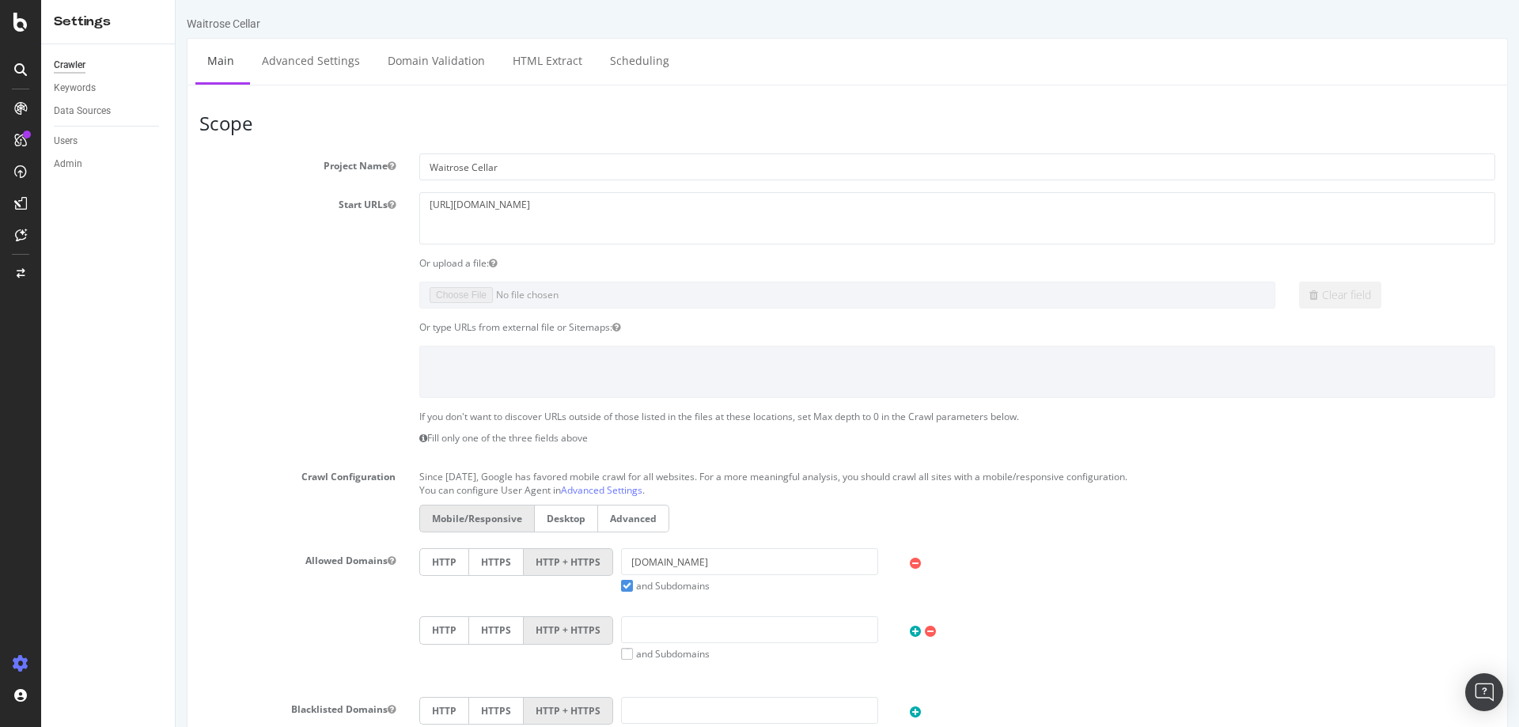
click at [534, 519] on label "Desktop" at bounding box center [566, 519] width 64 height 28
click at [176, 0] on input "Desktop" at bounding box center [176, 0] width 0 height 0
click at [471, 519] on label "Mobile/Responsive" at bounding box center [476, 519] width 115 height 28
click at [176, 0] on input "Mobile/Responsive" at bounding box center [176, 0] width 0 height 0
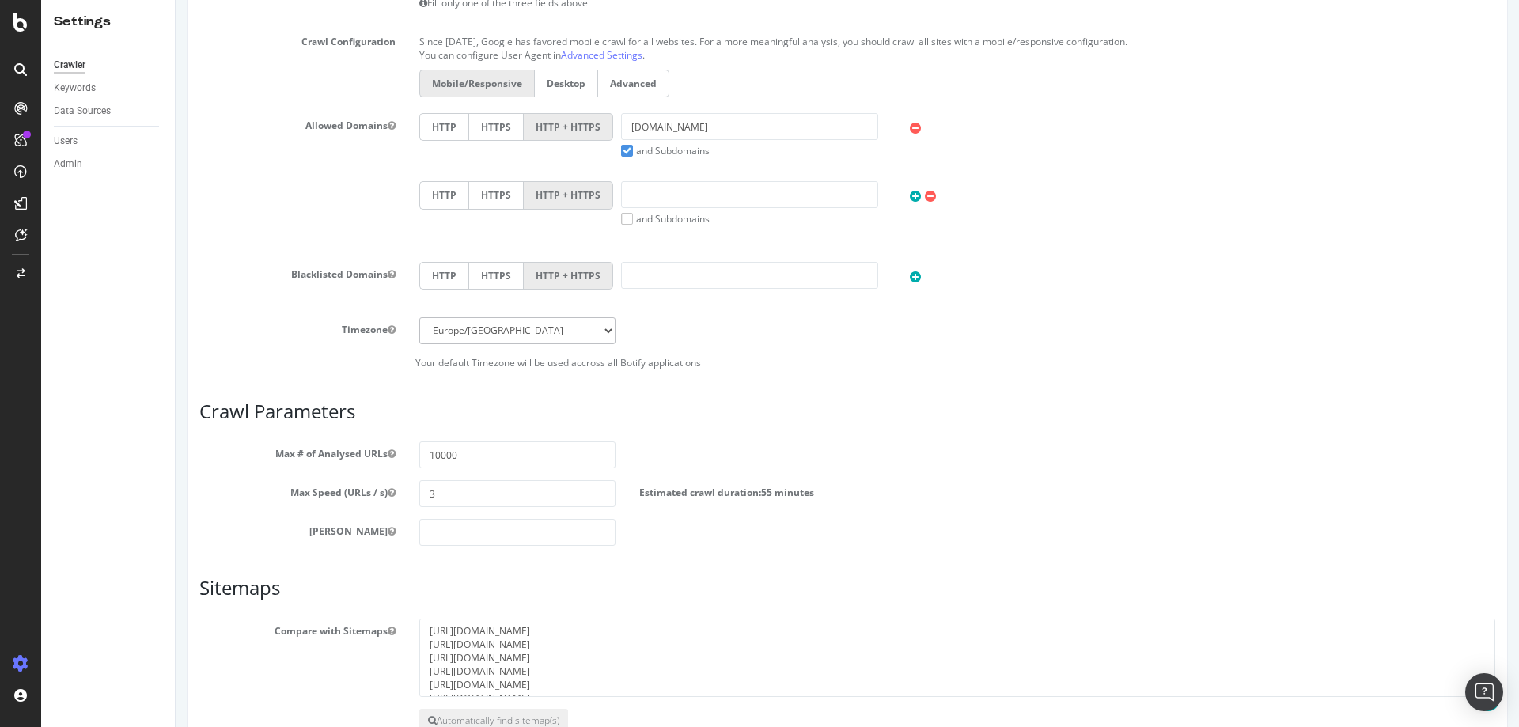
scroll to position [536, 0]
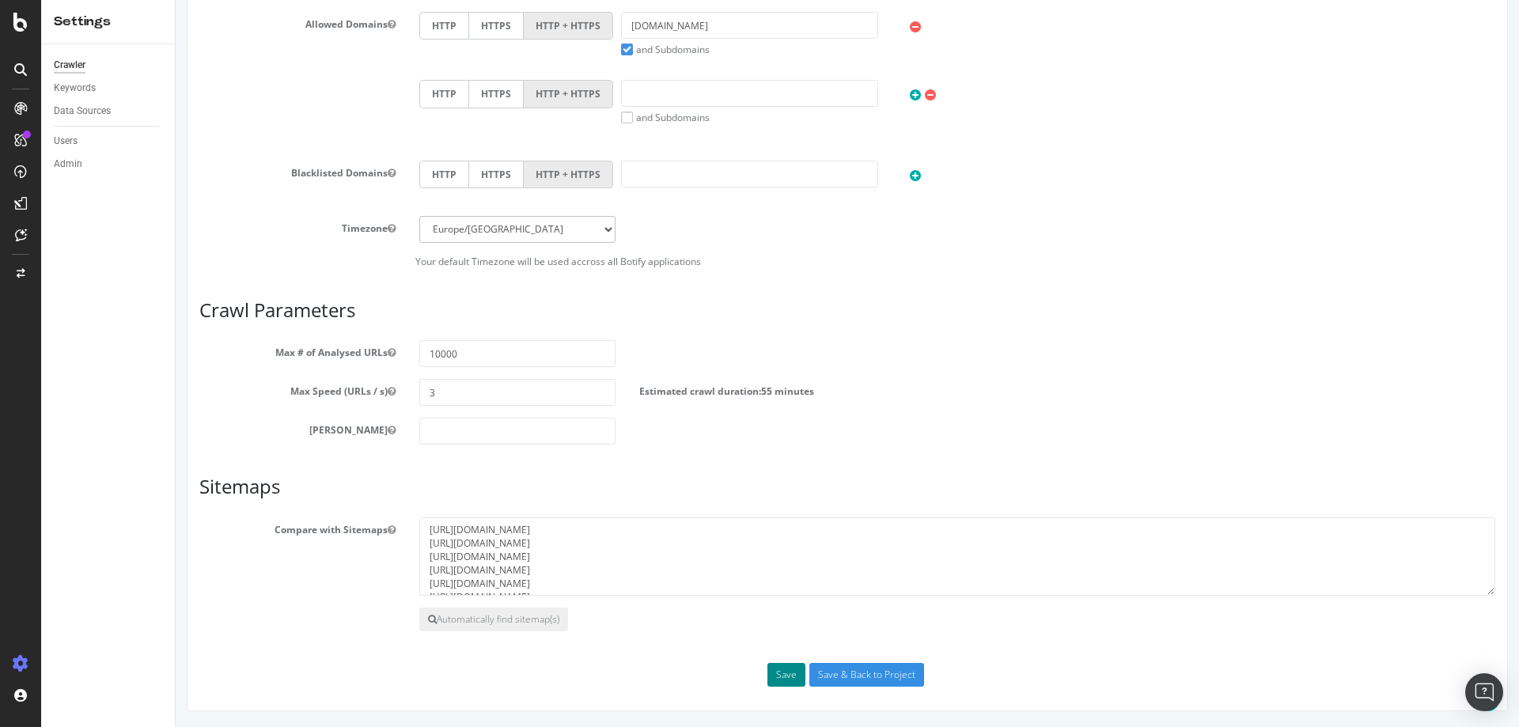
click at [787, 672] on button "Save" at bounding box center [787, 675] width 38 height 24
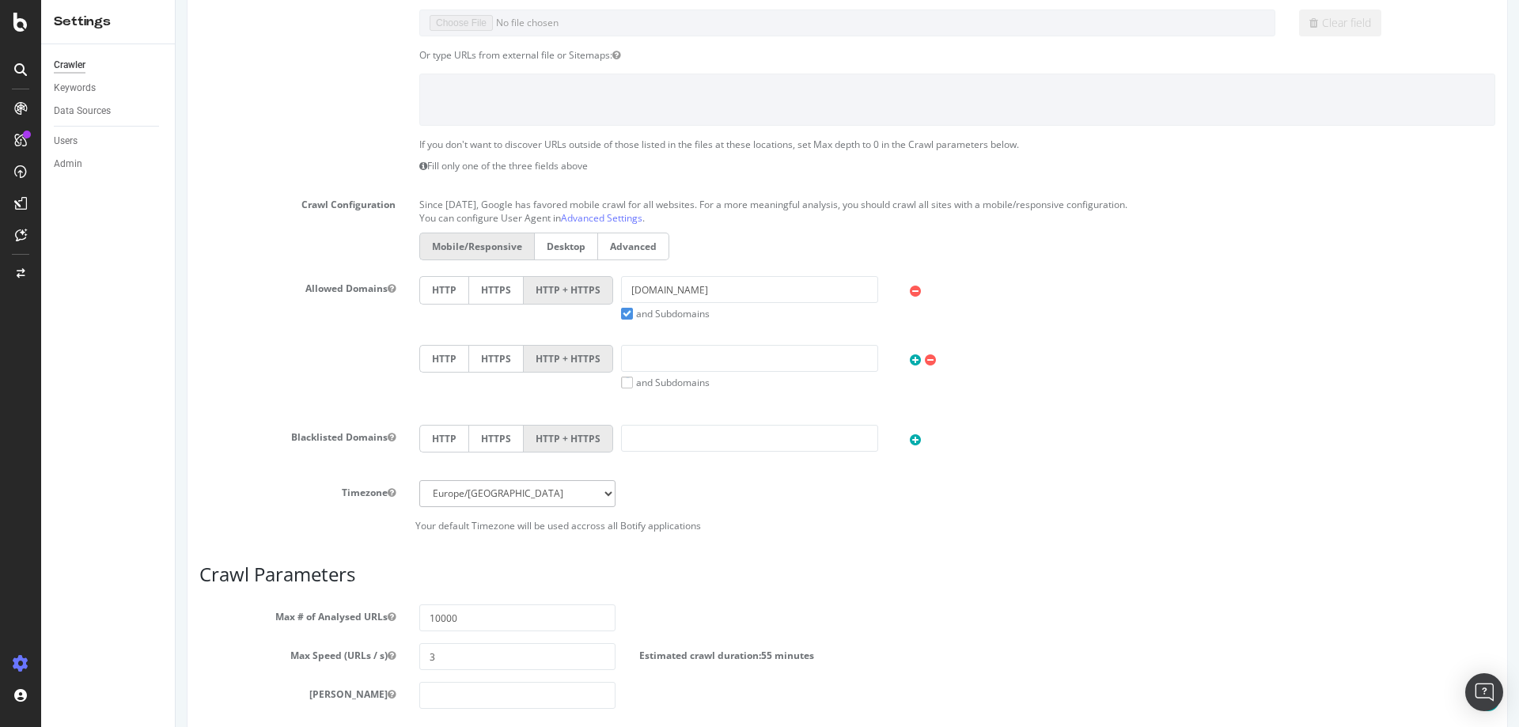
scroll to position [660, 0]
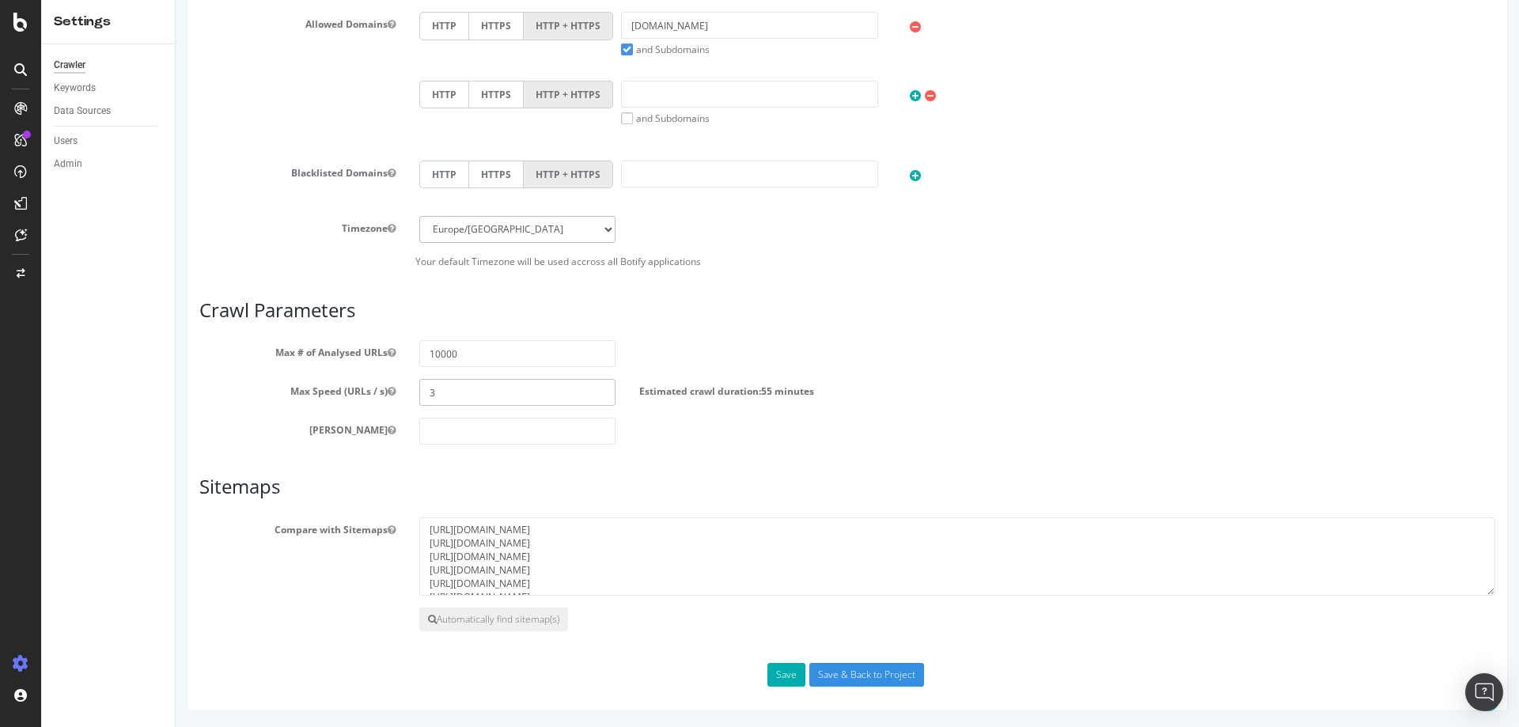
drag, startPoint x: 479, startPoint y: 392, endPoint x: 427, endPoint y: 391, distance: 52.2
click at [427, 391] on input "3" at bounding box center [517, 392] width 196 height 27
click at [813, 389] on div "Estimated crawl duration: 55 minutes" at bounding box center [792, 388] width 330 height 19
drag, startPoint x: 471, startPoint y: 386, endPoint x: 375, endPoint y: 386, distance: 95.7
click at [375, 386] on div "Max Speed (URLs / s) 3 Estimated crawl duration: 55 minutes" at bounding box center [848, 392] width 1320 height 27
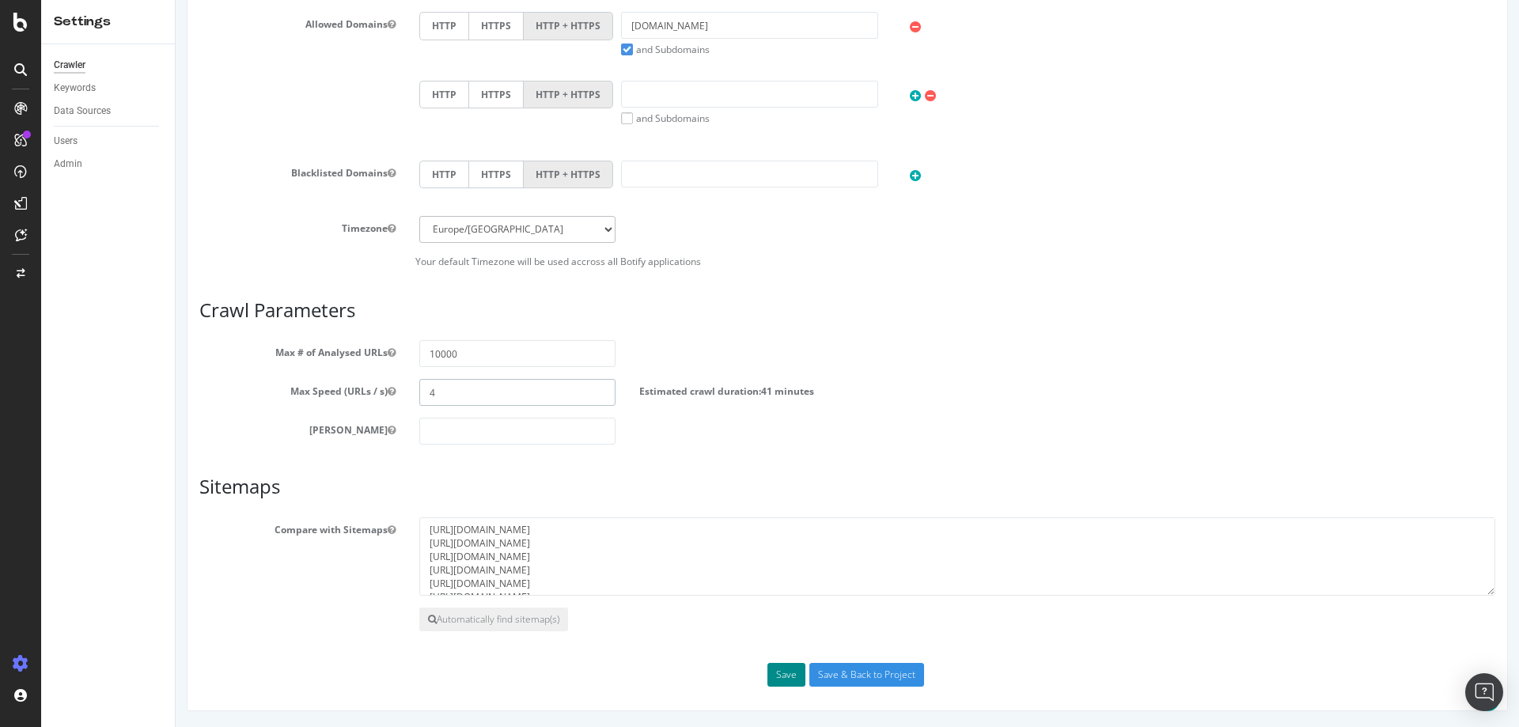
type input "4"
click at [772, 679] on button "Save" at bounding box center [787, 675] width 38 height 24
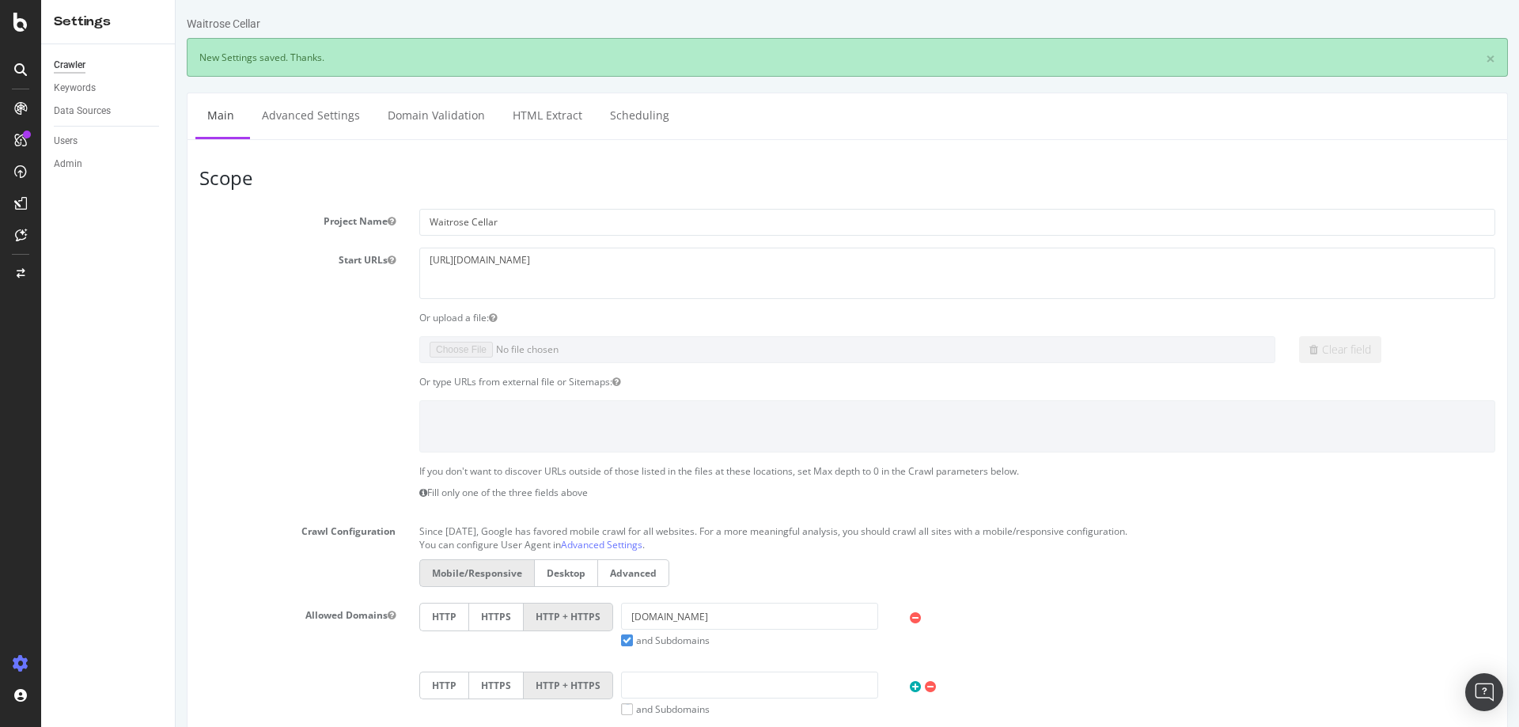
scroll to position [0, 0]
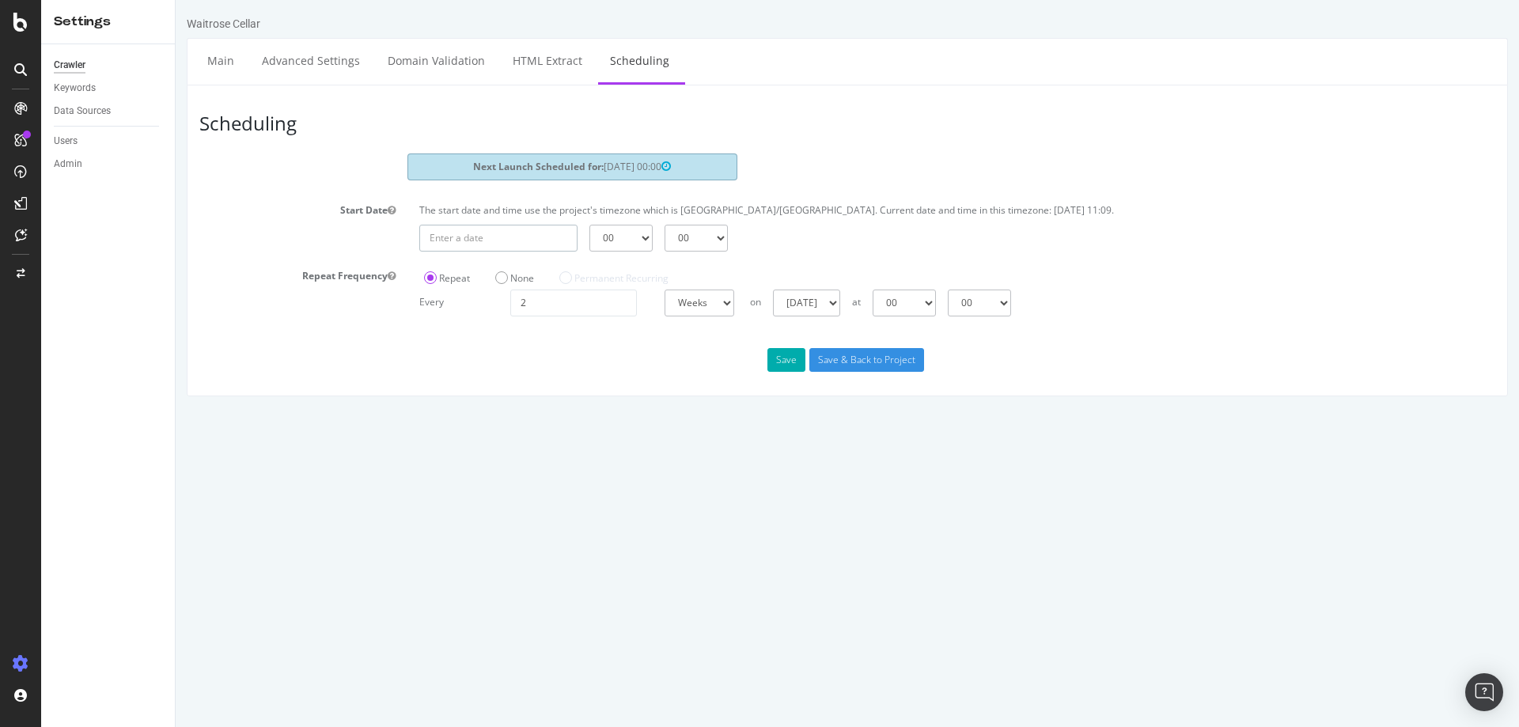
type input "[DATE]"
click at [490, 241] on input "[DATE]" at bounding box center [498, 238] width 158 height 27
click at [519, 348] on td "9" at bounding box center [514, 346] width 36 height 24
click at [639, 240] on select "00 01 02 03 04 05 06 07 08 09 10 11 12 13 14 15 16 17 18 19 20 21 22 23" at bounding box center [621, 238] width 63 height 27
select select "11"
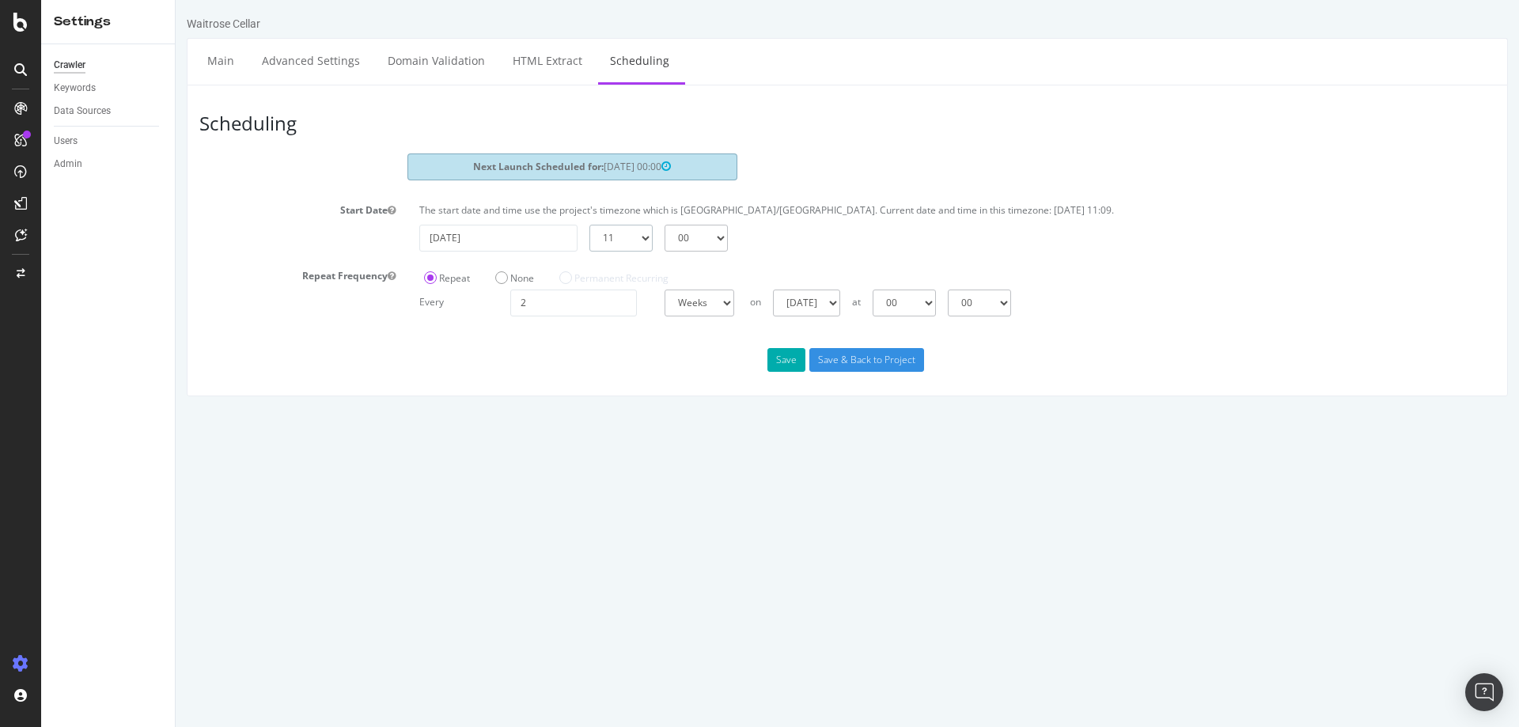
click at [590, 225] on select "00 01 02 03 04 05 06 07 08 09 10 11 12 13 14 15 16 17 18 19 20 21 22 23" at bounding box center [621, 238] width 63 height 27
click at [715, 245] on select "00 15 30 45" at bounding box center [696, 238] width 63 height 27
select select "15"
click at [665, 225] on select "00 15 30 45" at bounding box center [696, 238] width 63 height 27
click at [781, 359] on button "Save" at bounding box center [787, 360] width 38 height 24
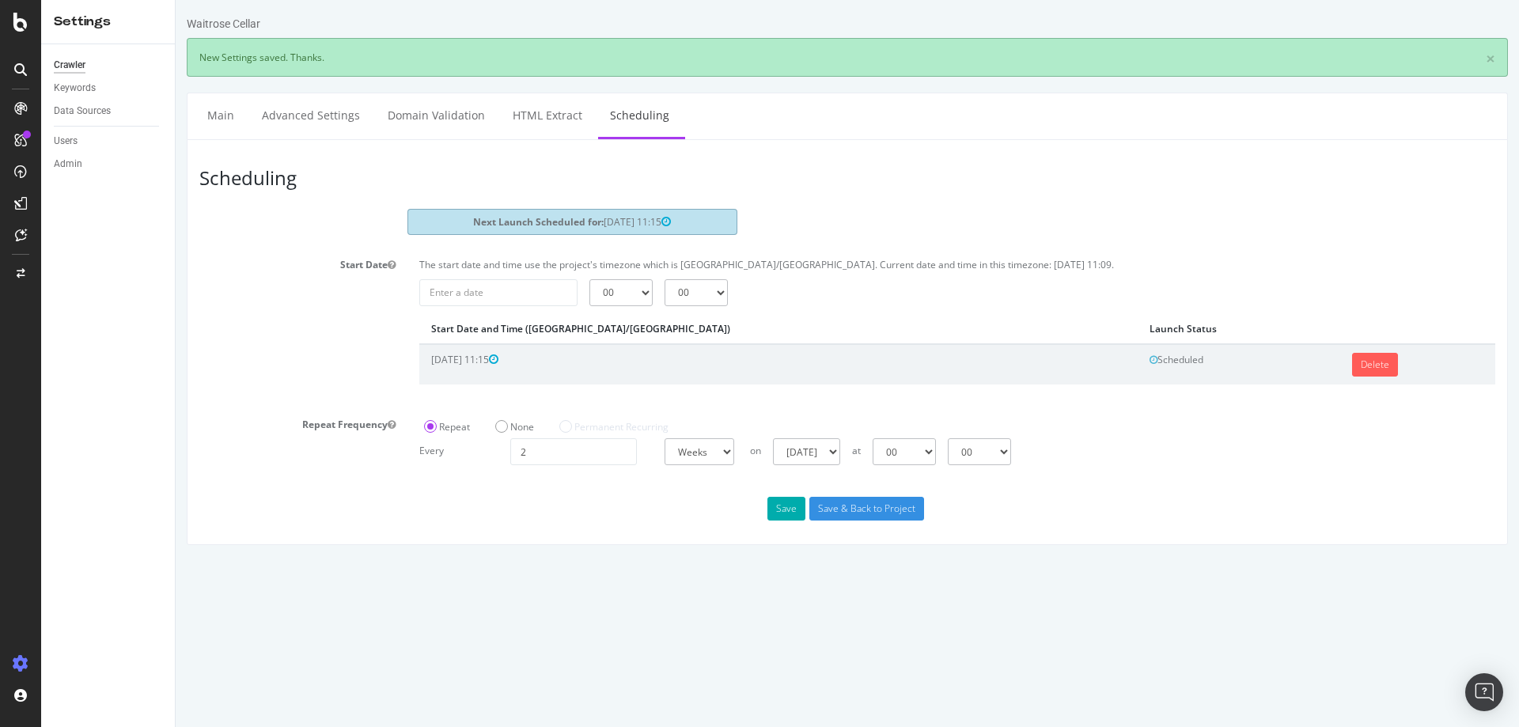
click at [84, 69] on div "Crawler" at bounding box center [70, 65] width 32 height 17
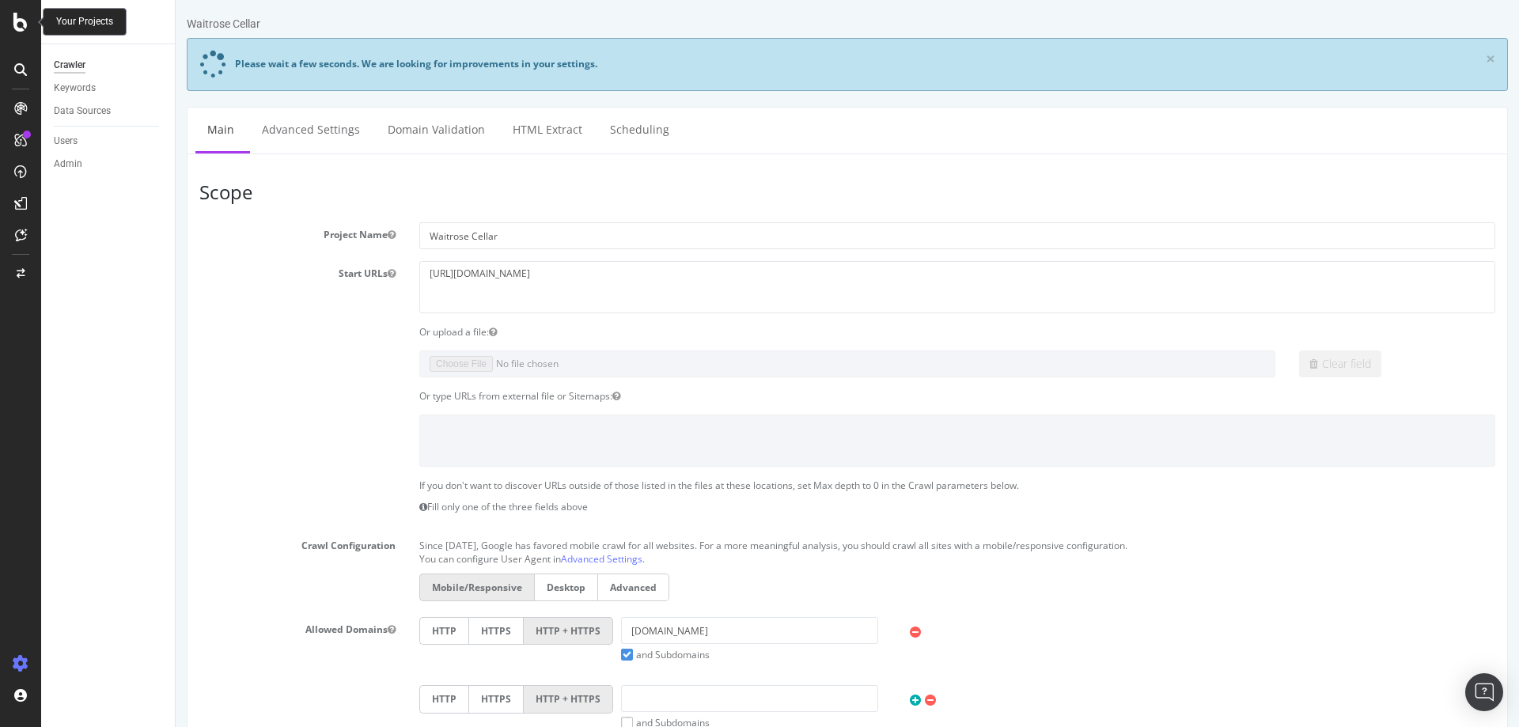
click at [6, 17] on div at bounding box center [21, 22] width 38 height 19
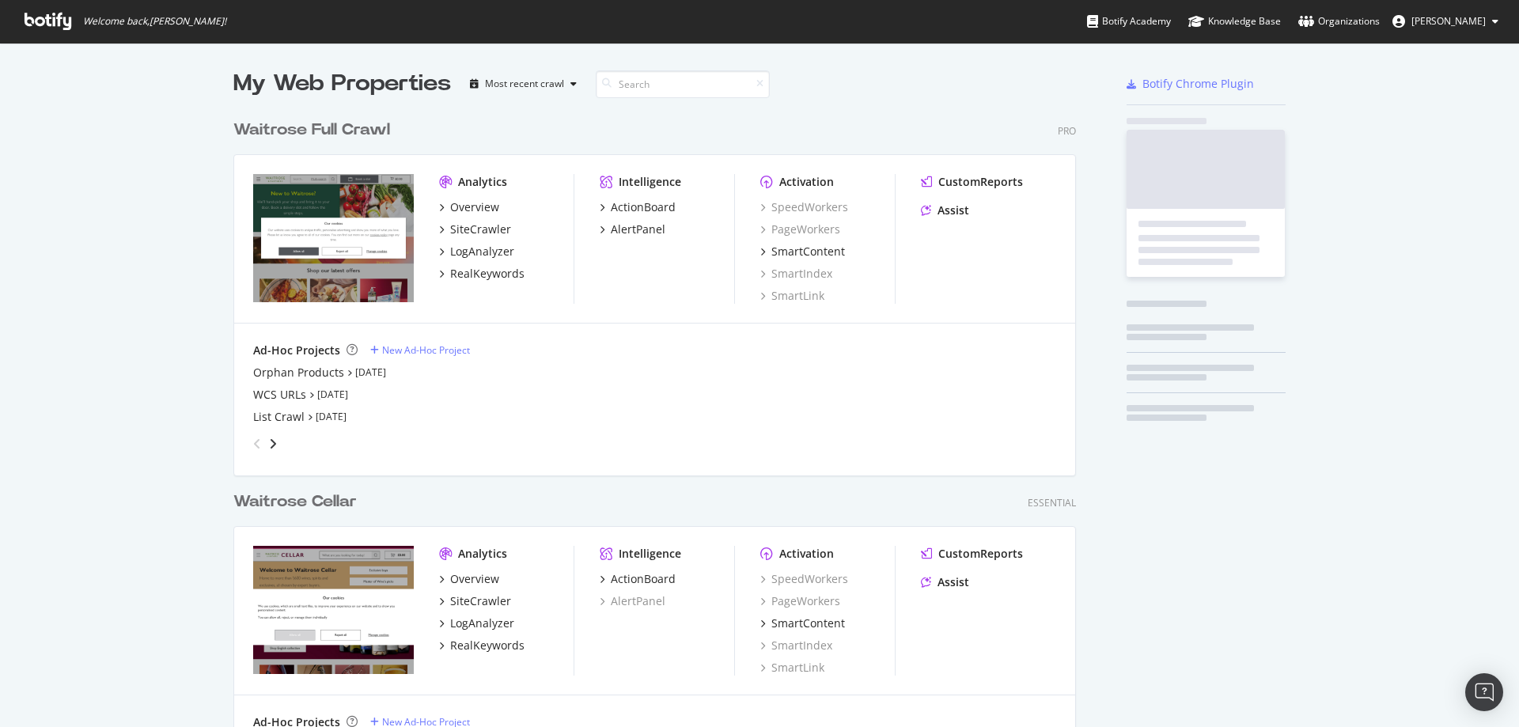
scroll to position [715, 1496]
